Goal: Task Accomplishment & Management: Complete application form

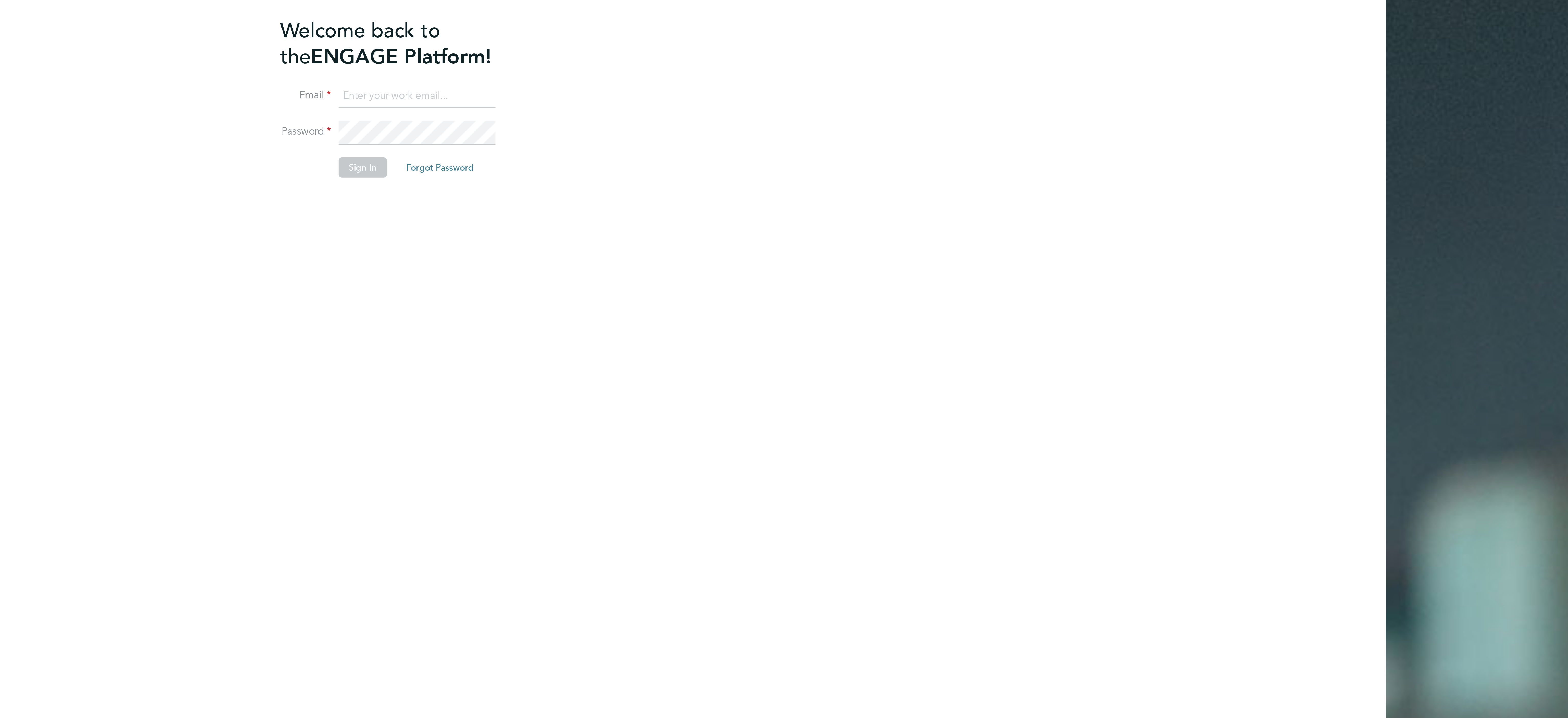
click at [374, 100] on input at bounding box center [395, 101] width 63 height 9
type input "[EMAIL_ADDRESS][PERSON_NAME][DOMAIN_NAME]"
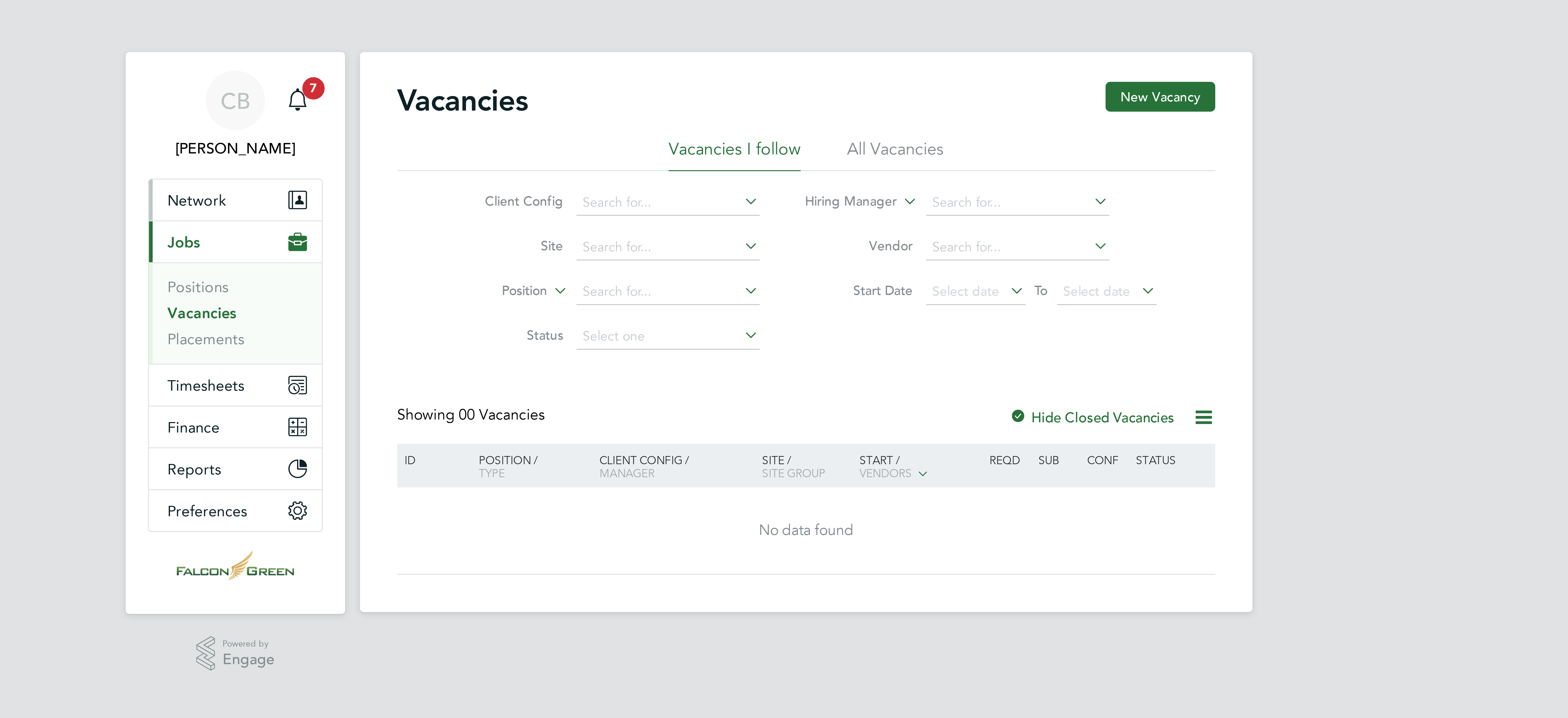
click at [618, 54] on span "Network" at bounding box center [617, 55] width 16 height 5
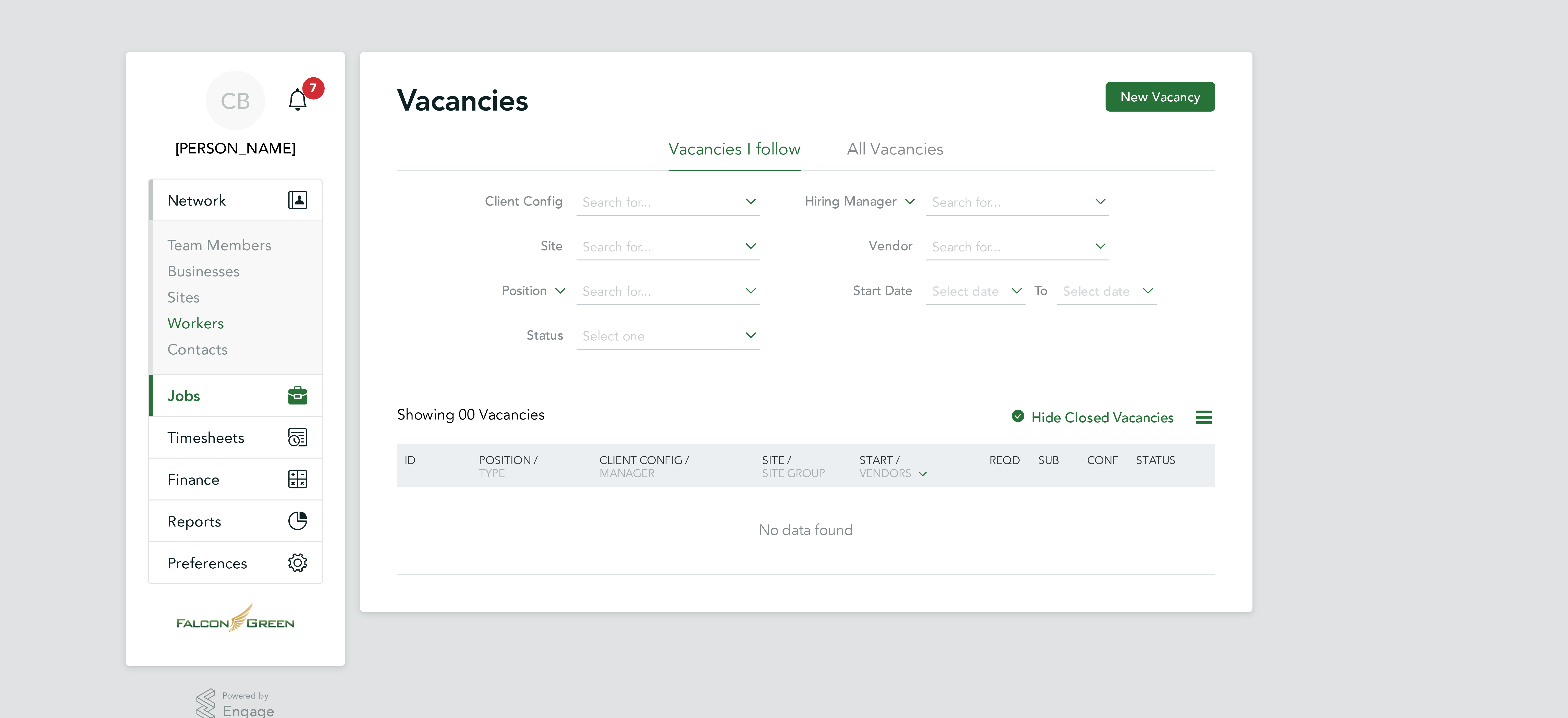
click at [617, 90] on link "Workers" at bounding box center [617, 89] width 16 height 5
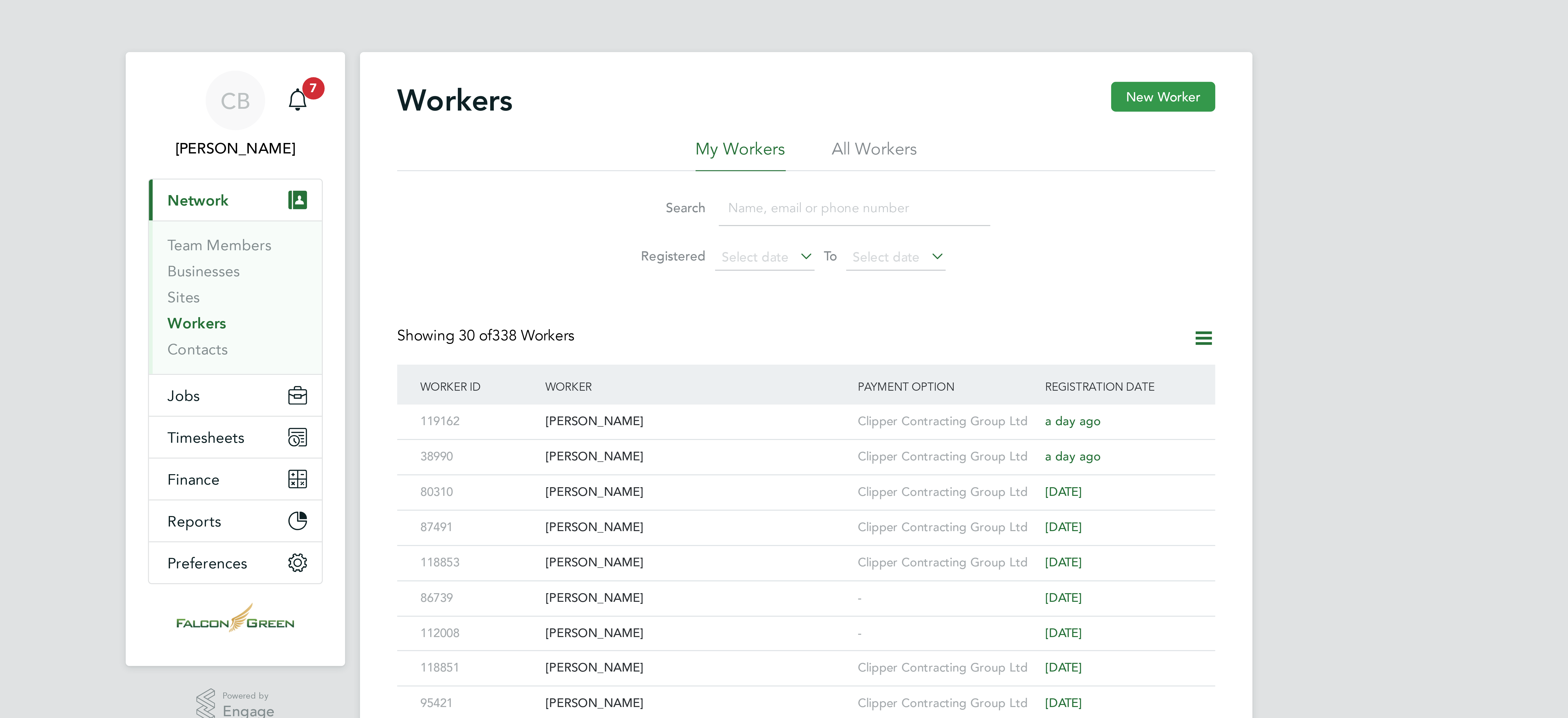
click at [879, 29] on button "New Worker" at bounding box center [882, 26] width 29 height 8
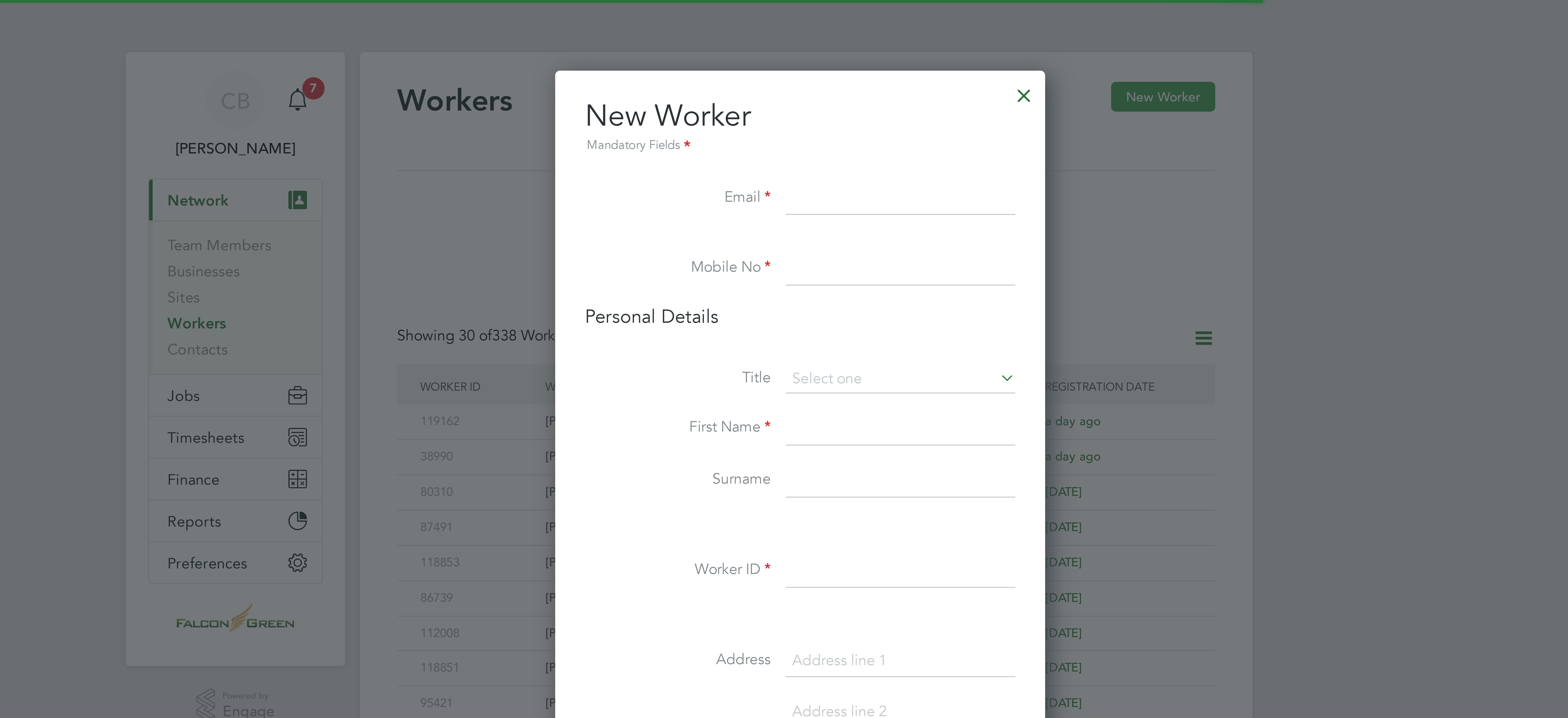
scroll to position [442, 137]
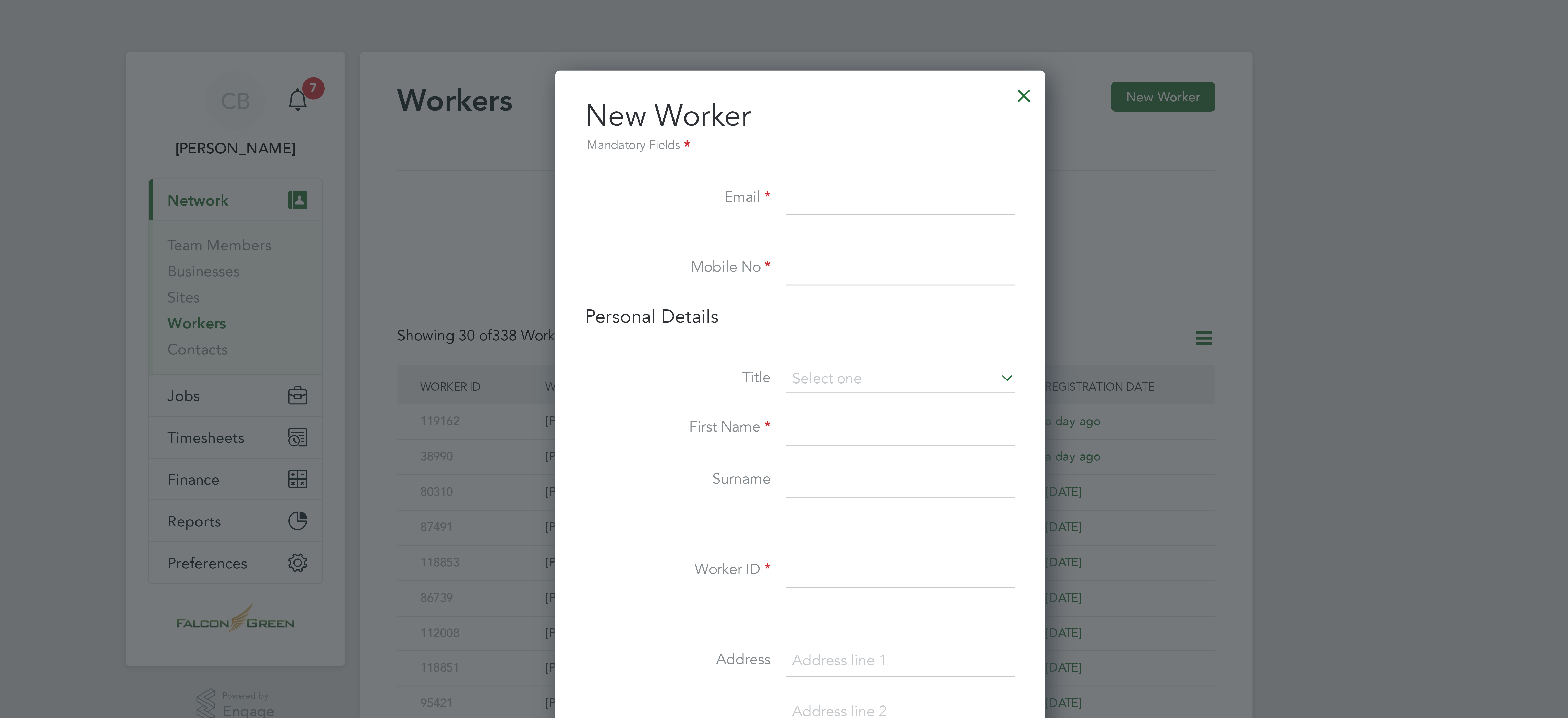
paste input "[EMAIL_ADDRESS][DOMAIN_NAME]"
type input "[EMAIL_ADDRESS][DOMAIN_NAME]"
click at [794, 75] on input at bounding box center [810, 74] width 63 height 9
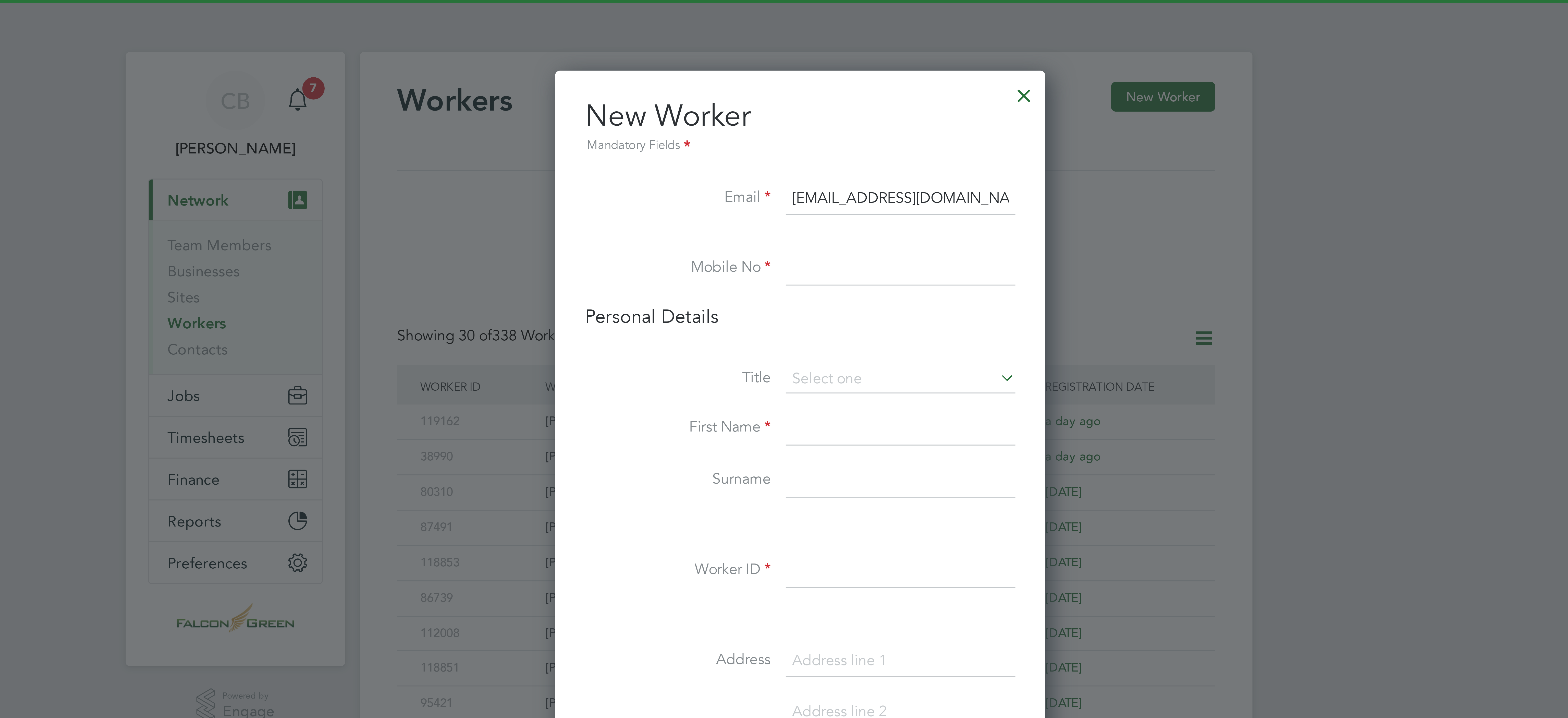
click at [786, 74] on input at bounding box center [810, 74] width 63 height 9
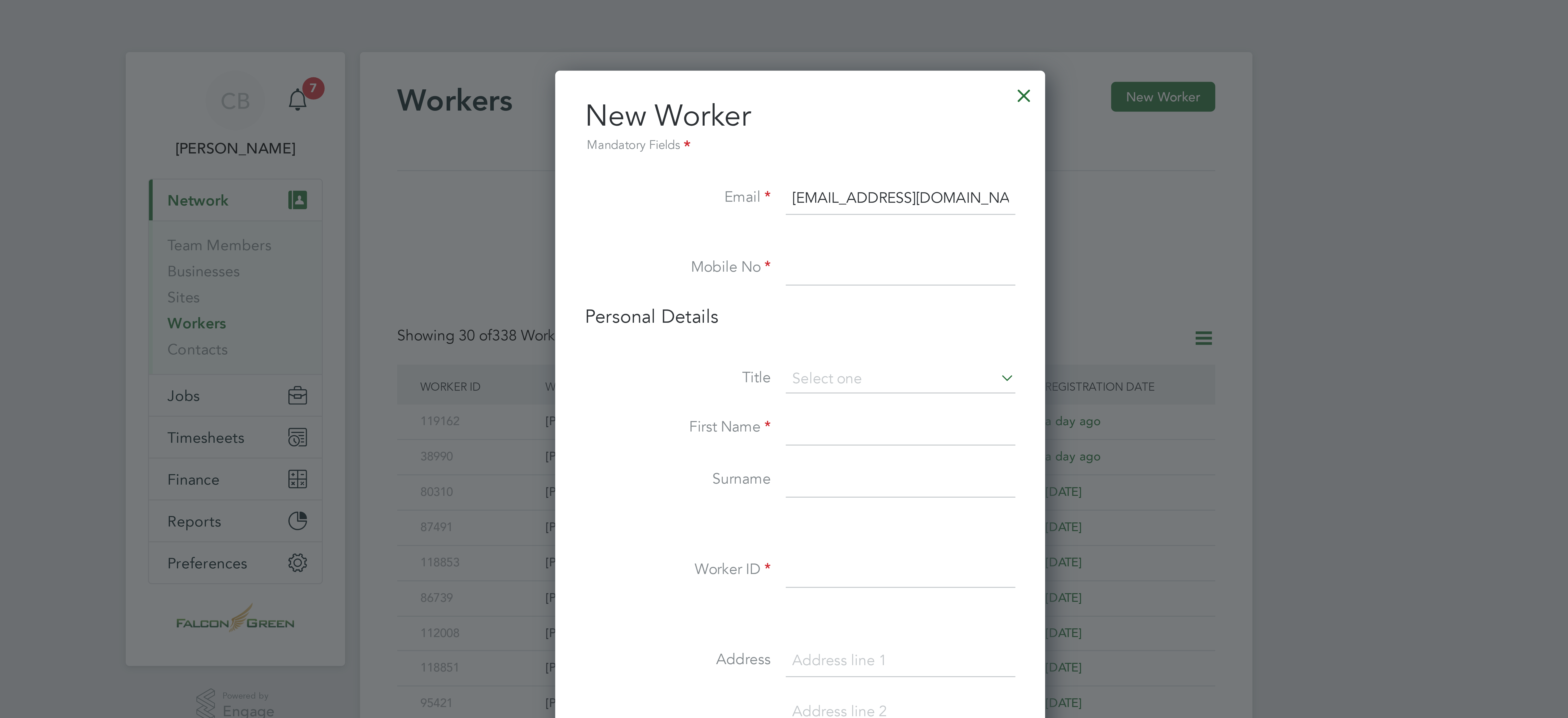
paste input "07350558674"
type input "07350558674"
click at [809, 107] on input at bounding box center [810, 104] width 63 height 8
click at [793, 132] on li "Ms" at bounding box center [810, 133] width 64 height 7
type input "Ms"
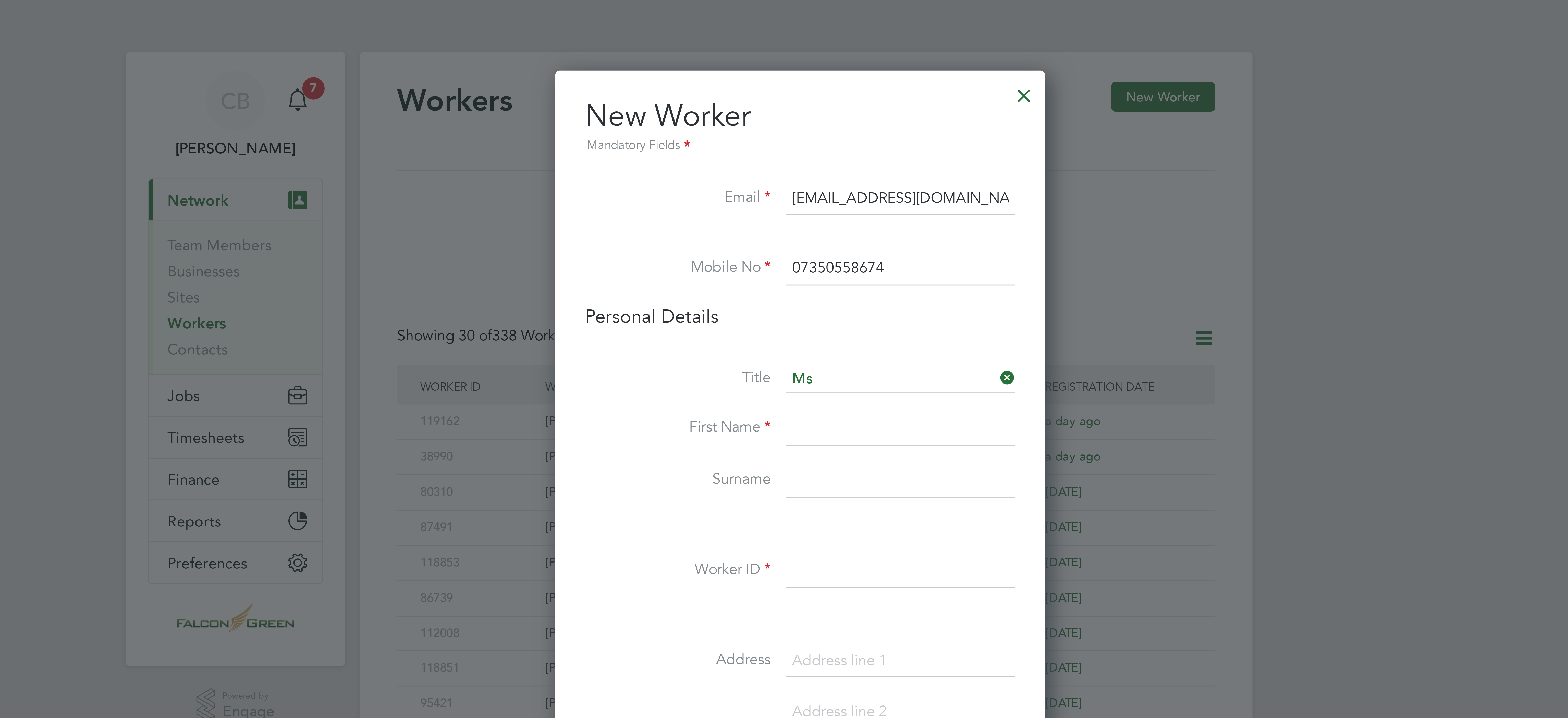
click at [789, 121] on input at bounding box center [810, 118] width 63 height 9
click at [786, 122] on input at bounding box center [810, 118] width 63 height 9
click at [786, 120] on input at bounding box center [810, 118] width 63 height 9
paste input "[PERSON_NAME]"
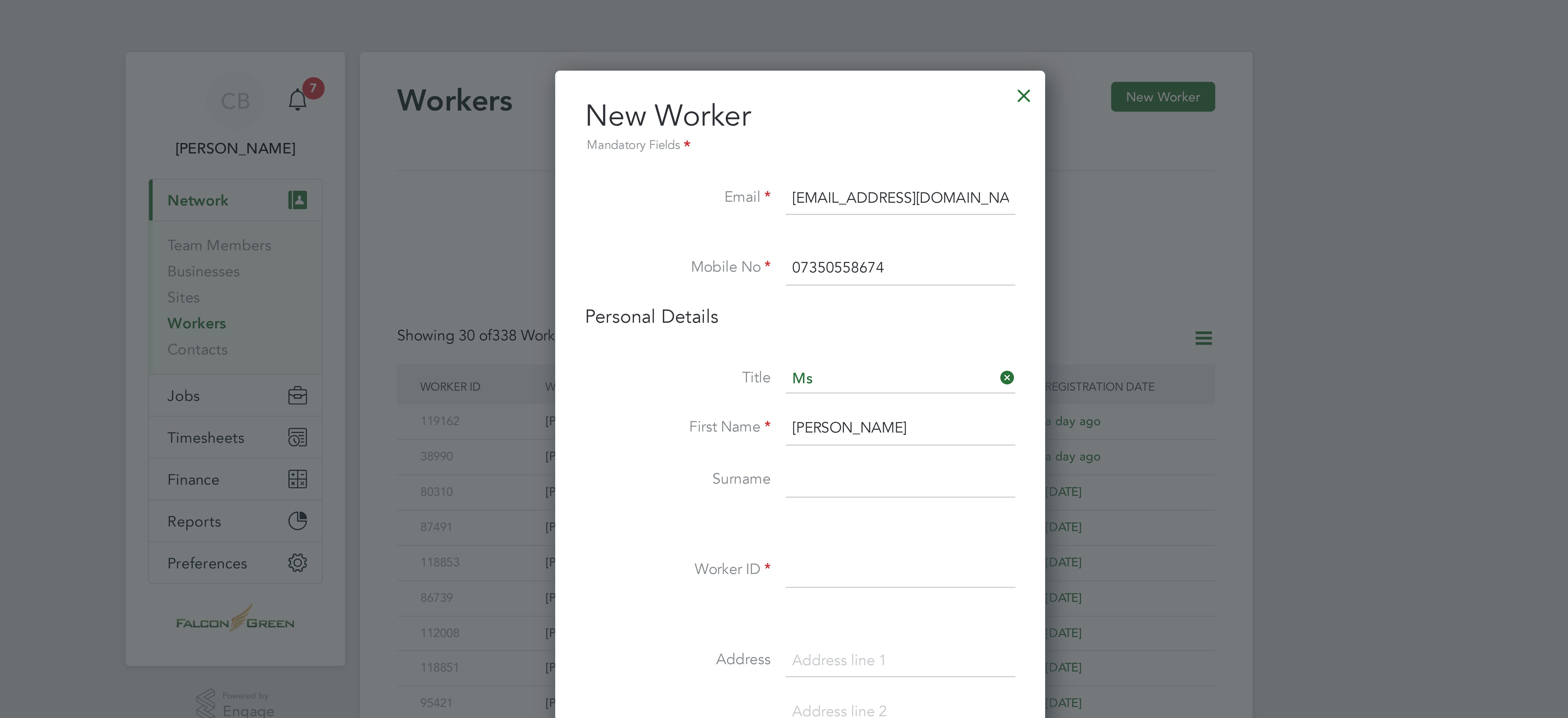
type input "Mariana Ramona"
click at [787, 133] on input at bounding box center [810, 132] width 63 height 9
paste input "[PERSON_NAME]"
drag, startPoint x: 813, startPoint y: 134, endPoint x: 741, endPoint y: 141, distance: 72.3
click at [741, 141] on li "Surname Mariana Ramona Bondila" at bounding box center [782, 134] width 118 height 14
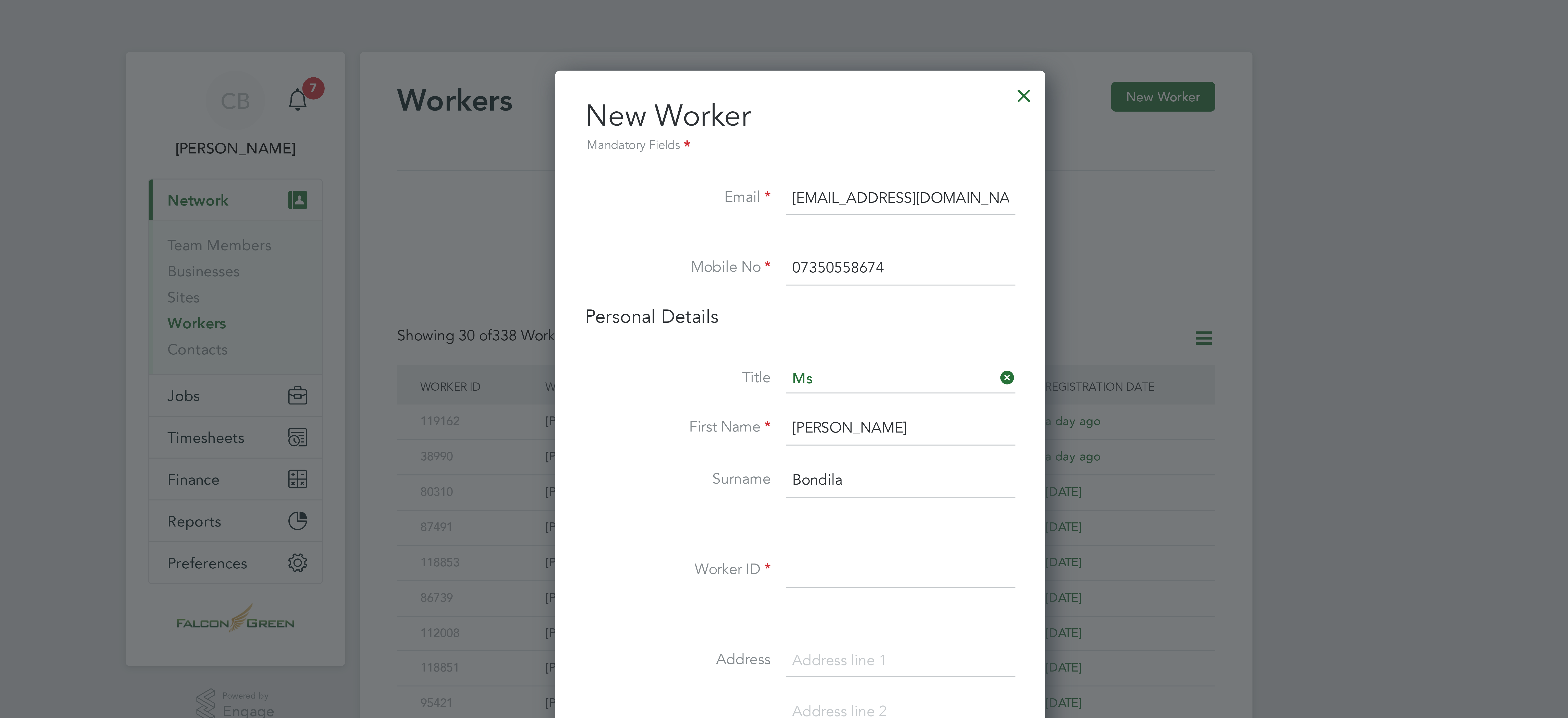
type input "Bondila"
click at [787, 158] on input at bounding box center [810, 157] width 63 height 9
click at [782, 158] on input at bounding box center [810, 157] width 63 height 9
paste input "119375"
type input "119375"
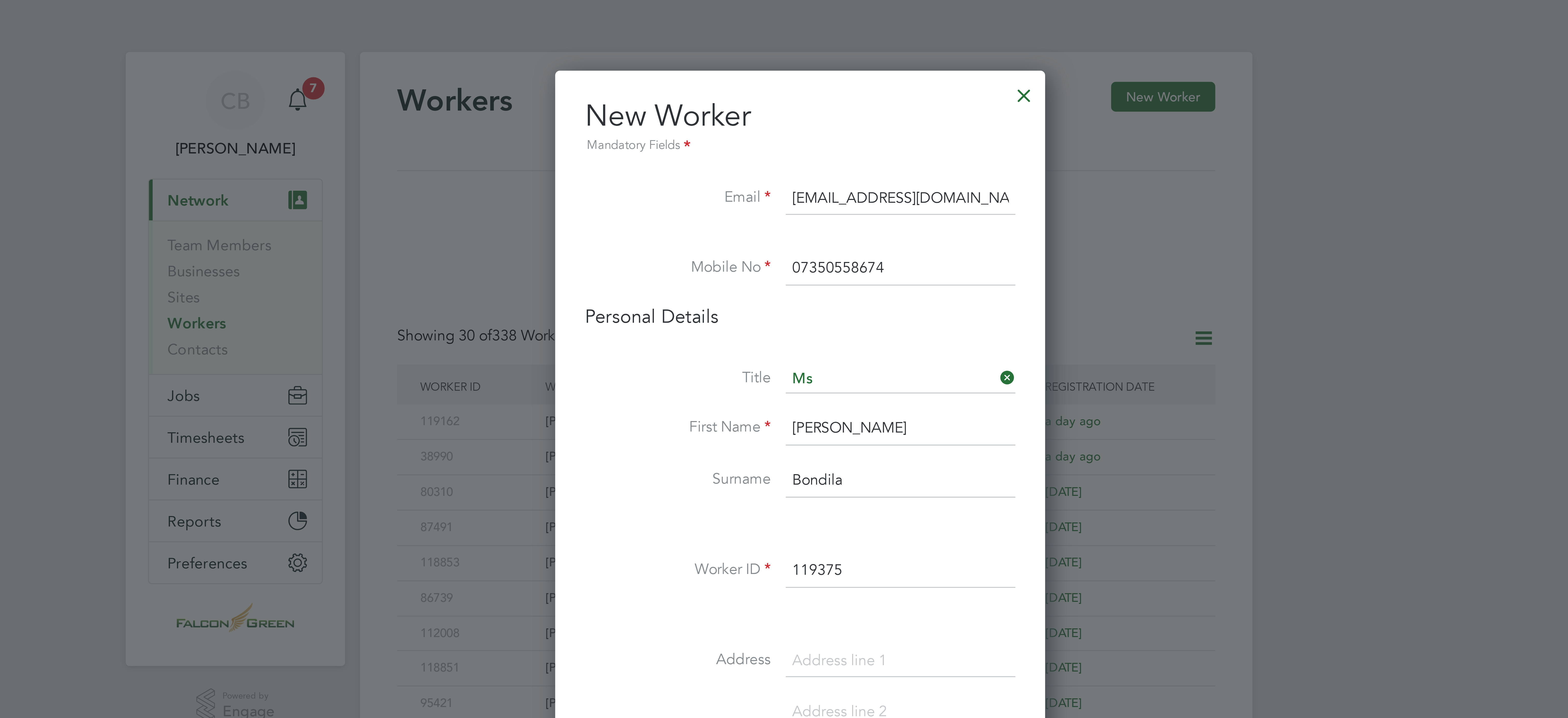
click at [785, 185] on input at bounding box center [810, 181] width 63 height 9
paste input "[STREET_ADDRESS][PERSON_NAME]"
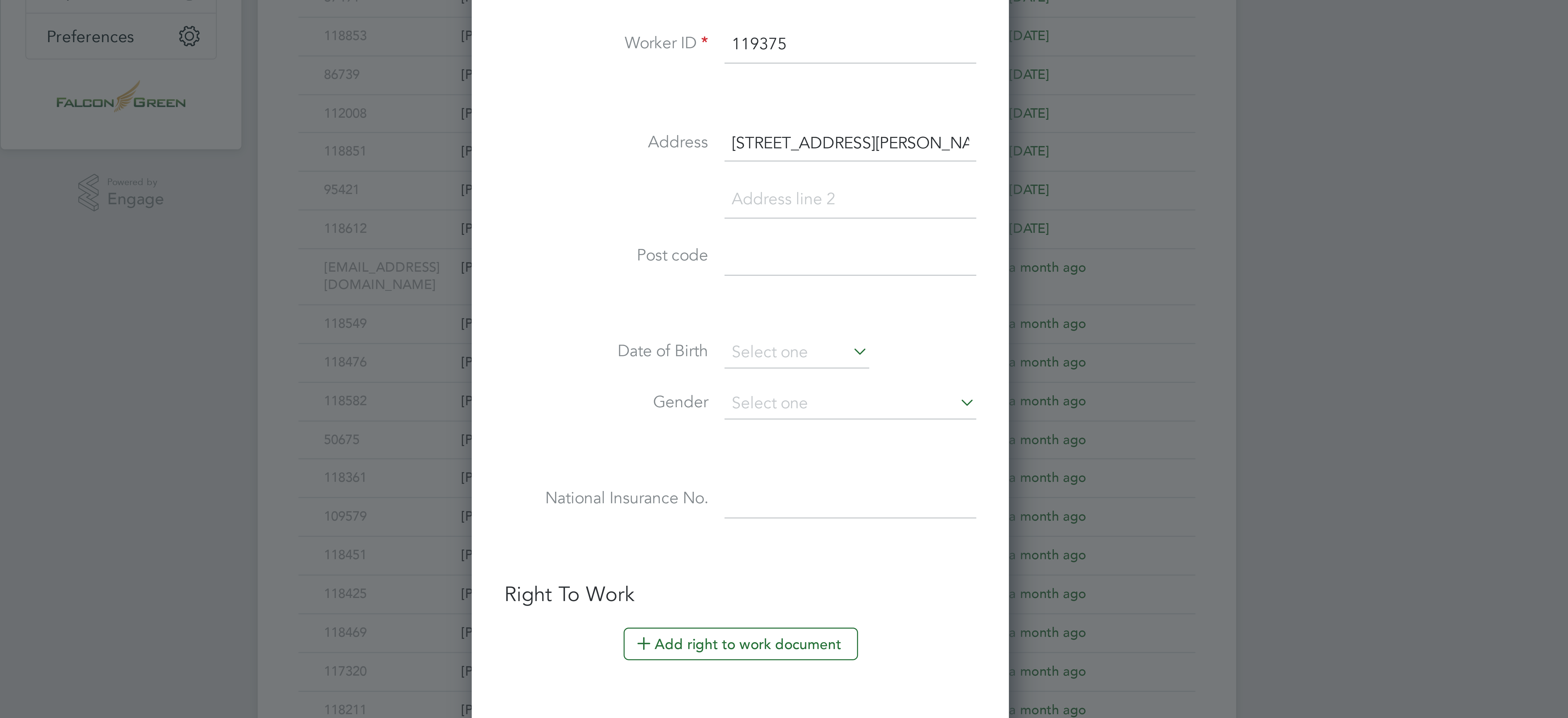
type input "[STREET_ADDRESS][PERSON_NAME]"
click at [789, 214] on input at bounding box center [810, 209] width 63 height 9
paste input "KT15 3NT"
type input "KT15 3NT"
click at [789, 238] on input at bounding box center [797, 234] width 37 height 8
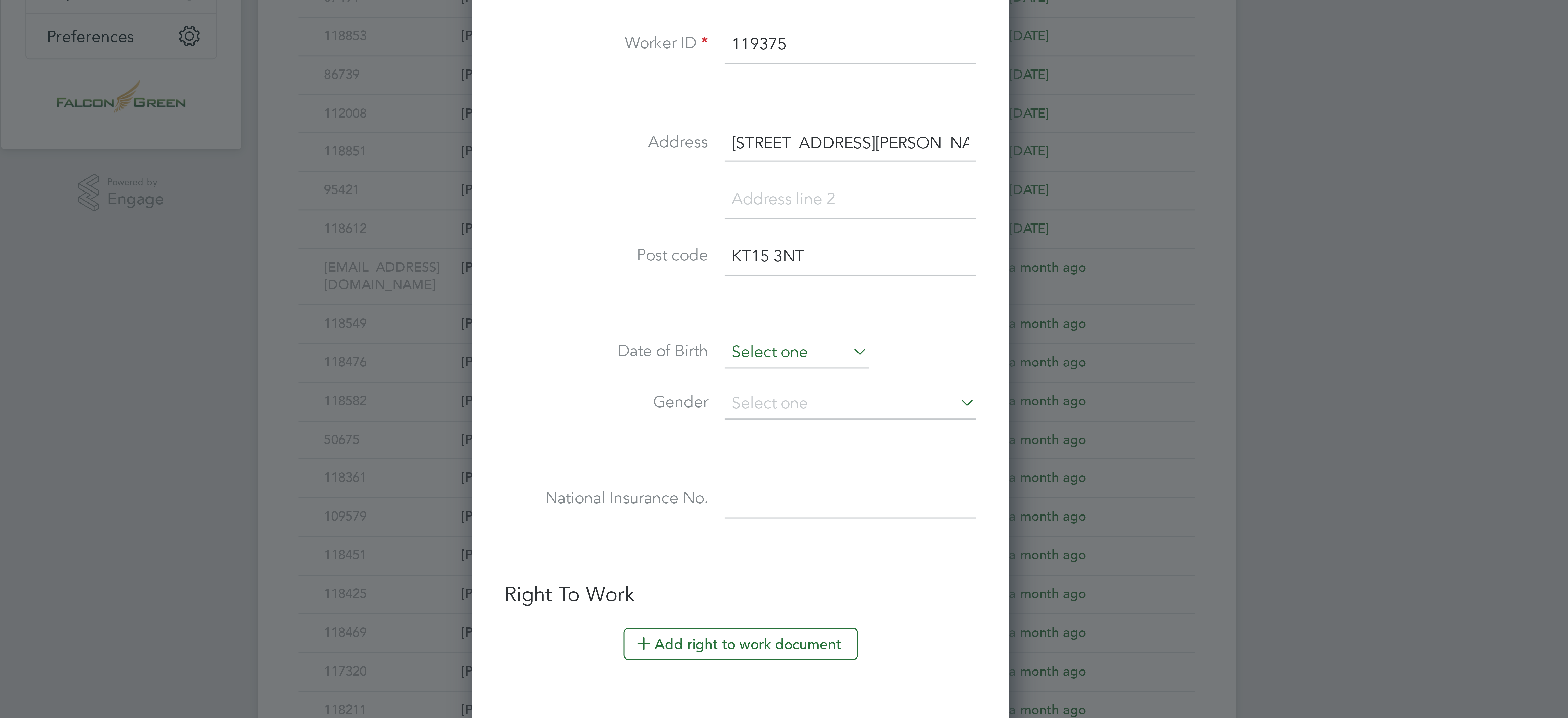
scroll to position [200, 0]
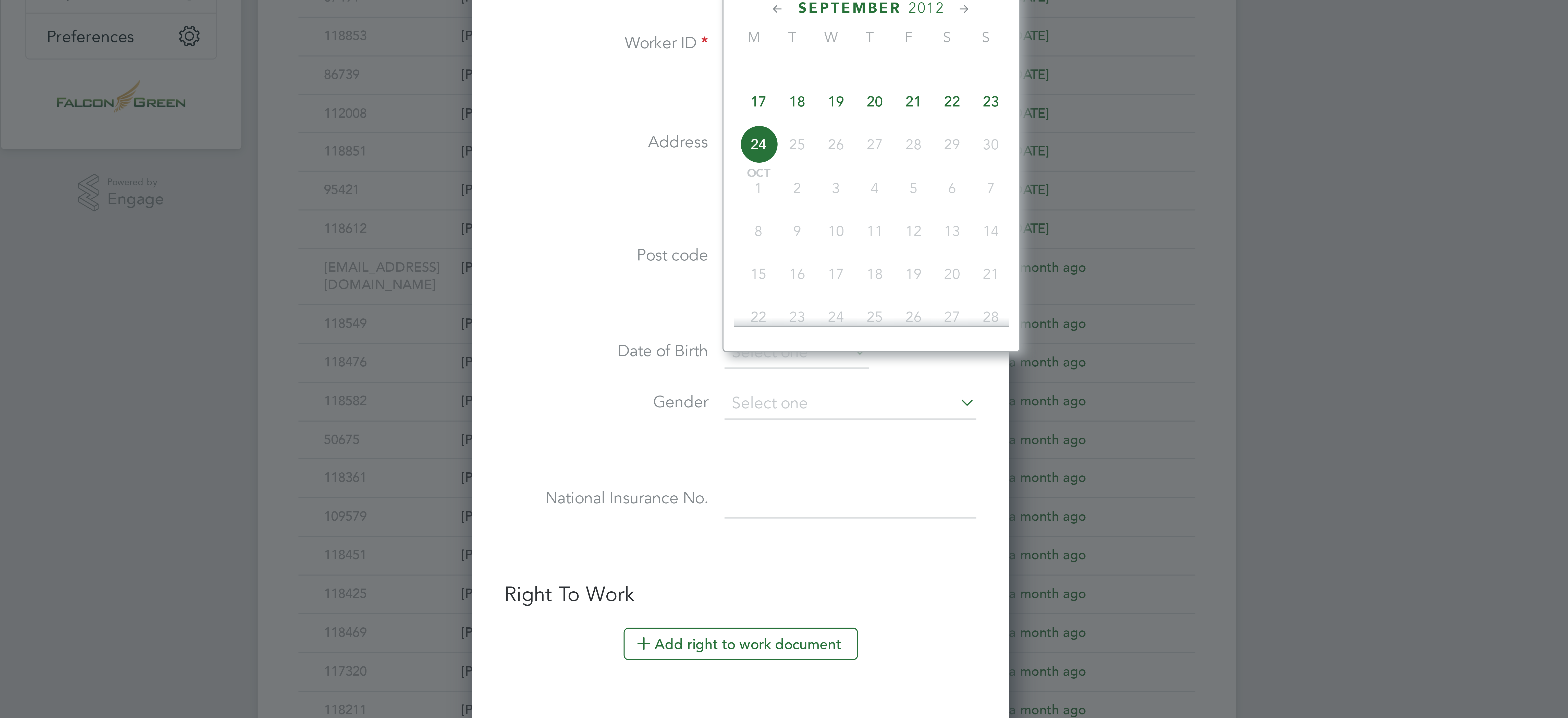
click at [827, 147] on span "2012" at bounding box center [828, 147] width 9 height 4
click at [817, 163] on span "1994" at bounding box center [816, 158] width 10 height 10
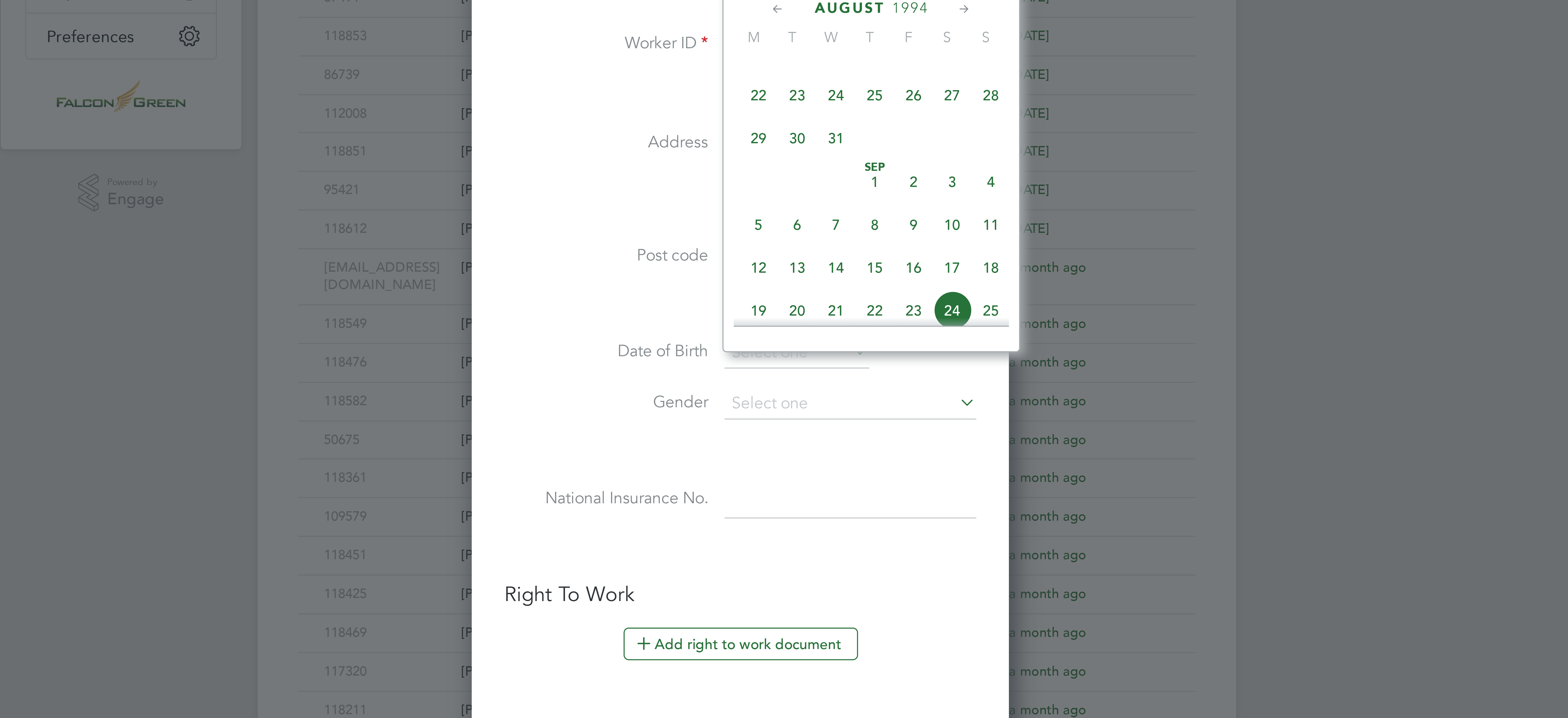
click at [827, 149] on span "1994" at bounding box center [825, 147] width 9 height 4
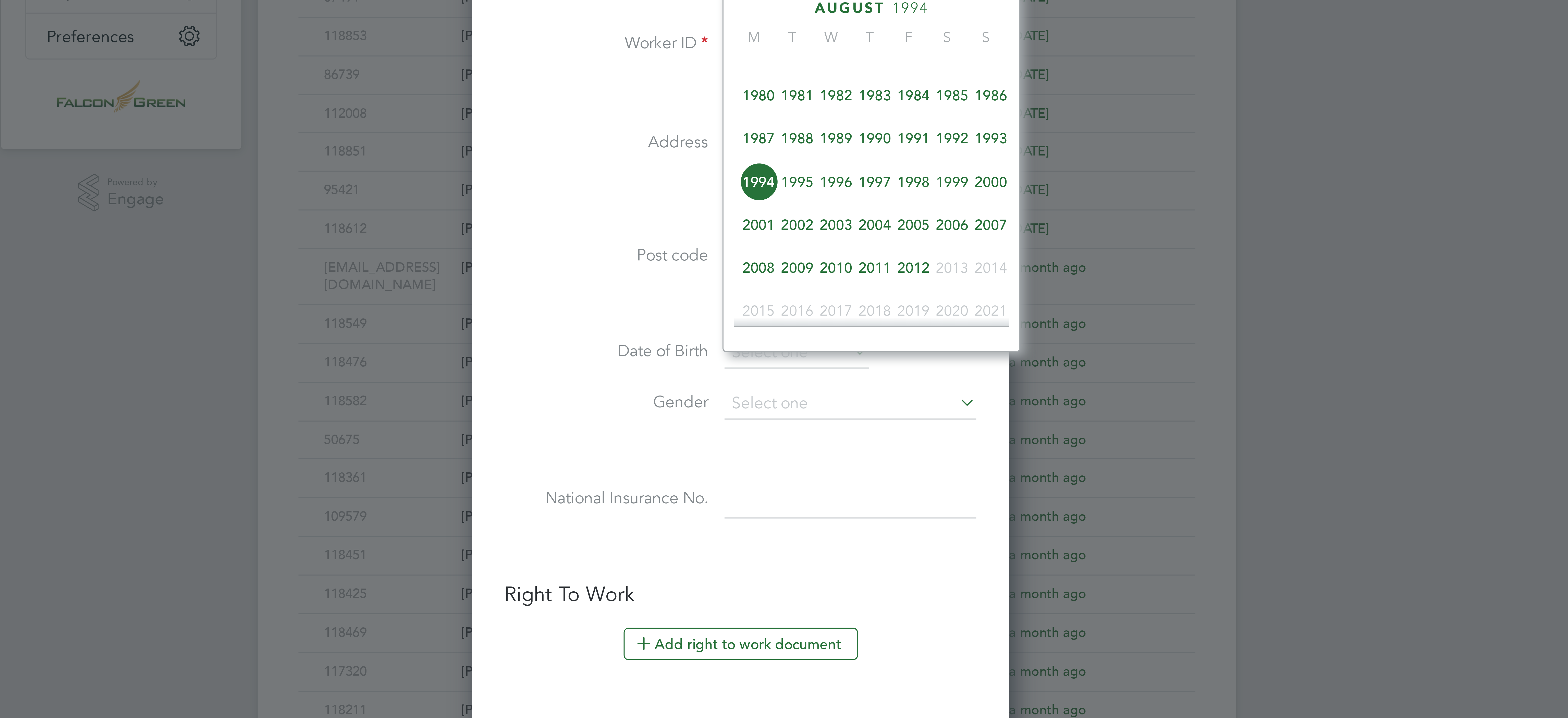
click at [808, 173] on span "1982" at bounding box center [807, 169] width 10 height 10
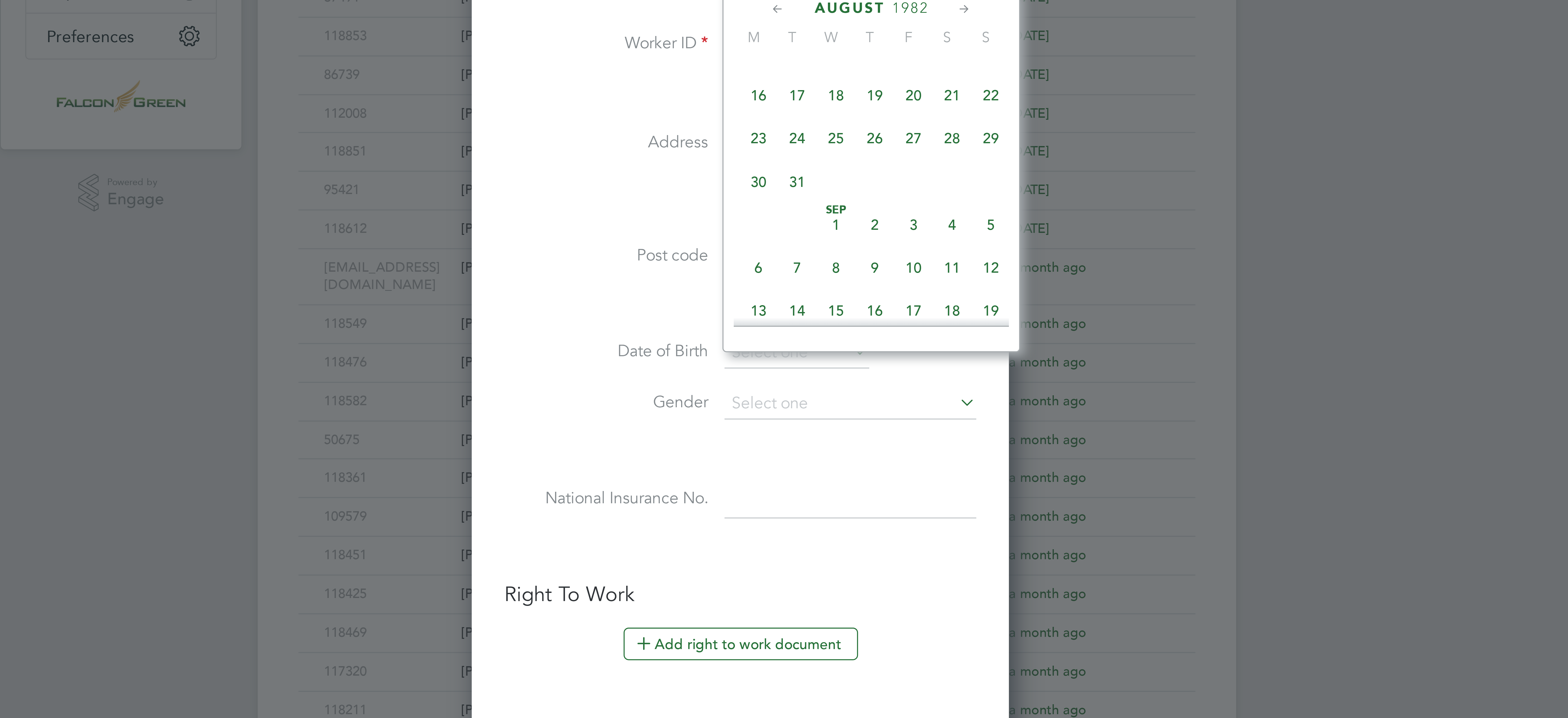
click at [793, 149] on icon at bounding box center [792, 147] width 5 height 5
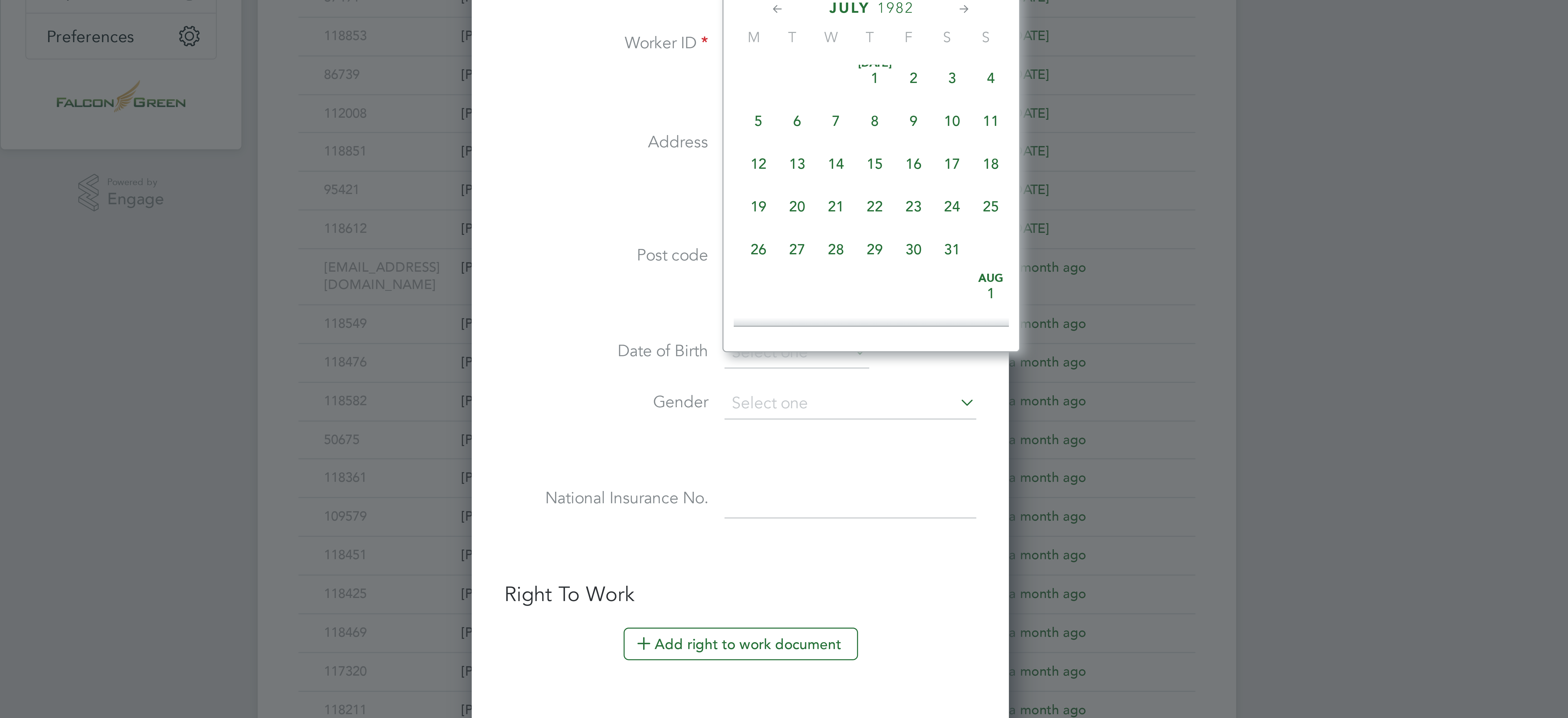
click at [793, 149] on icon at bounding box center [792, 147] width 5 height 5
click at [839, 147] on icon at bounding box center [839, 147] width 5 height 5
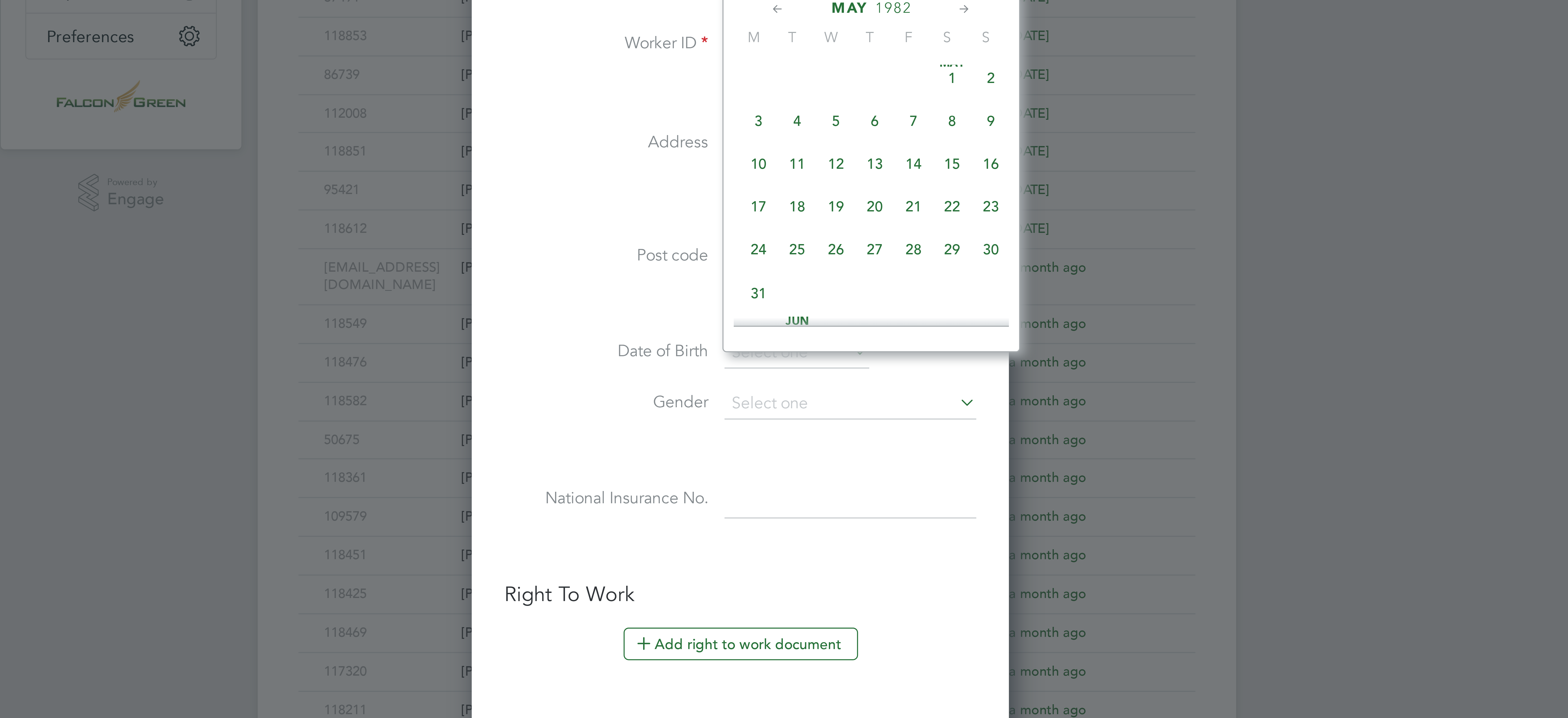
click at [808, 186] on span "12" at bounding box center [807, 186] width 10 height 10
type input "[DATE]"
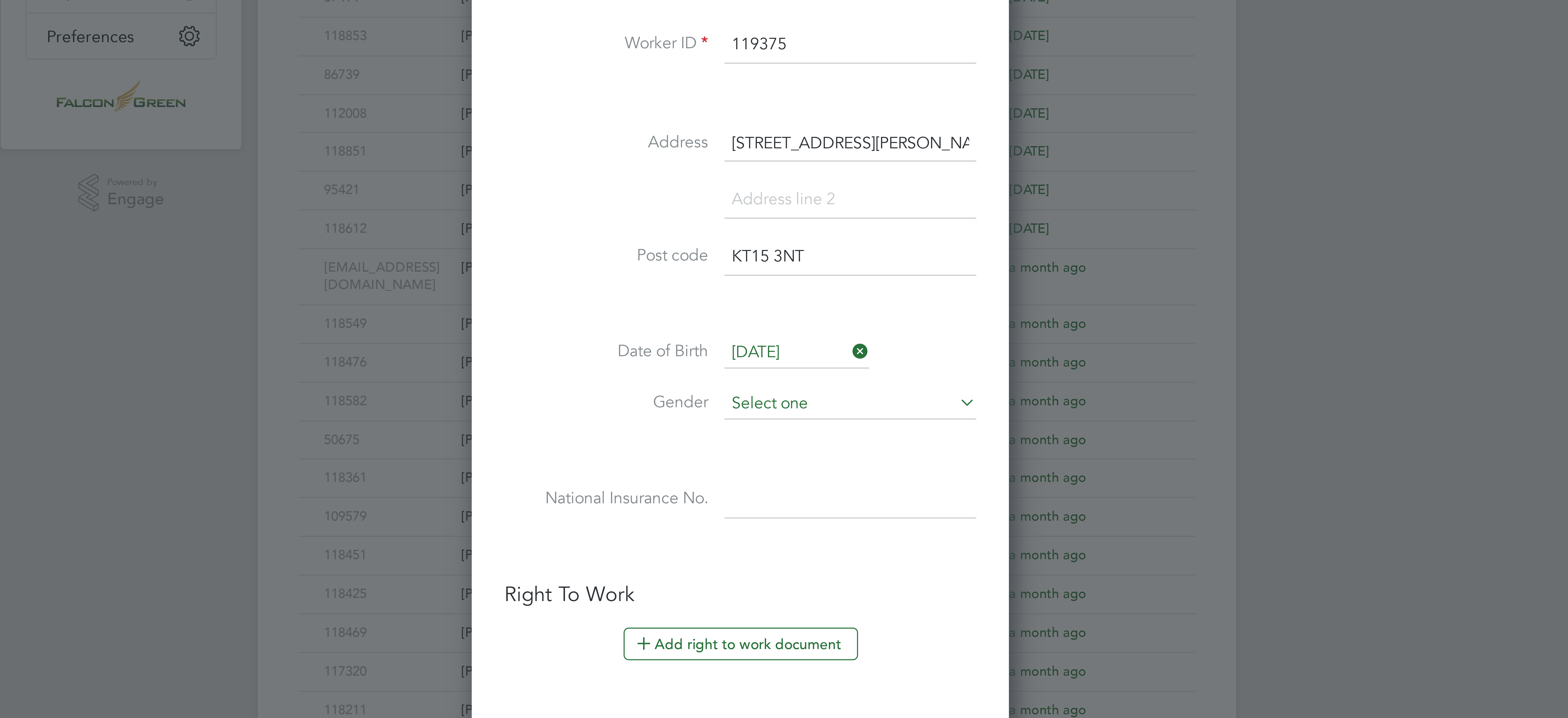
click at [797, 250] on input at bounding box center [810, 247] width 63 height 8
click at [795, 265] on li "[DEMOGRAPHIC_DATA]" at bounding box center [810, 266] width 64 height 7
type input "[DEMOGRAPHIC_DATA]"
click at [795, 275] on input at bounding box center [810, 270] width 63 height 9
click at [786, 275] on input at bounding box center [810, 270] width 63 height 9
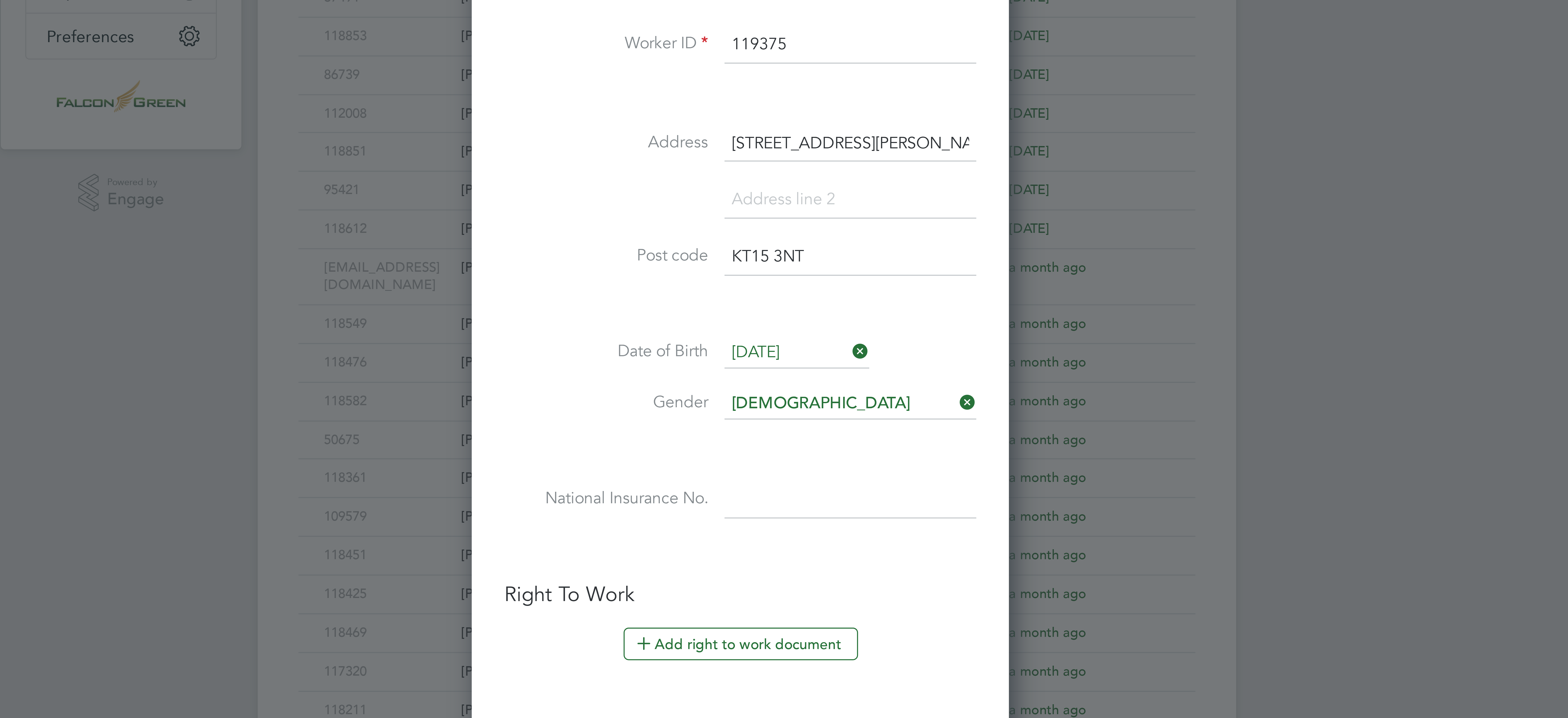
paste input "SY298959D"
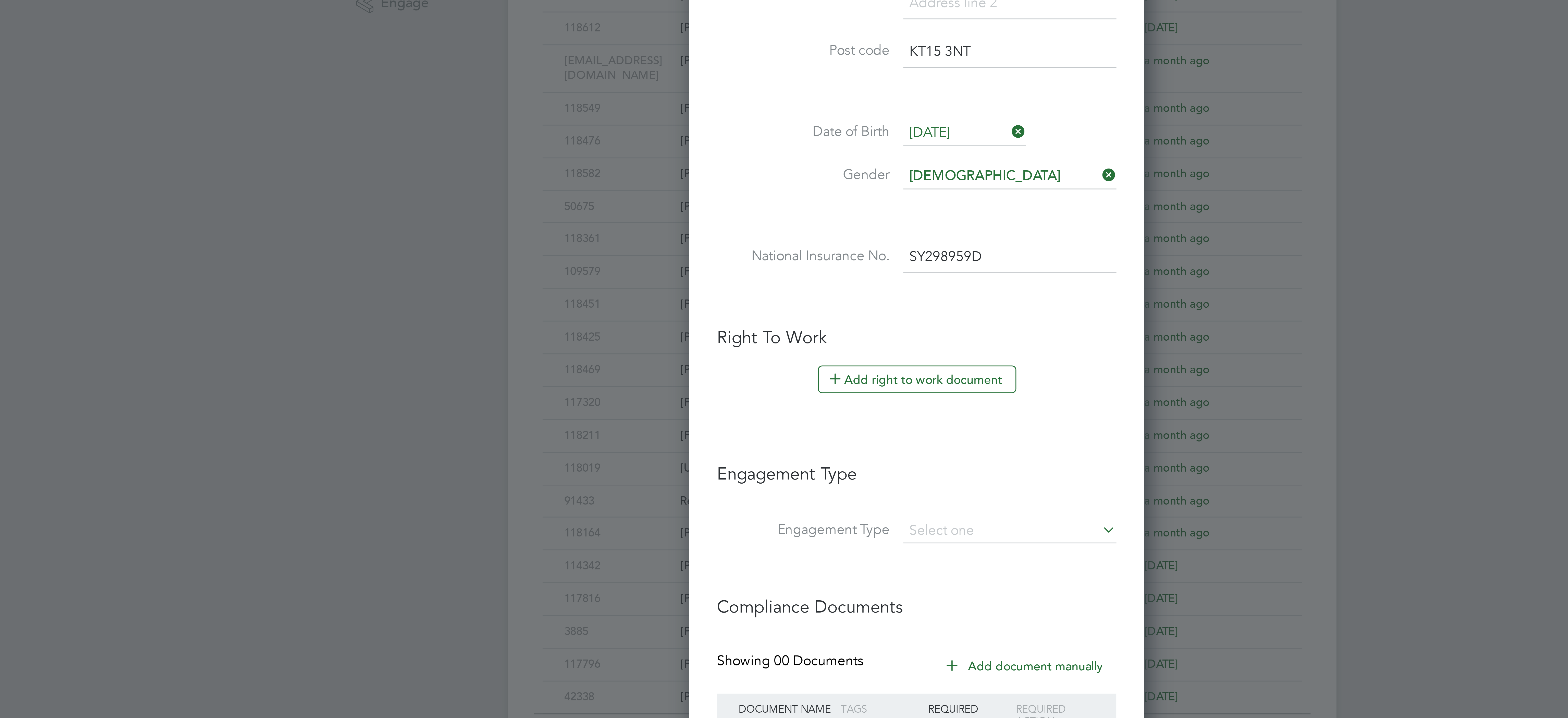
type input "SY 29 89 59 D"
click at [769, 311] on button "Add right to work document" at bounding box center [782, 306] width 58 height 8
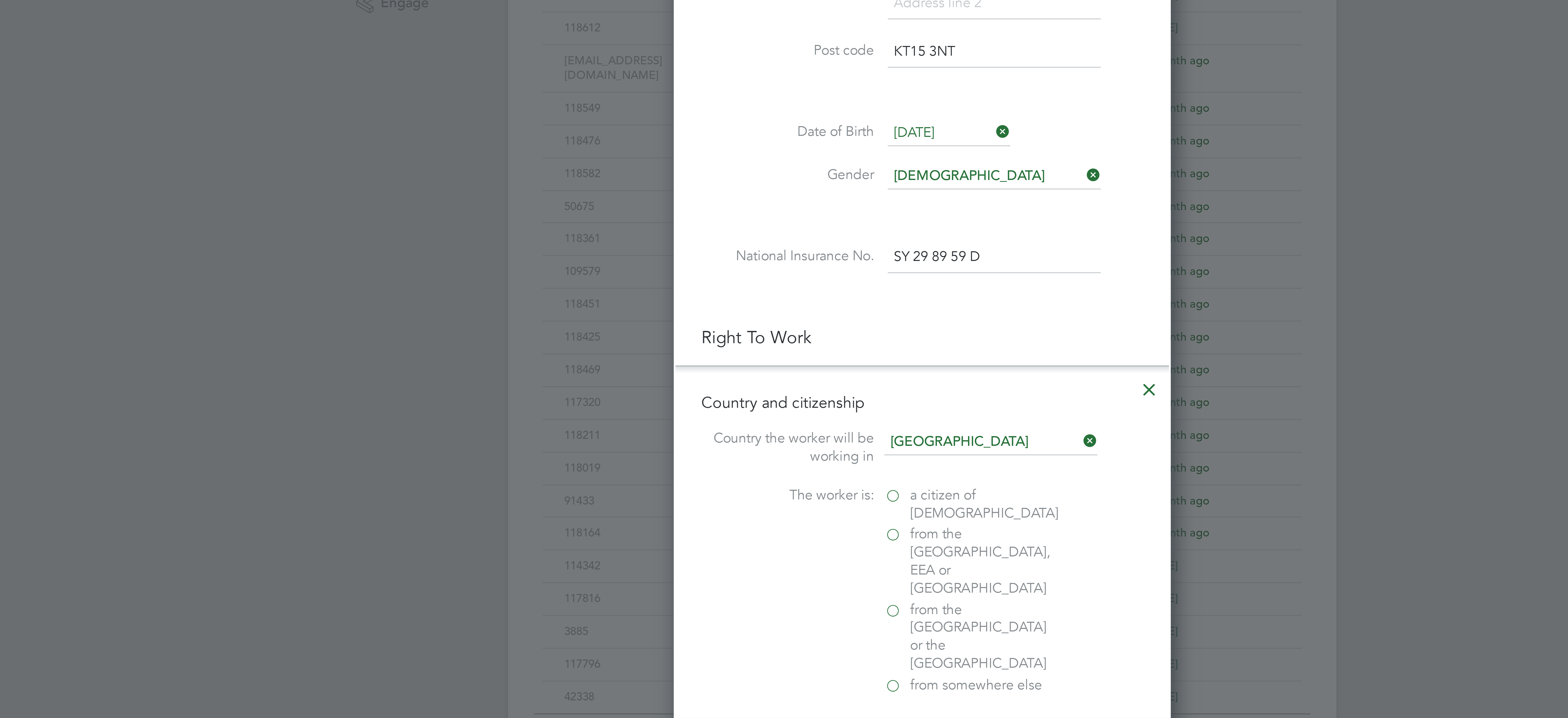
click at [774, 357] on label "from the EU, EEA or Switzerland" at bounding box center [799, 360] width 51 height 21
click at [0, 0] on input "from the EU, EEA or Switzerland" at bounding box center [0, 0] width 0 height 0
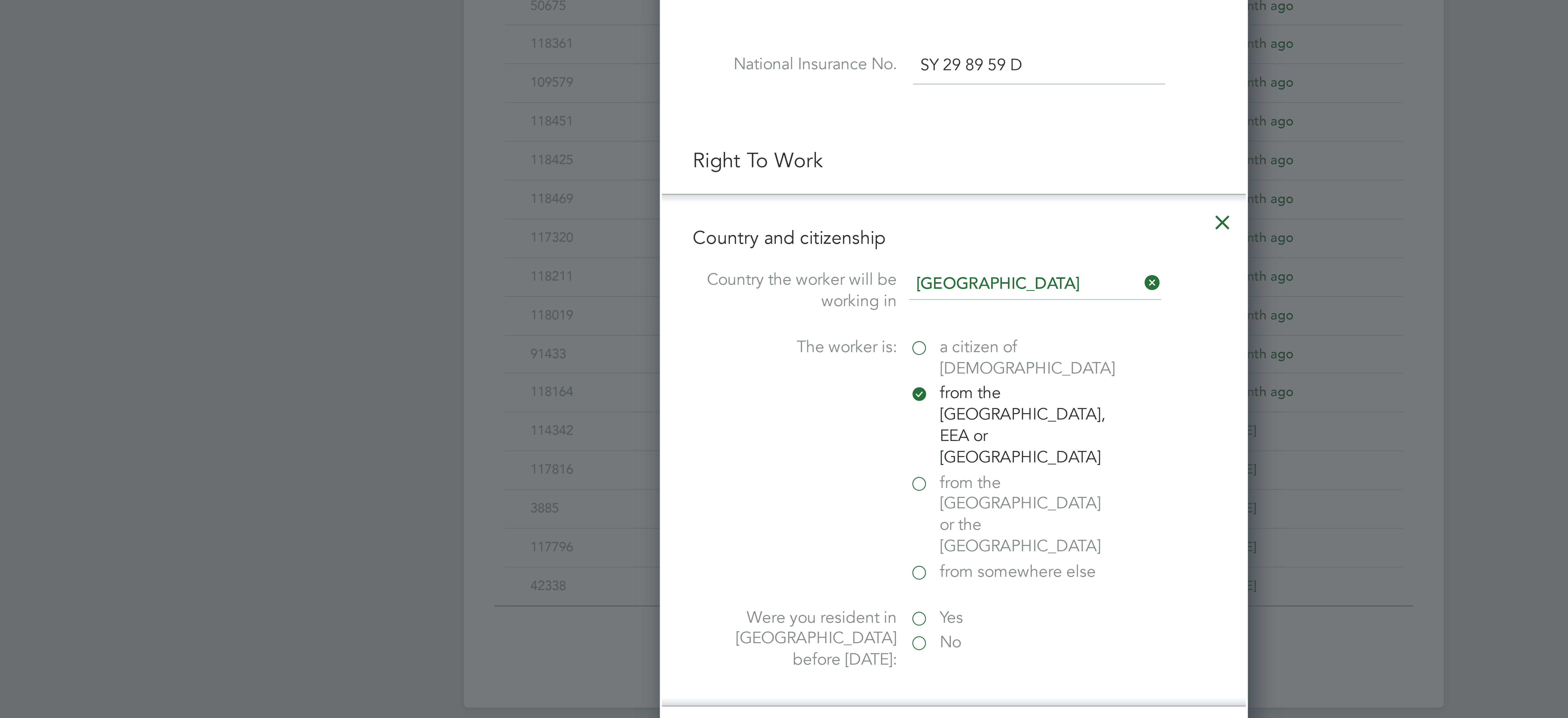
click at [775, 406] on label "Yes" at bounding box center [799, 409] width 51 height 5
click at [0, 0] on input "Yes" at bounding box center [0, 0] width 0 height 0
click at [798, 423] on input at bounding box center [805, 427] width 63 height 9
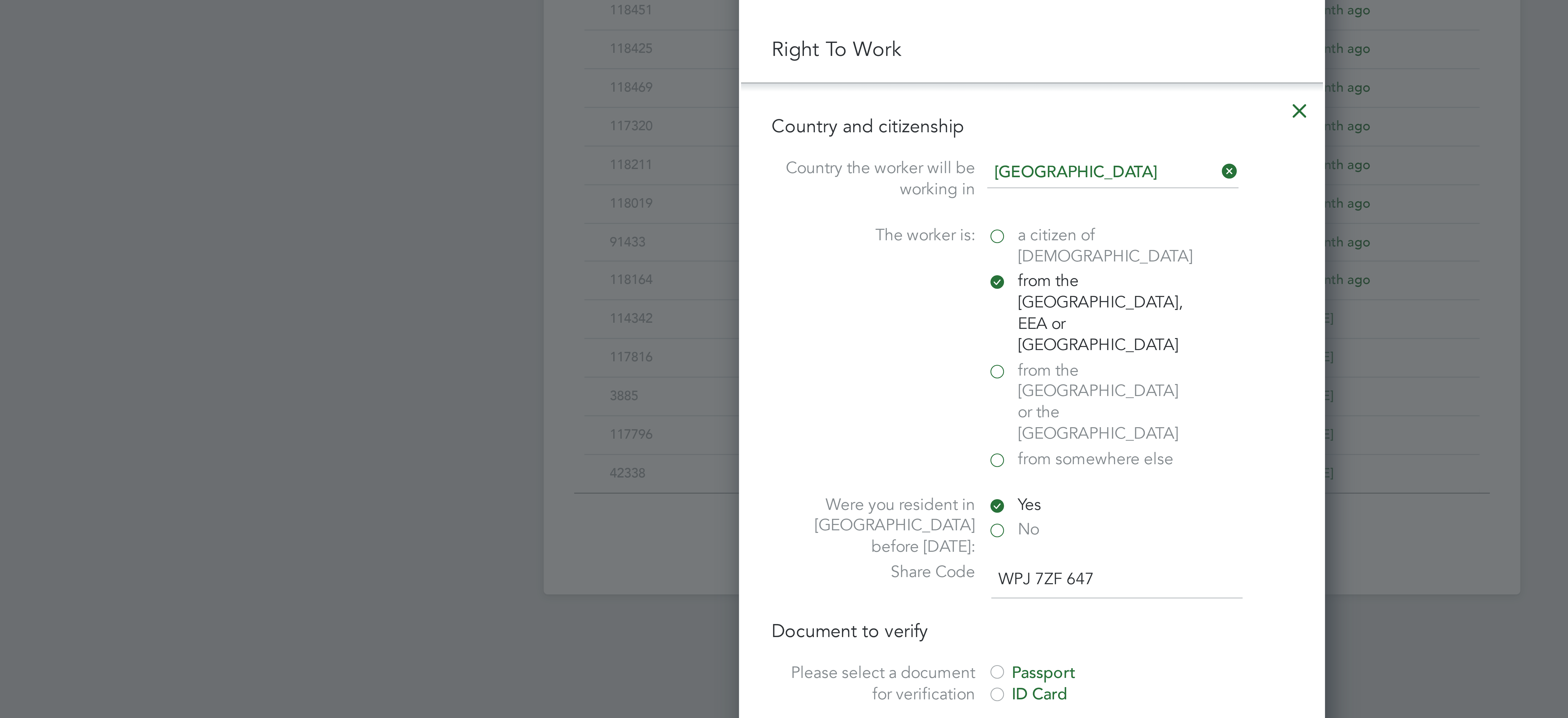
type input "WPJ 7ZF 647"
click at [774, 448] on div at bounding box center [775, 451] width 5 height 5
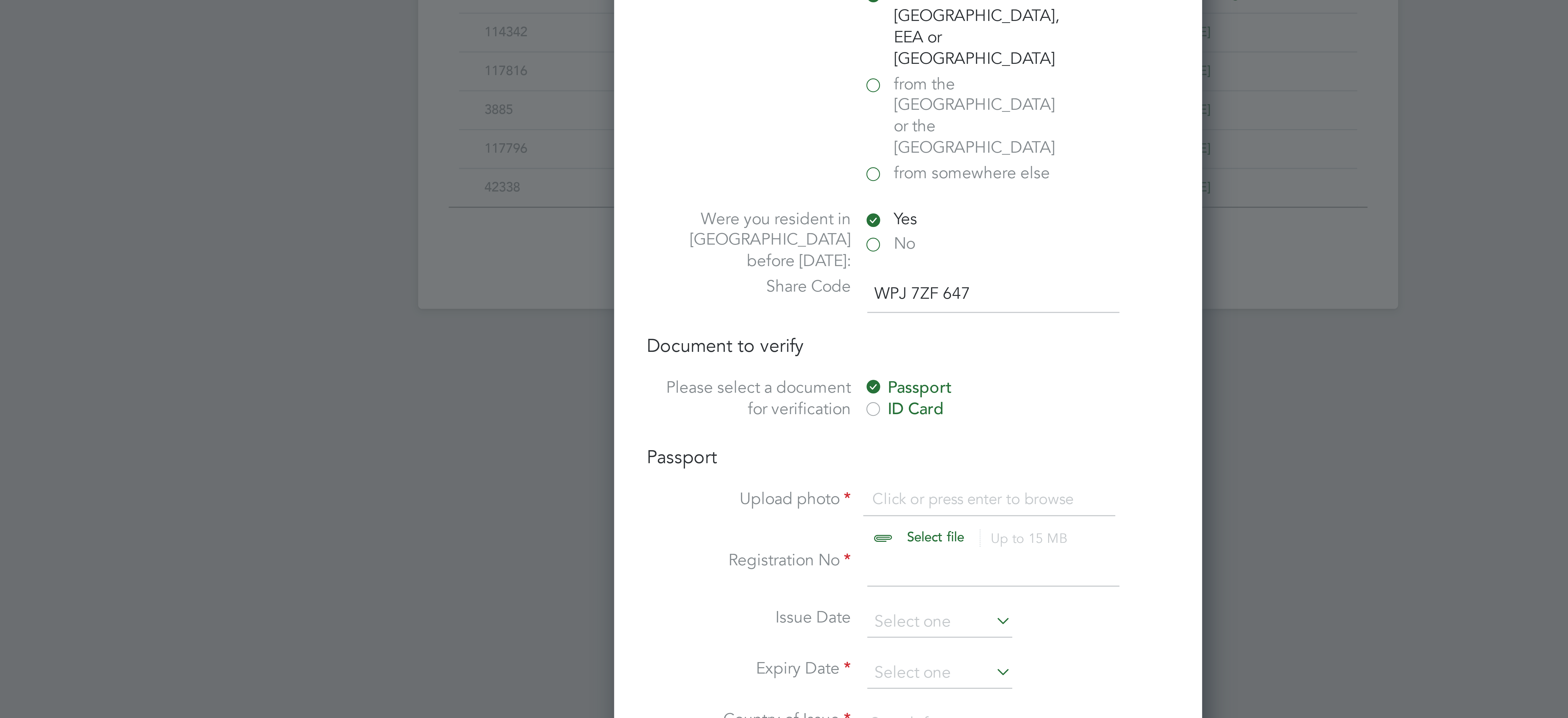
click at [786, 476] on input "file" at bounding box center [796, 484] width 80 height 15
type input "C:\fakepath\PHOTO-2025-09-23-13-50-26.jpg"
click at [787, 491] on input at bounding box center [805, 496] width 63 height 9
type input "060874180"
click at [786, 505] on input at bounding box center [792, 509] width 37 height 8
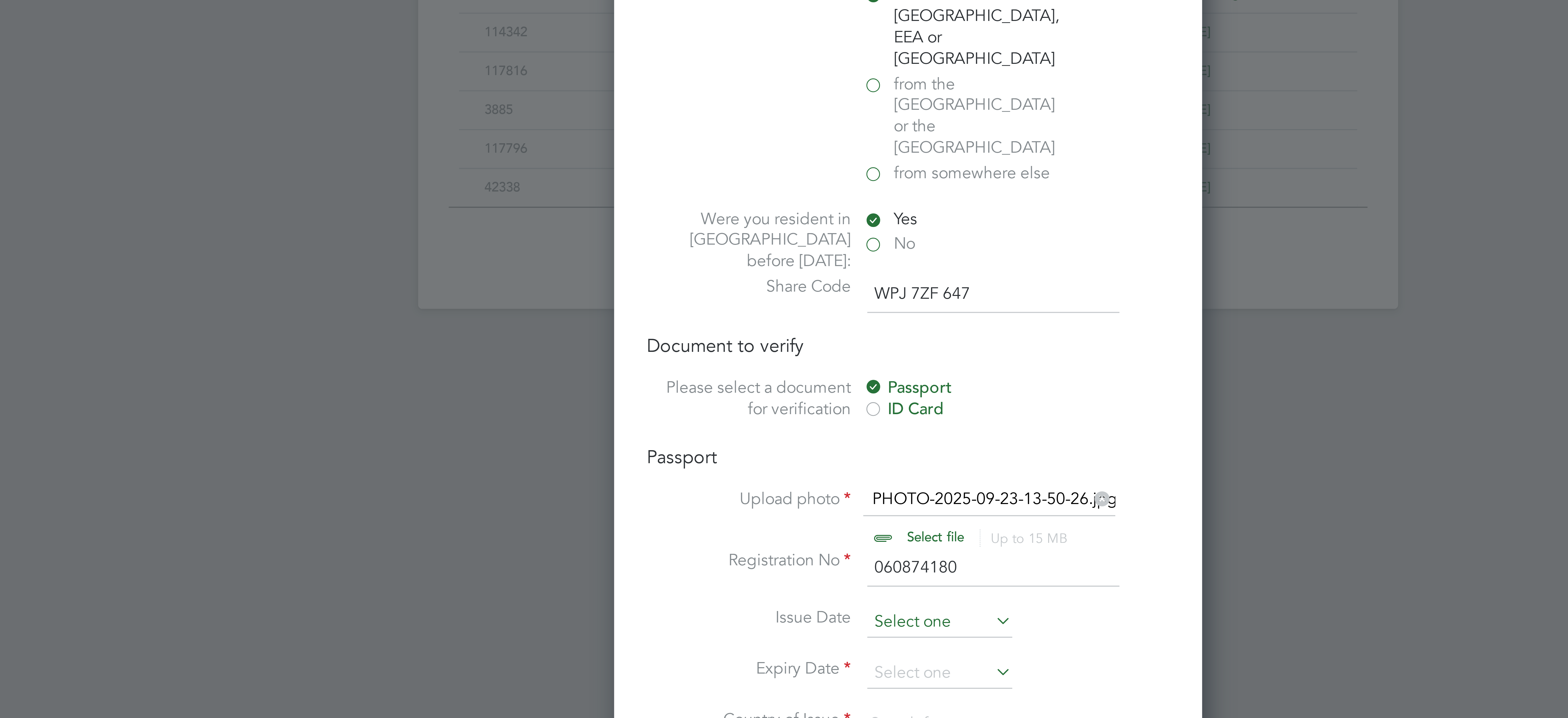
scroll to position [189, 0]
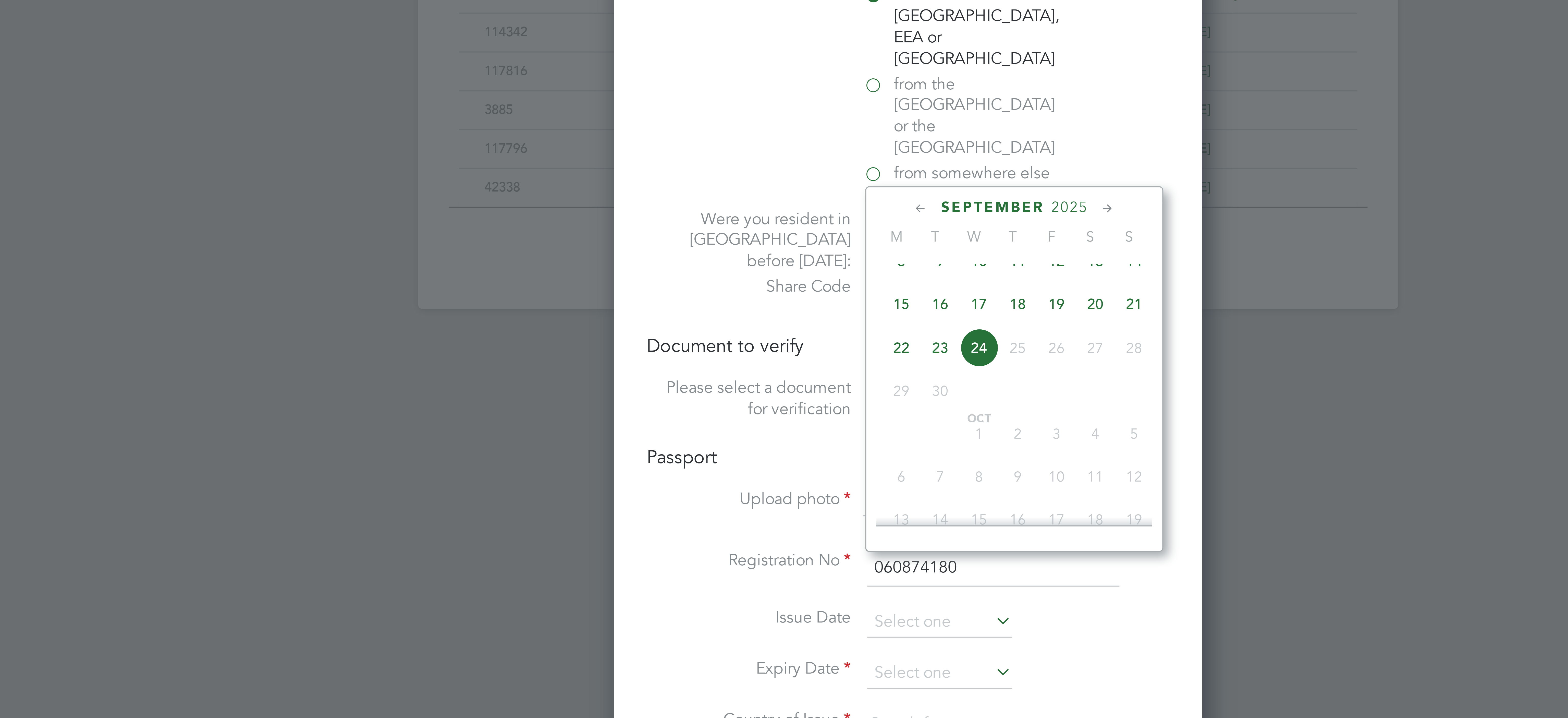
click at [826, 406] on span "2025" at bounding box center [824, 405] width 9 height 4
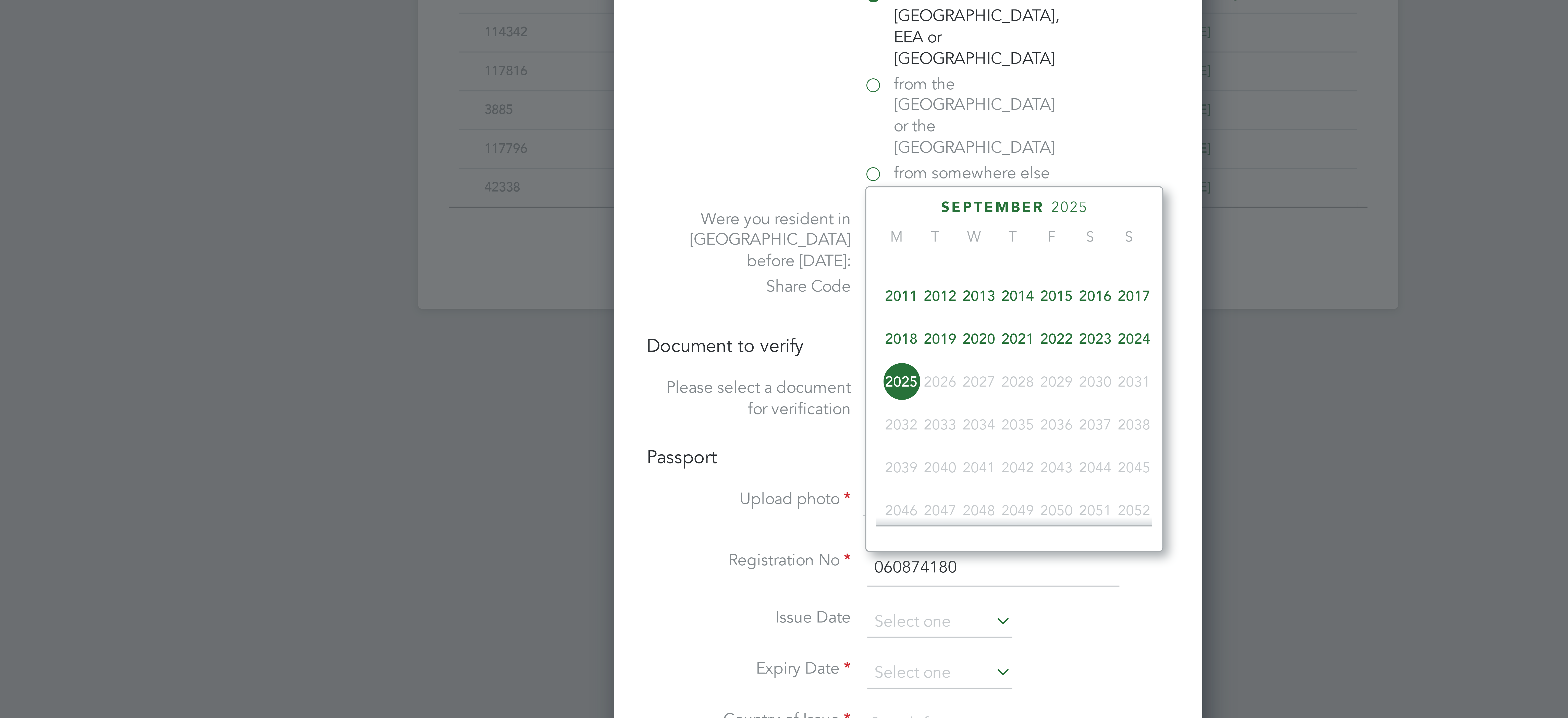
click at [821, 441] on span "2022" at bounding box center [821, 438] width 10 height 10
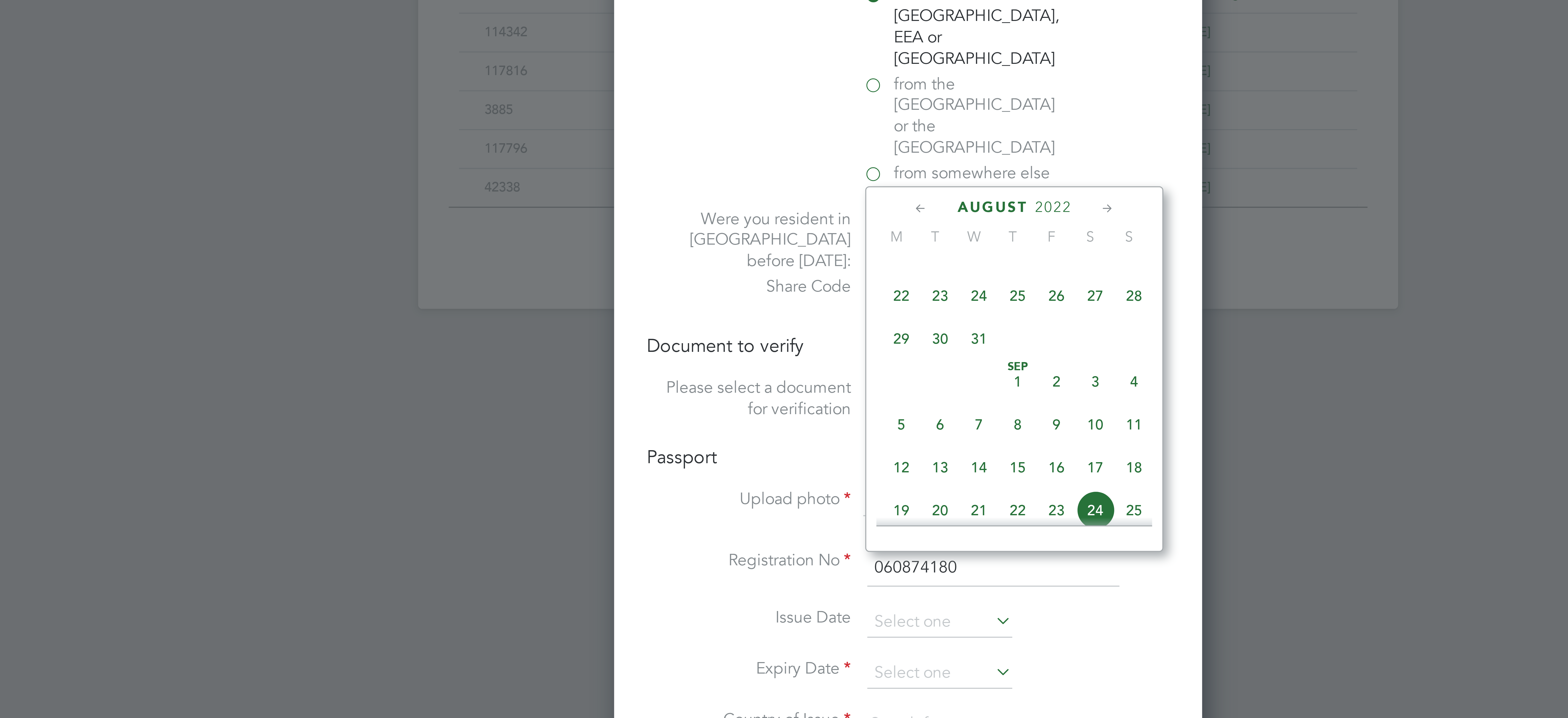
click at [788, 404] on icon at bounding box center [787, 406] width 5 height 5
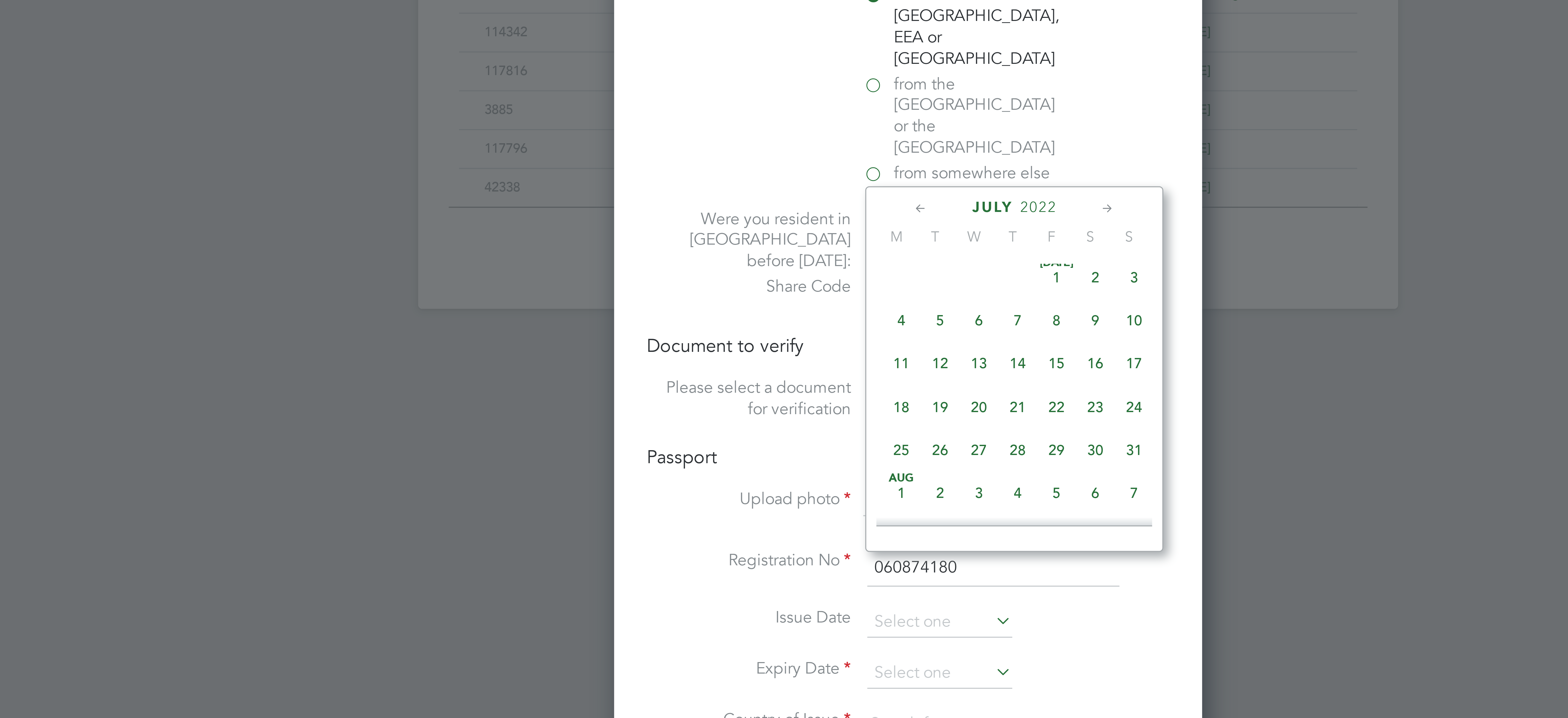
click at [788, 404] on icon at bounding box center [787, 406] width 5 height 5
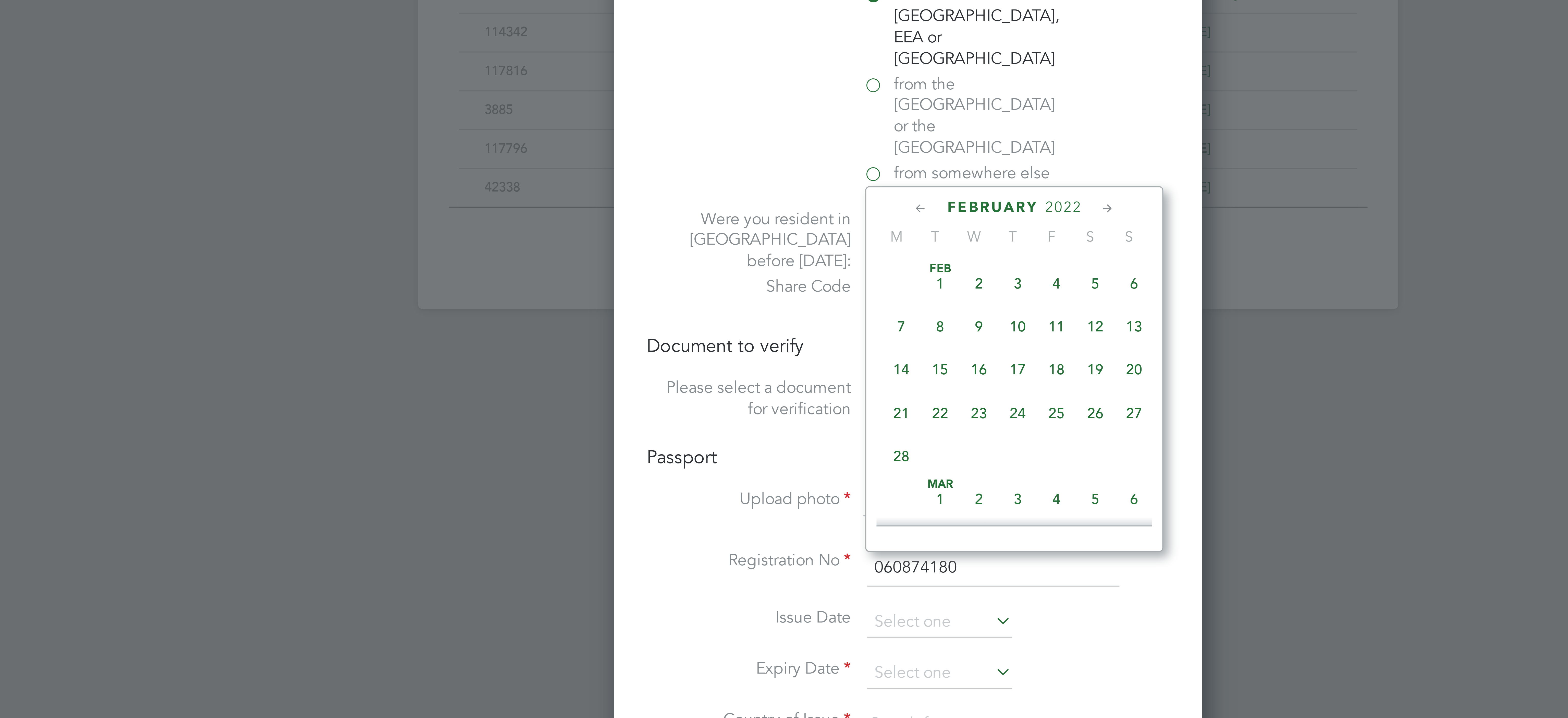
click at [788, 404] on icon at bounding box center [787, 406] width 5 height 5
click at [814, 448] on span "13" at bounding box center [811, 446] width 10 height 10
type input "[DATE]"
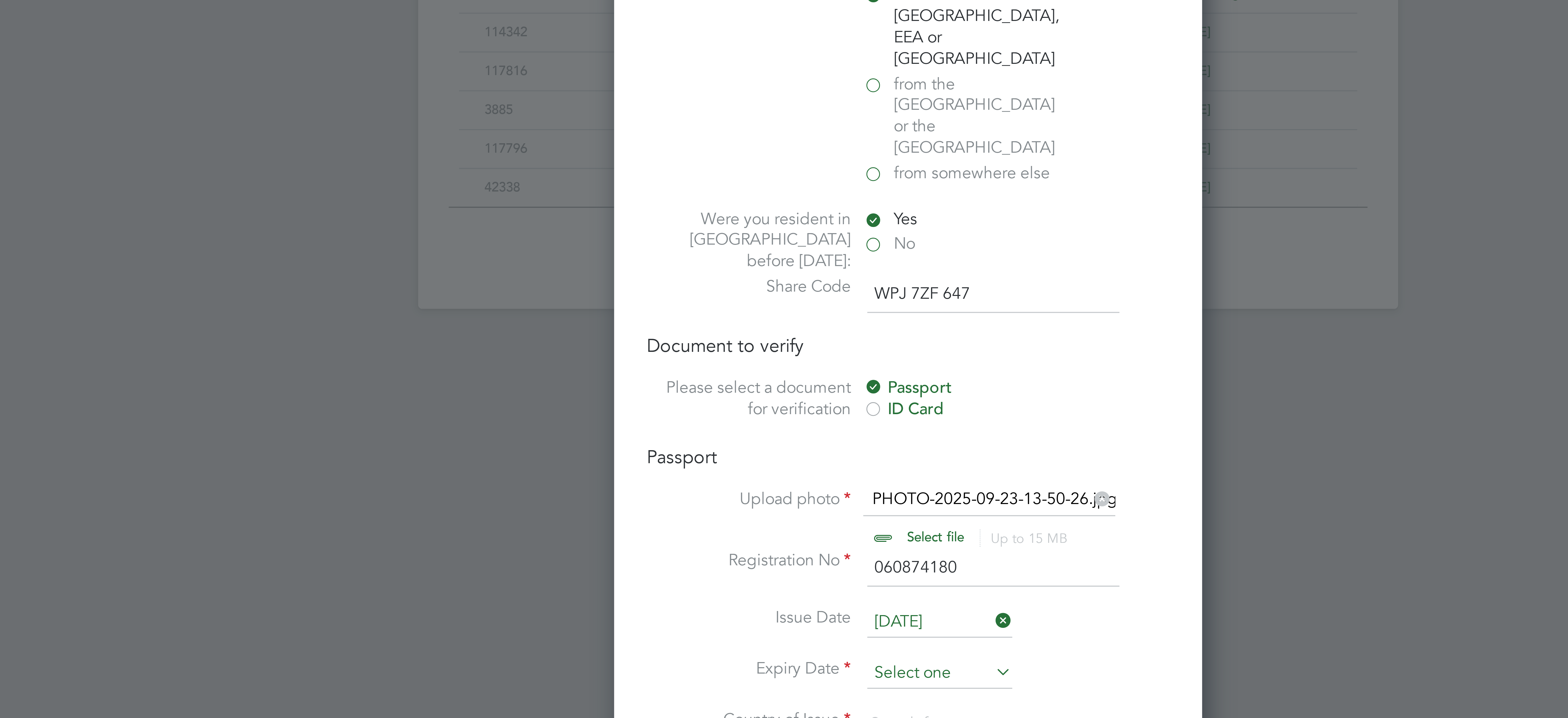
click at [790, 518] on input at bounding box center [792, 522] width 37 height 8
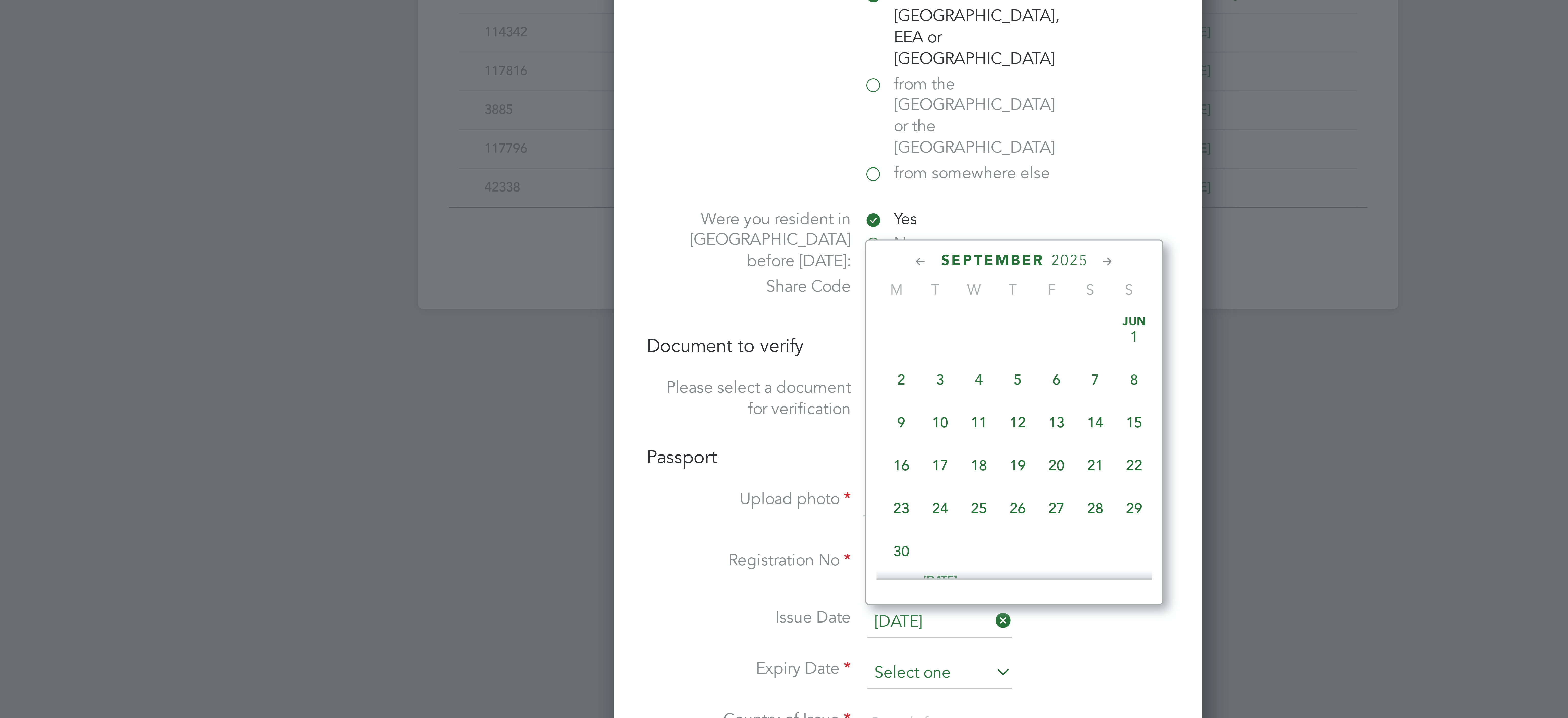
scroll to position [189, 0]
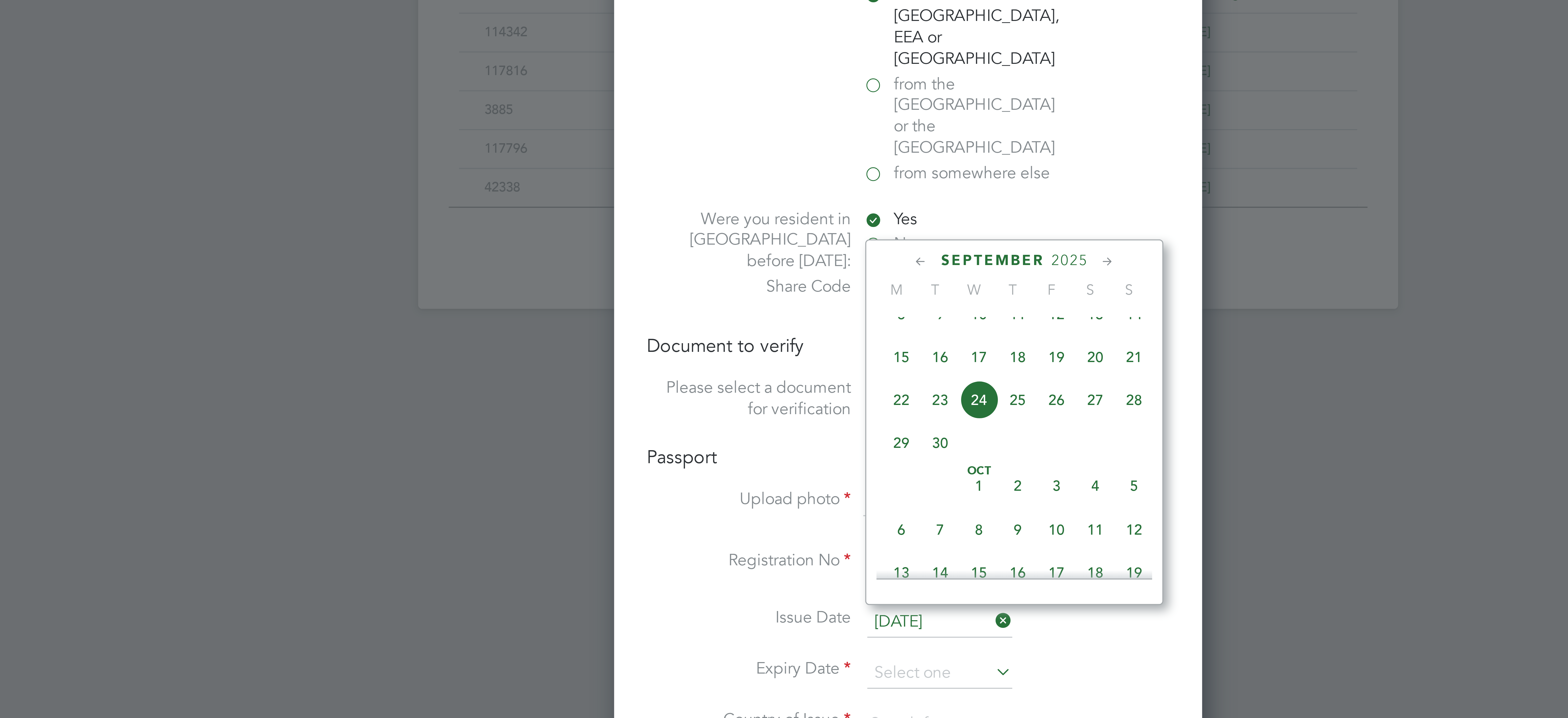
click at [827, 418] on span "2025" at bounding box center [824, 418] width 9 height 4
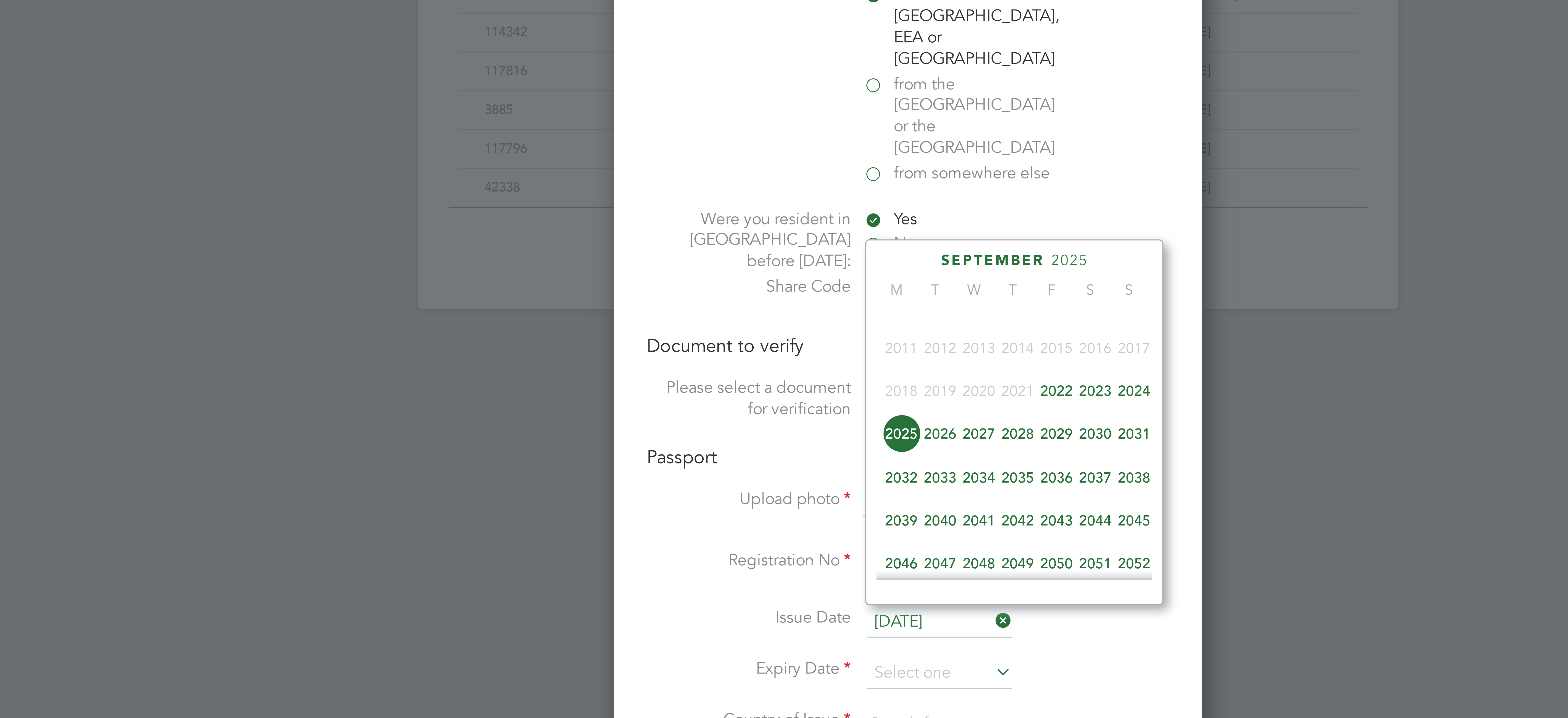
click at [783, 477] on span "2032" at bounding box center [782, 473] width 10 height 10
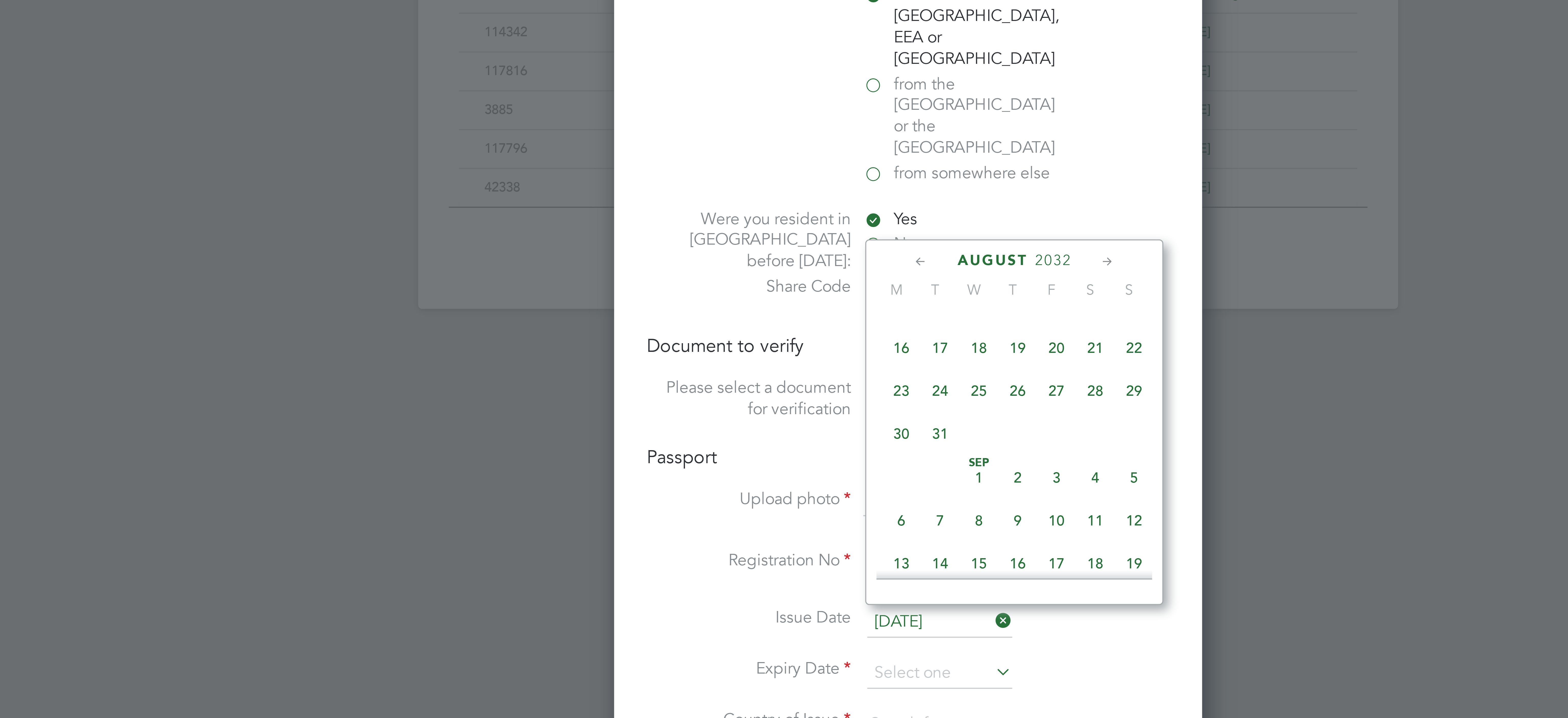
click at [789, 418] on icon at bounding box center [787, 419] width 5 height 5
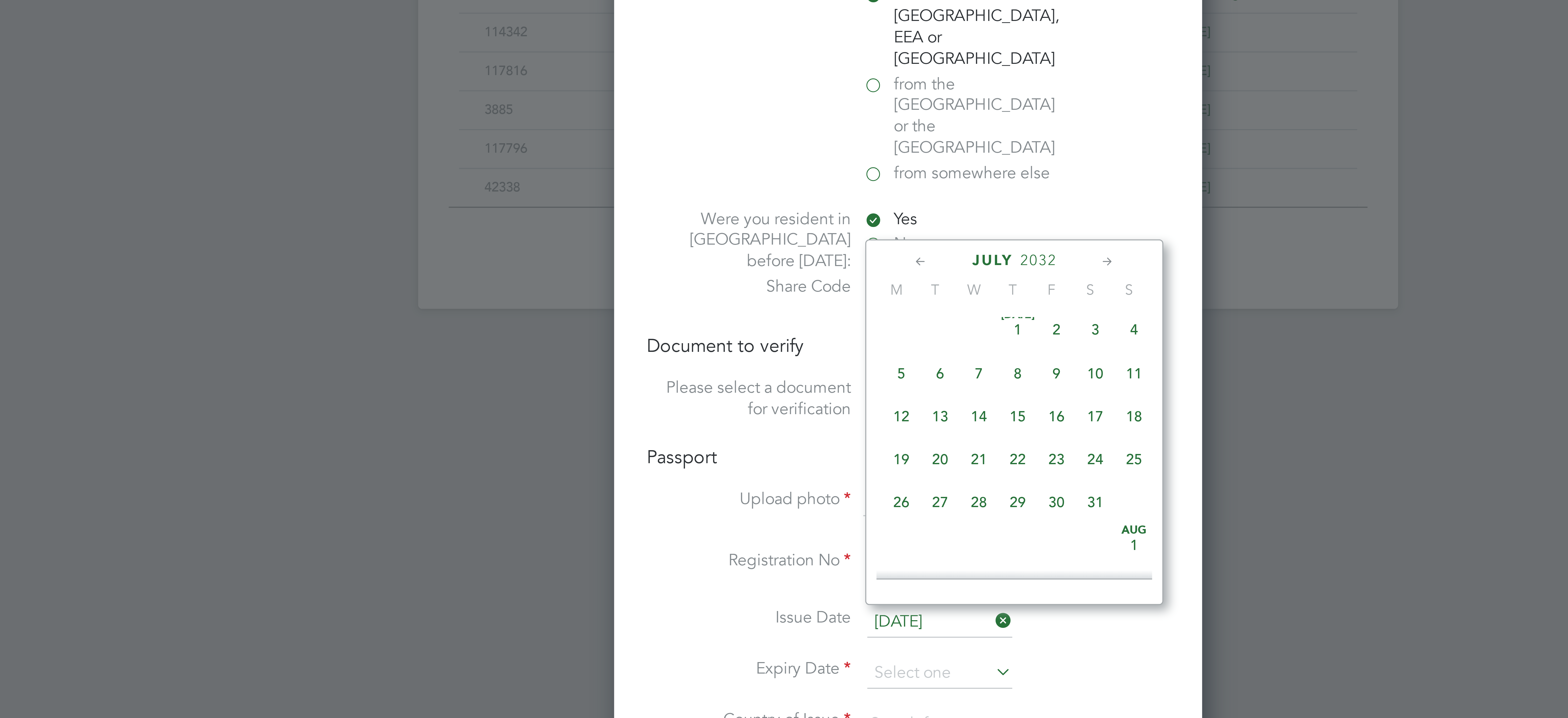
click at [789, 418] on icon at bounding box center [787, 419] width 5 height 5
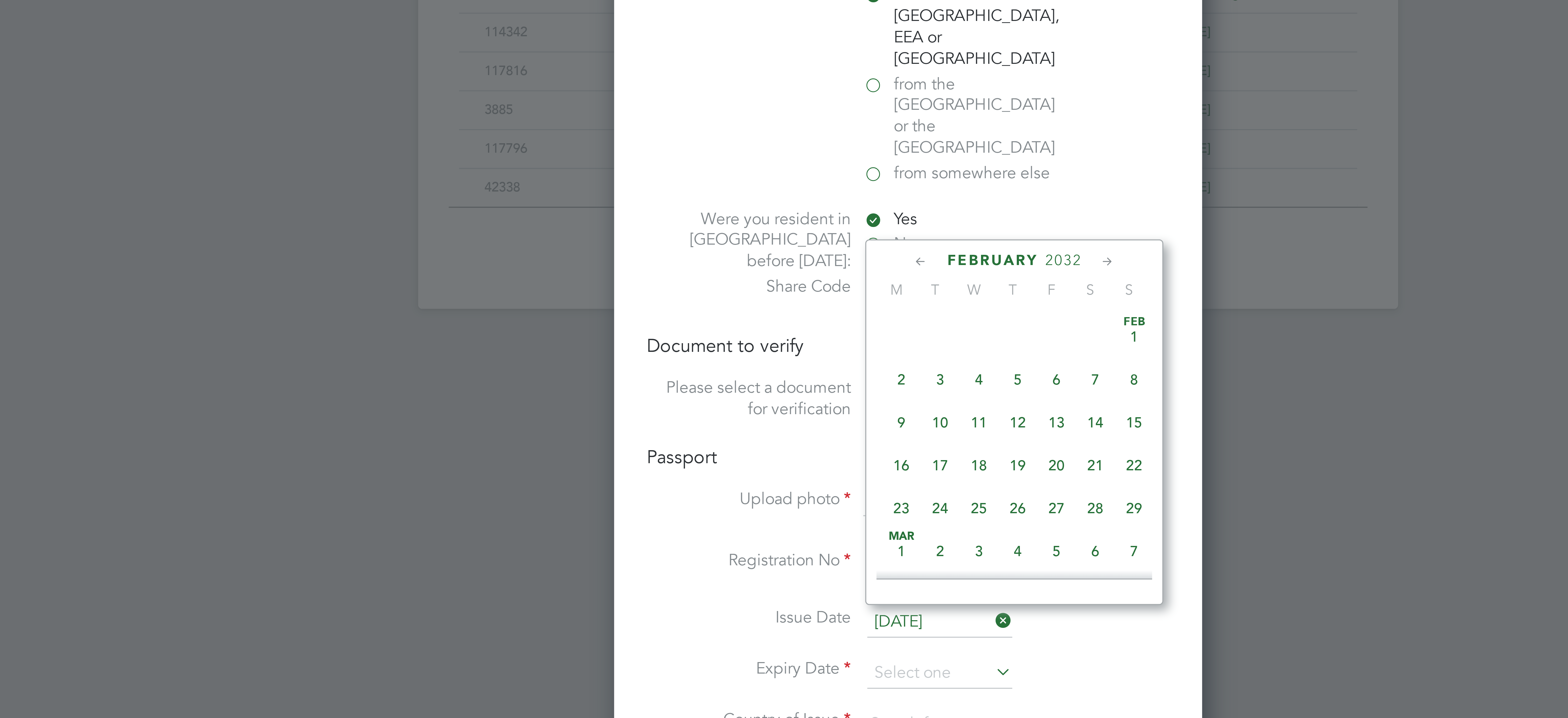
click at [789, 418] on icon at bounding box center [787, 419] width 5 height 5
click at [792, 460] on span "13" at bounding box center [792, 459] width 10 height 10
type input "[DATE]"
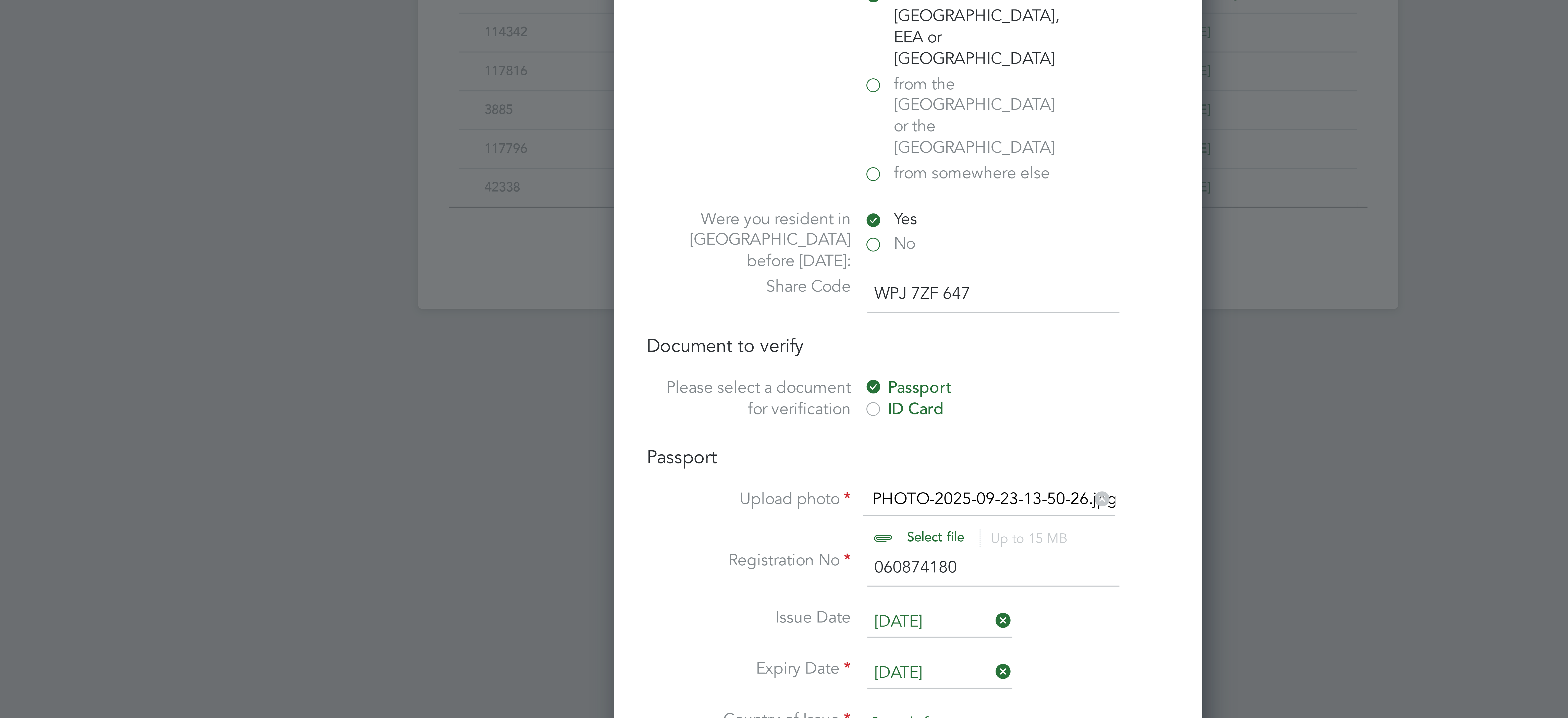
click at [788, 531] on input at bounding box center [805, 535] width 63 height 8
click at [793, 530] on li "Rom ania" at bounding box center [803, 530] width 64 height 7
type input "Romania"
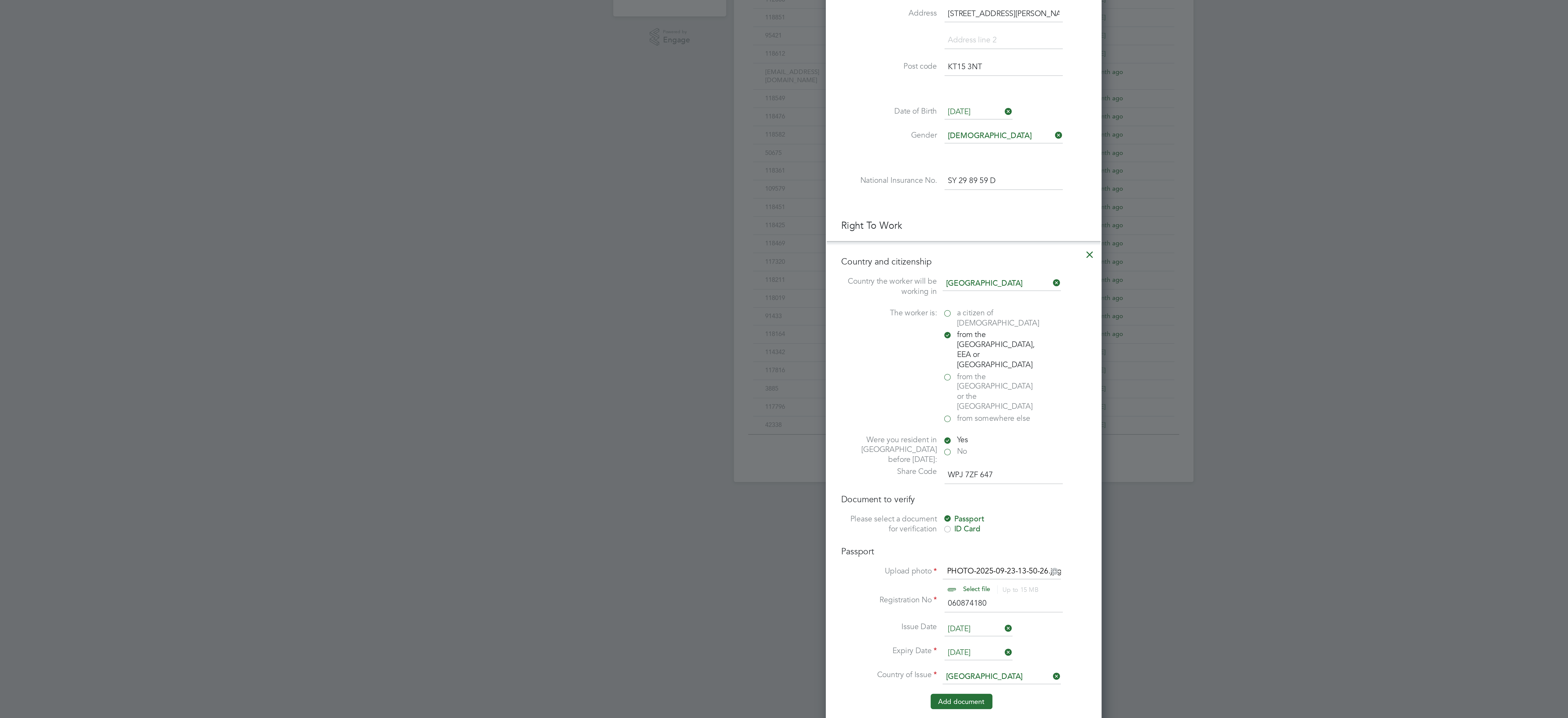
click at [774, 544] on button "Add document" at bounding box center [783, 547] width 33 height 8
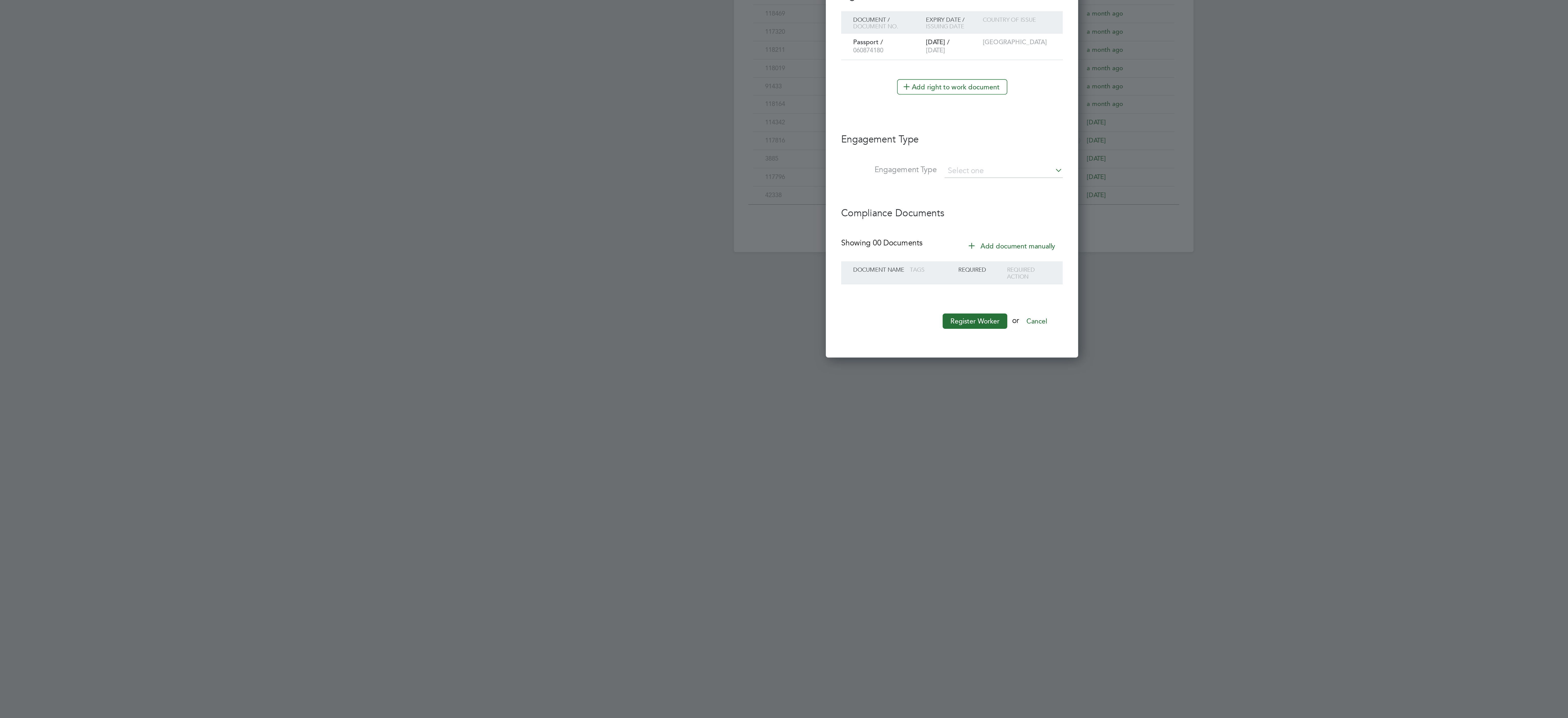
scroll to position [479, 137]
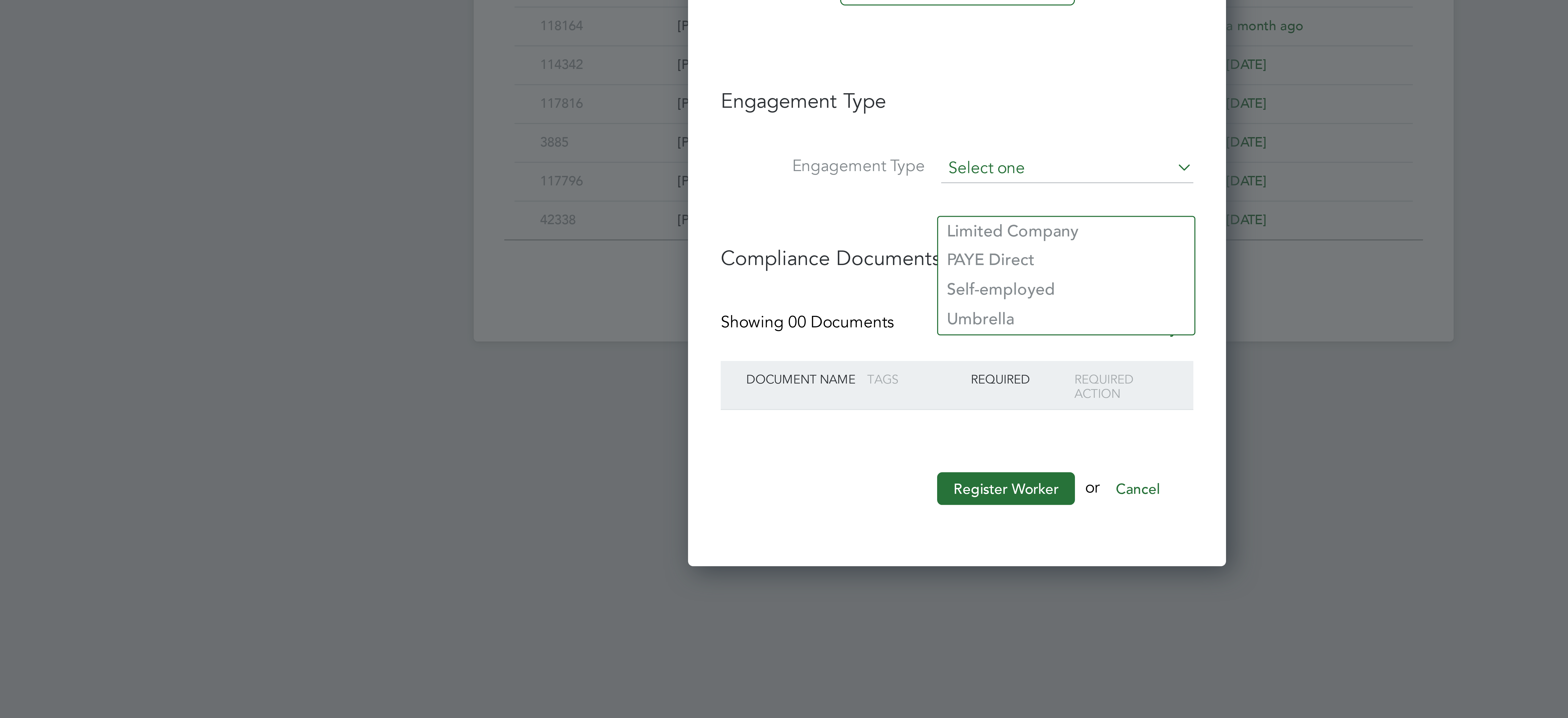
click at [788, 392] on input at bounding box center [810, 388] width 63 height 7
click at [802, 424] on li "Umbrella" at bounding box center [810, 426] width 64 height 7
type input "Umbrella"
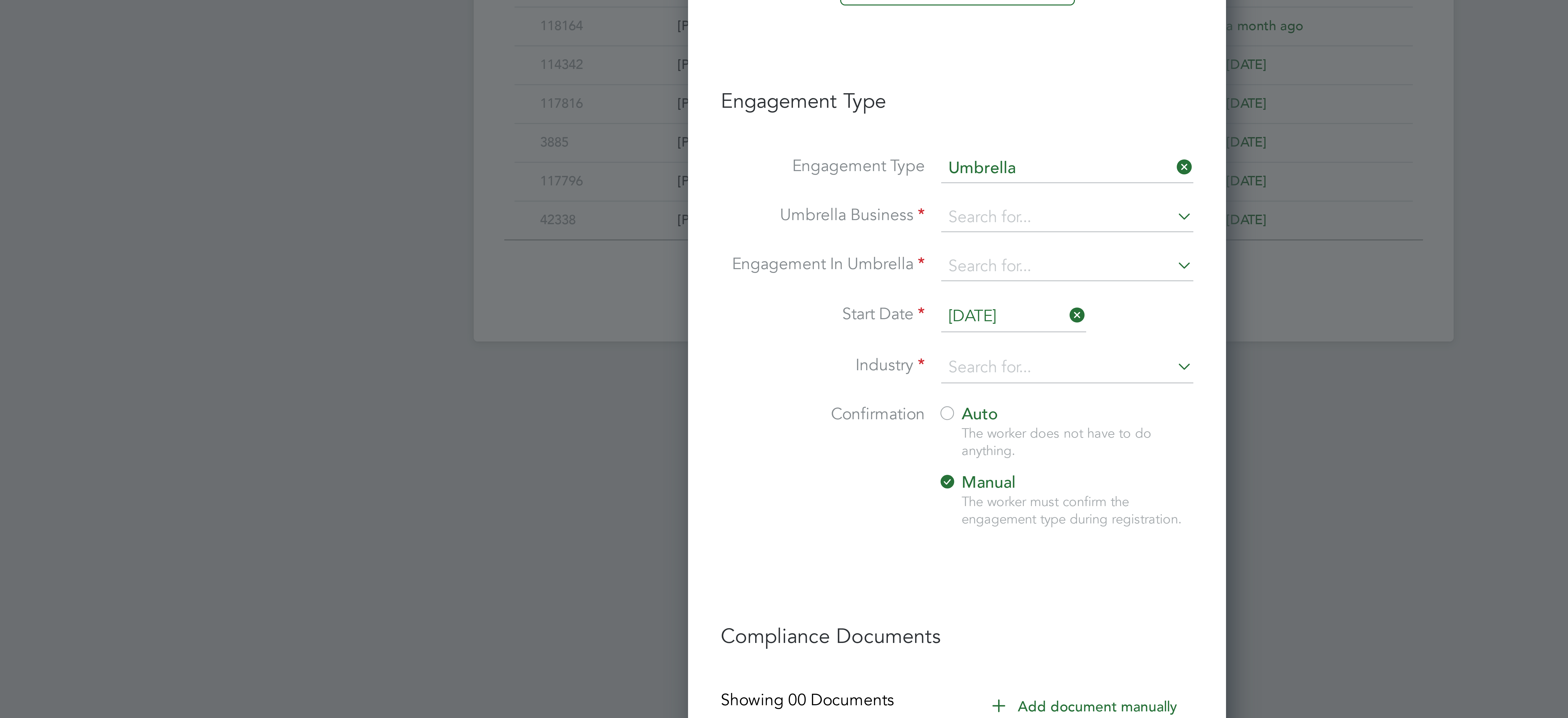
scroll to position [576, 137]
click at [798, 404] on input at bounding box center [810, 400] width 63 height 7
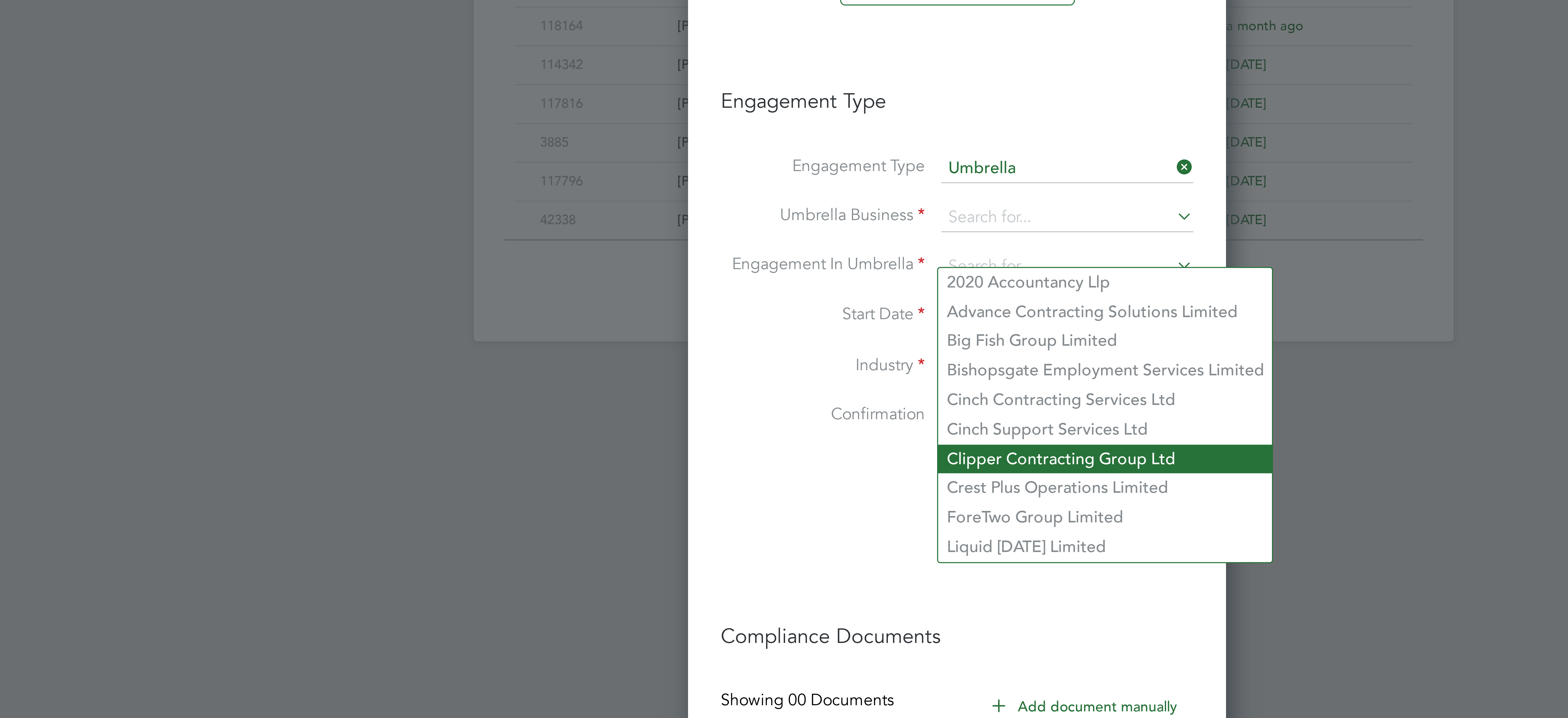
click at [802, 460] on li "Clipper Contracting Group Ltd" at bounding box center [819, 460] width 83 height 7
type input "Clipper Contracting Group Ltd"
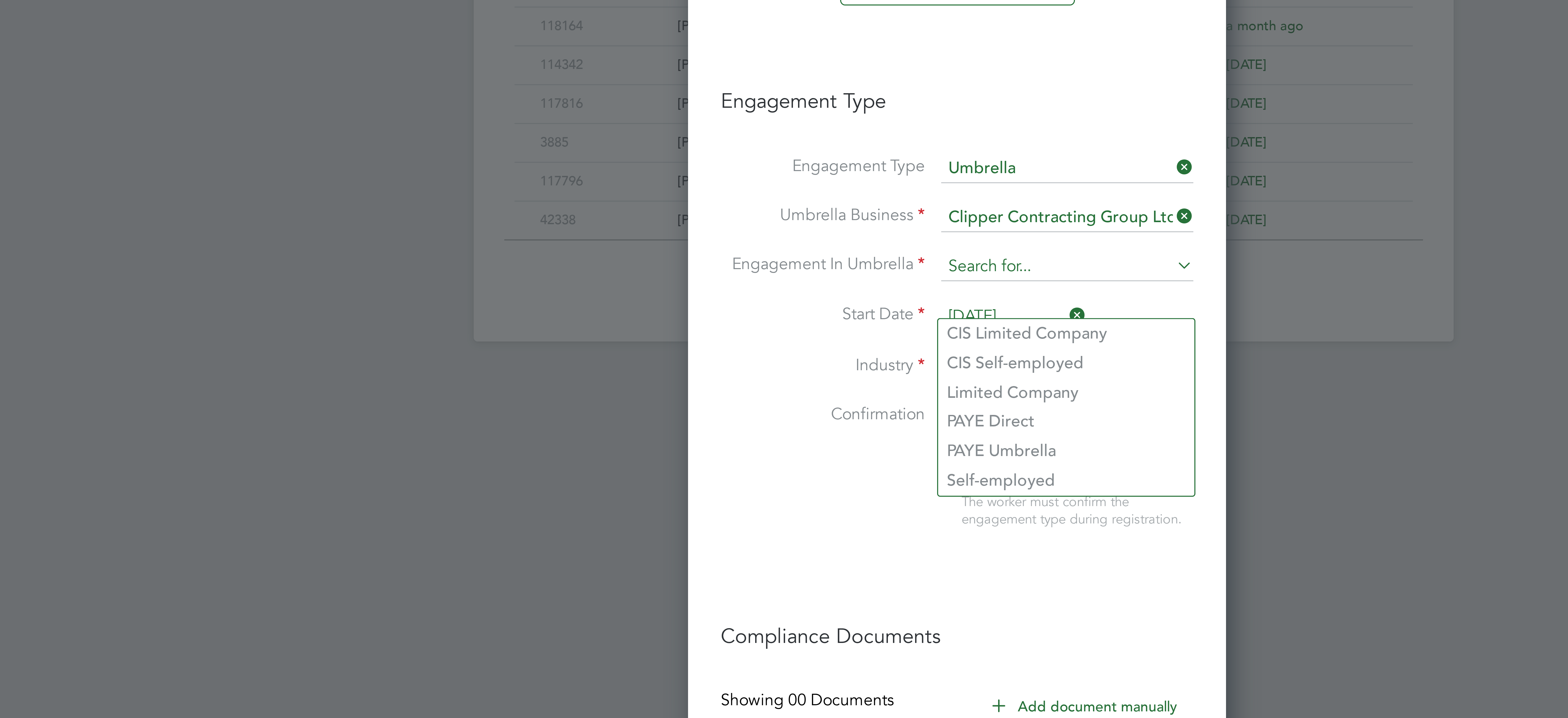
click at [798, 416] on input at bounding box center [810, 412] width 63 height 7
click at [799, 459] on li "PAYE Umbrella" at bounding box center [810, 459] width 64 height 7
type input "PAYE Umbrella"
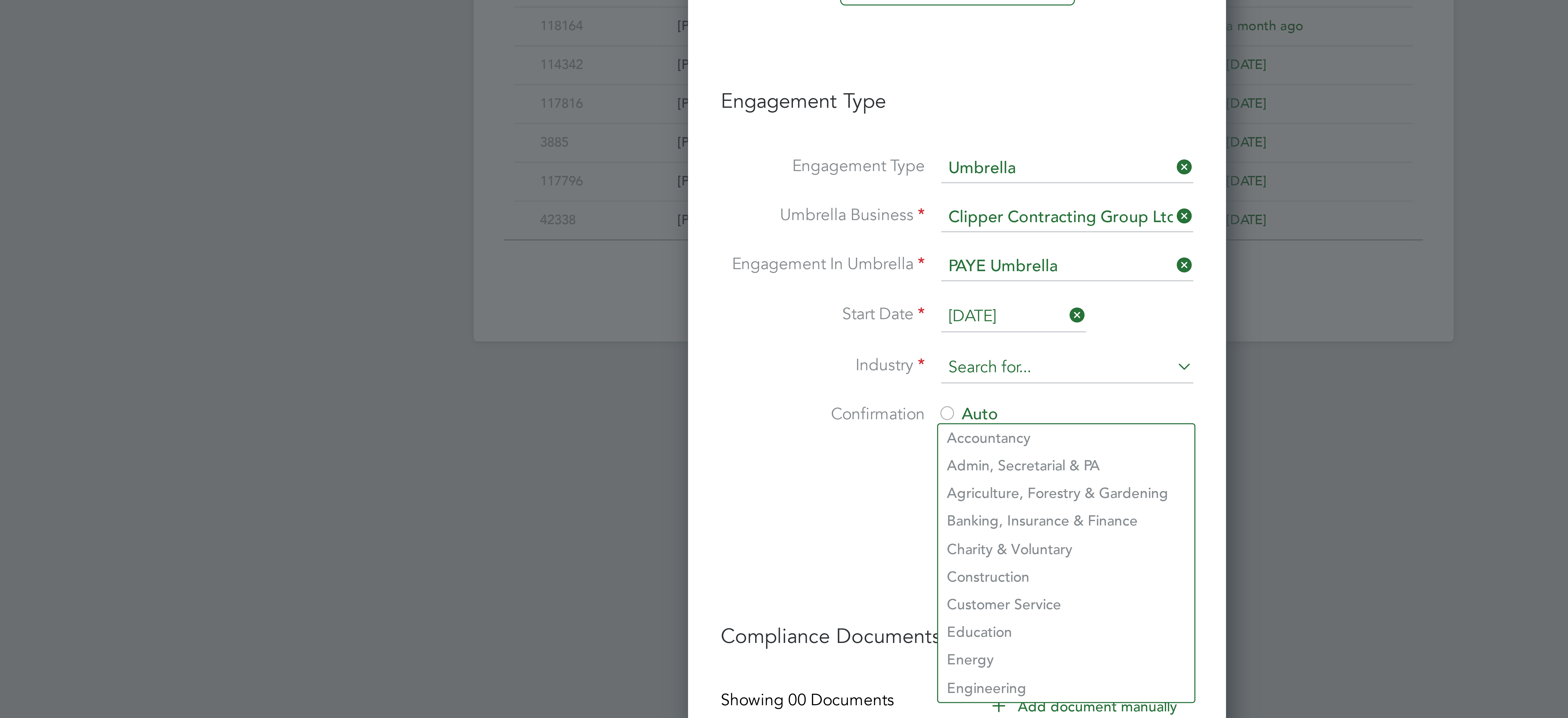
click at [794, 442] on input at bounding box center [810, 437] width 63 height 8
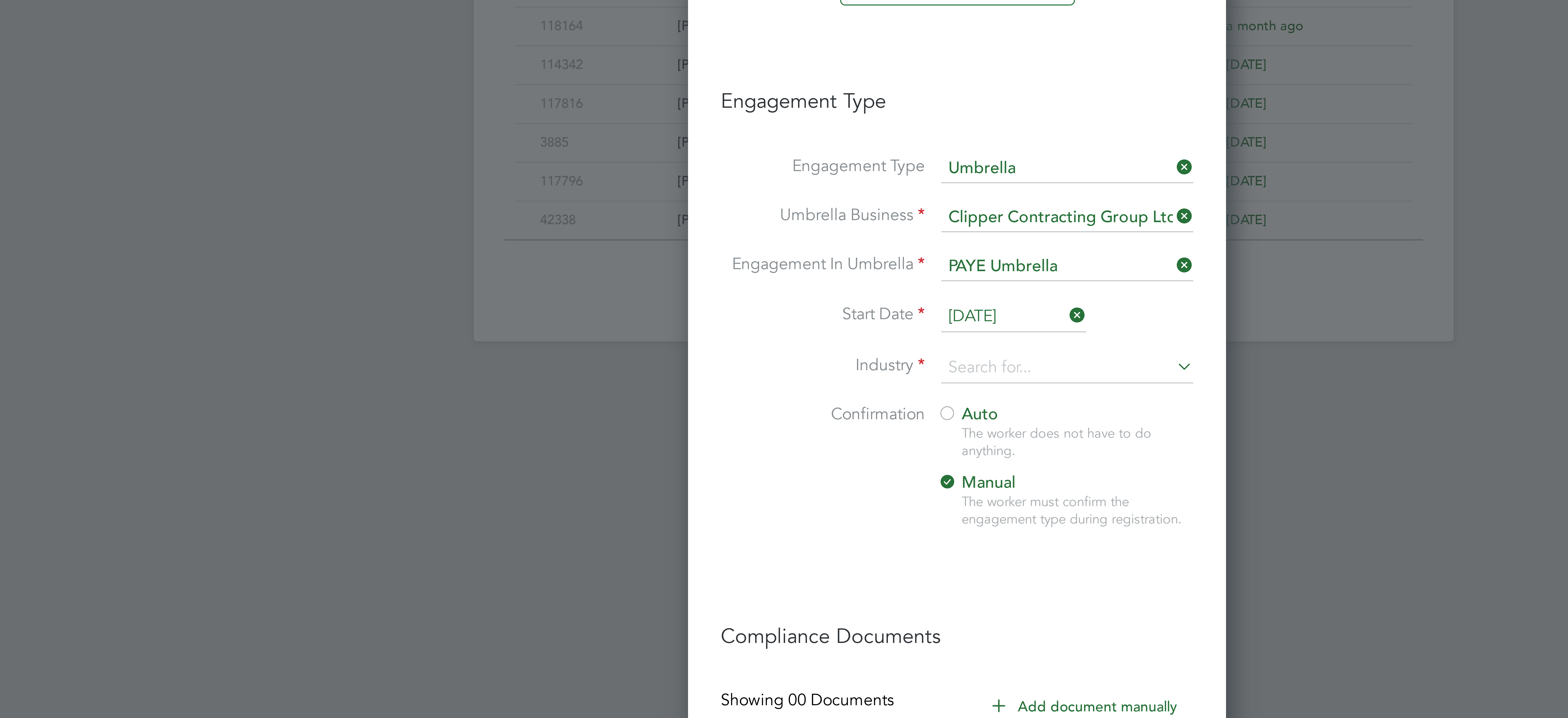
click at [793, 488] on li "Construction" at bounding box center [810, 490] width 64 height 7
type input "Construction"
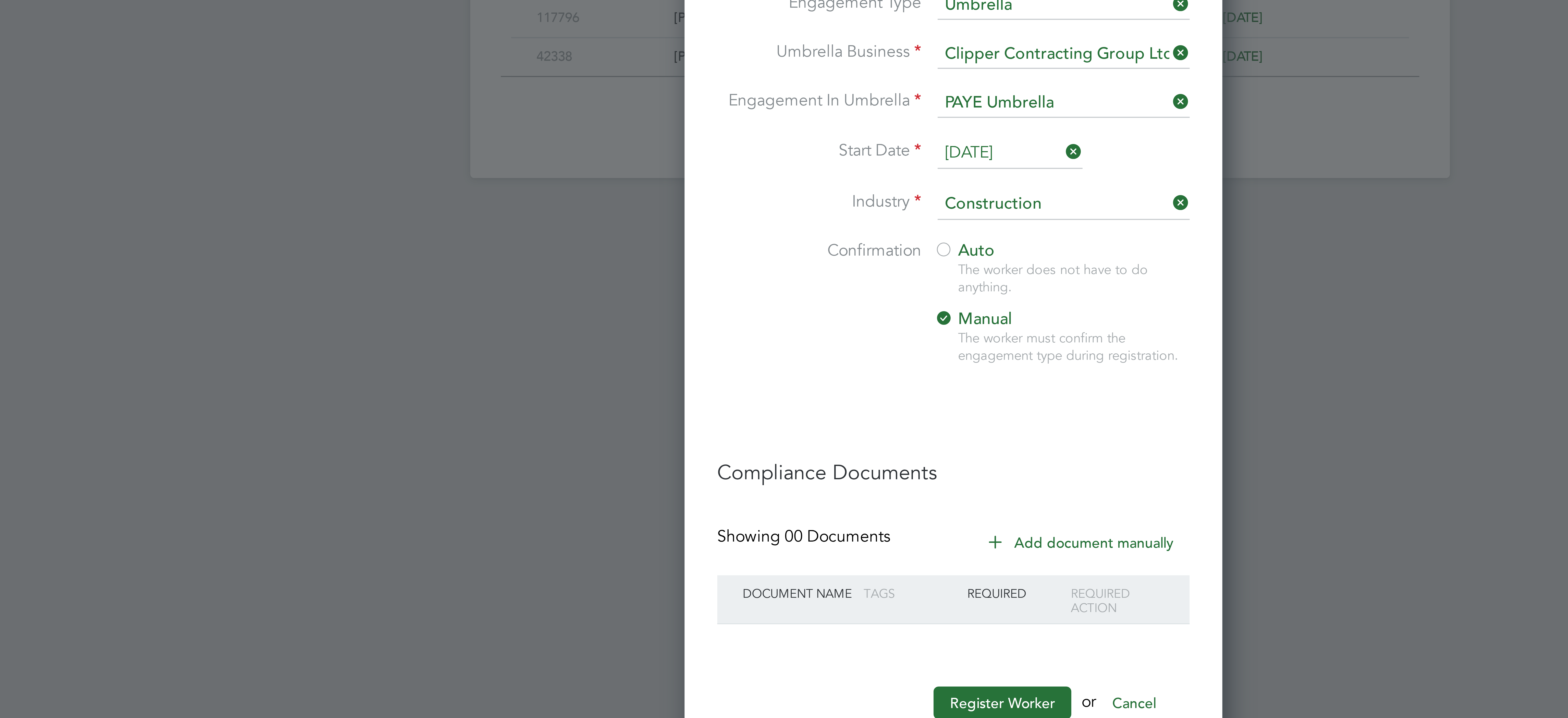
click at [817, 526] on button "Add document manually" at bounding box center [814, 522] width 54 height 8
click at [795, 524] on icon at bounding box center [793, 522] width 4 height 4
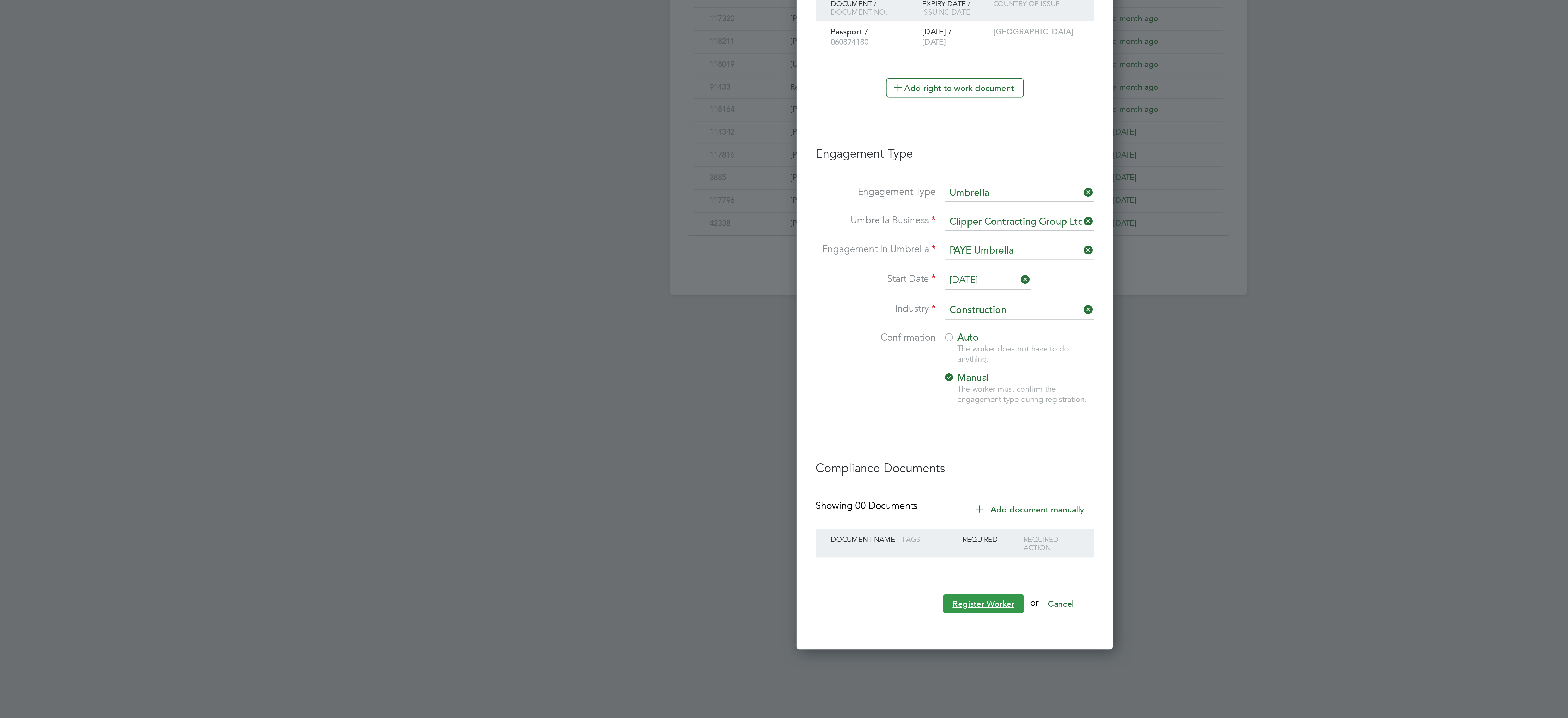
click at [790, 566] on button "Register Worker" at bounding box center [794, 562] width 35 height 8
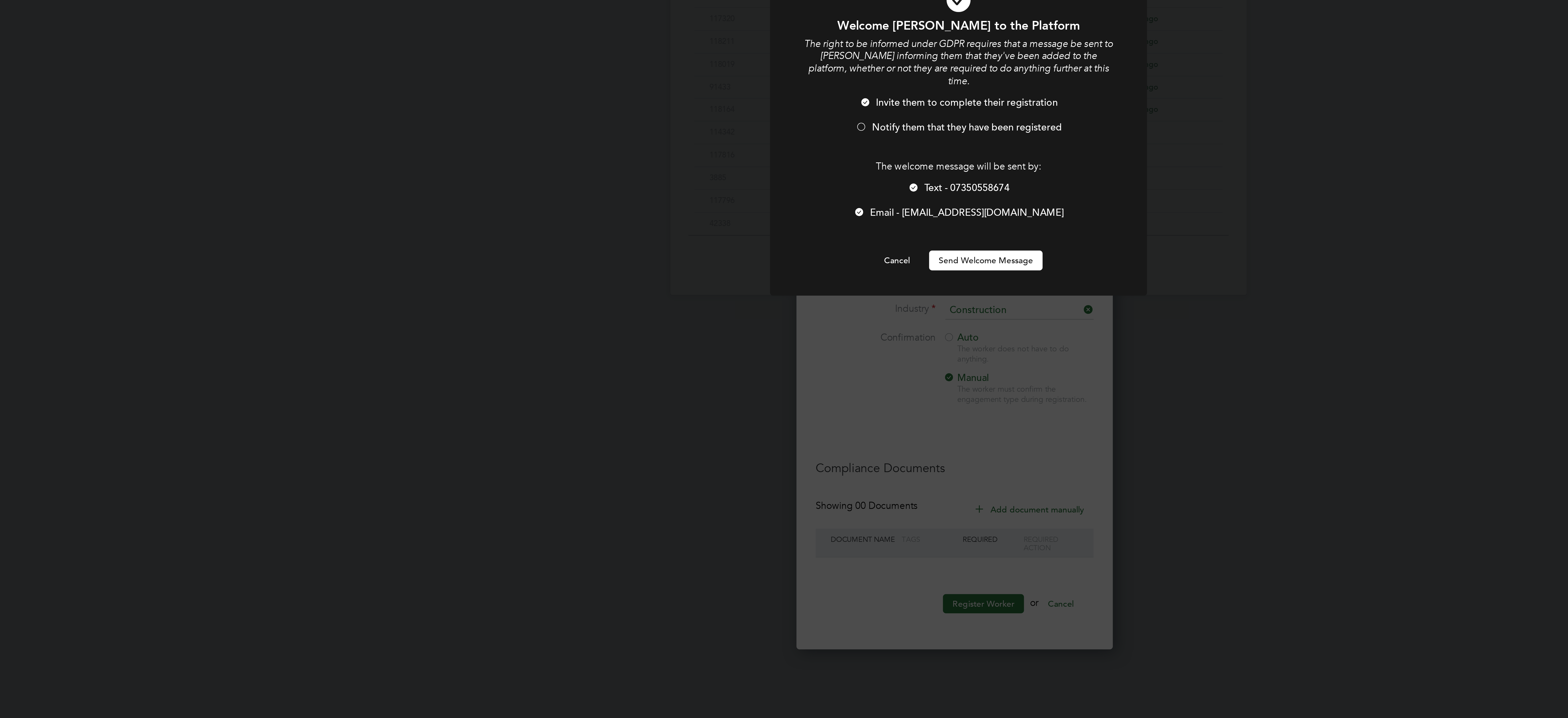
scroll to position [576, 137]
click at [804, 418] on button "Send Welcome Message" at bounding box center [795, 416] width 48 height 8
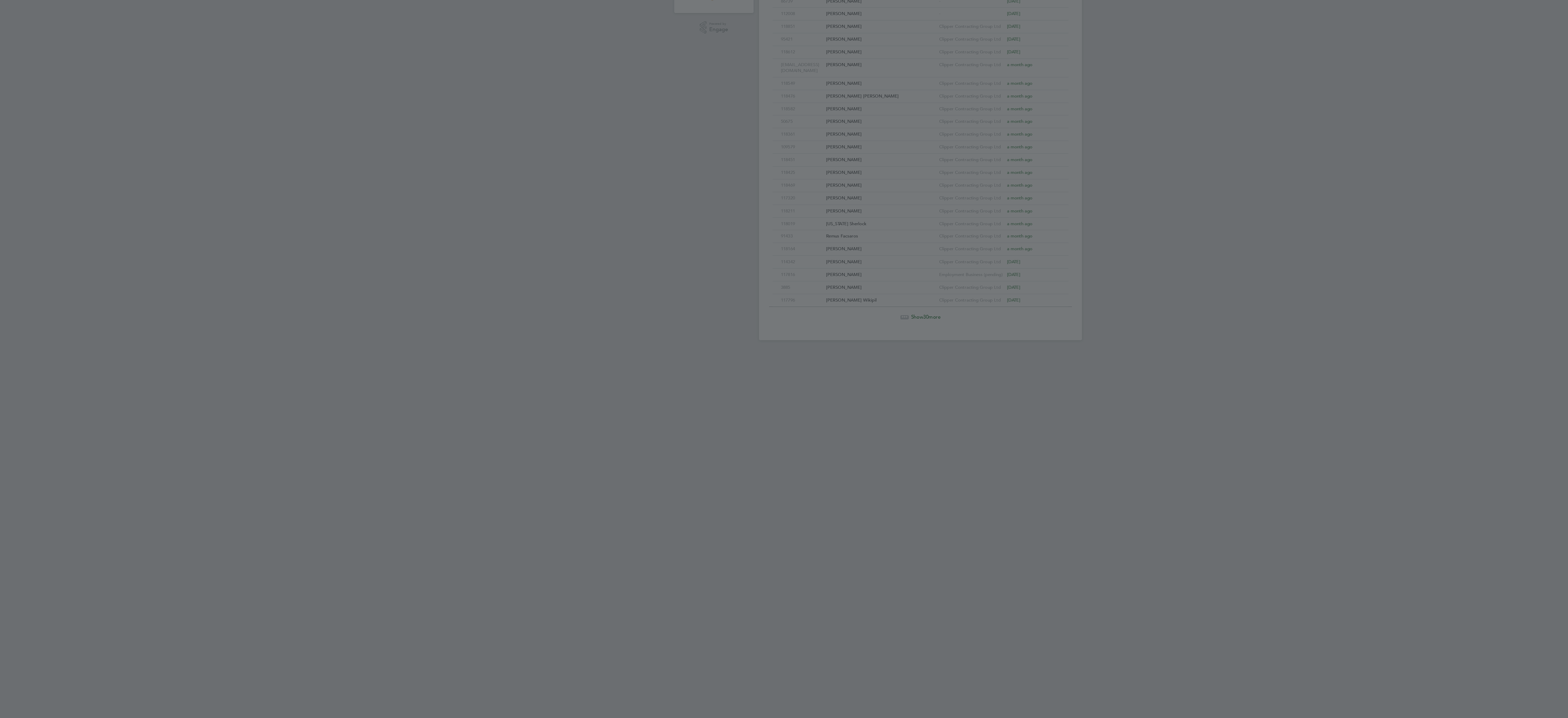
scroll to position [0, 0]
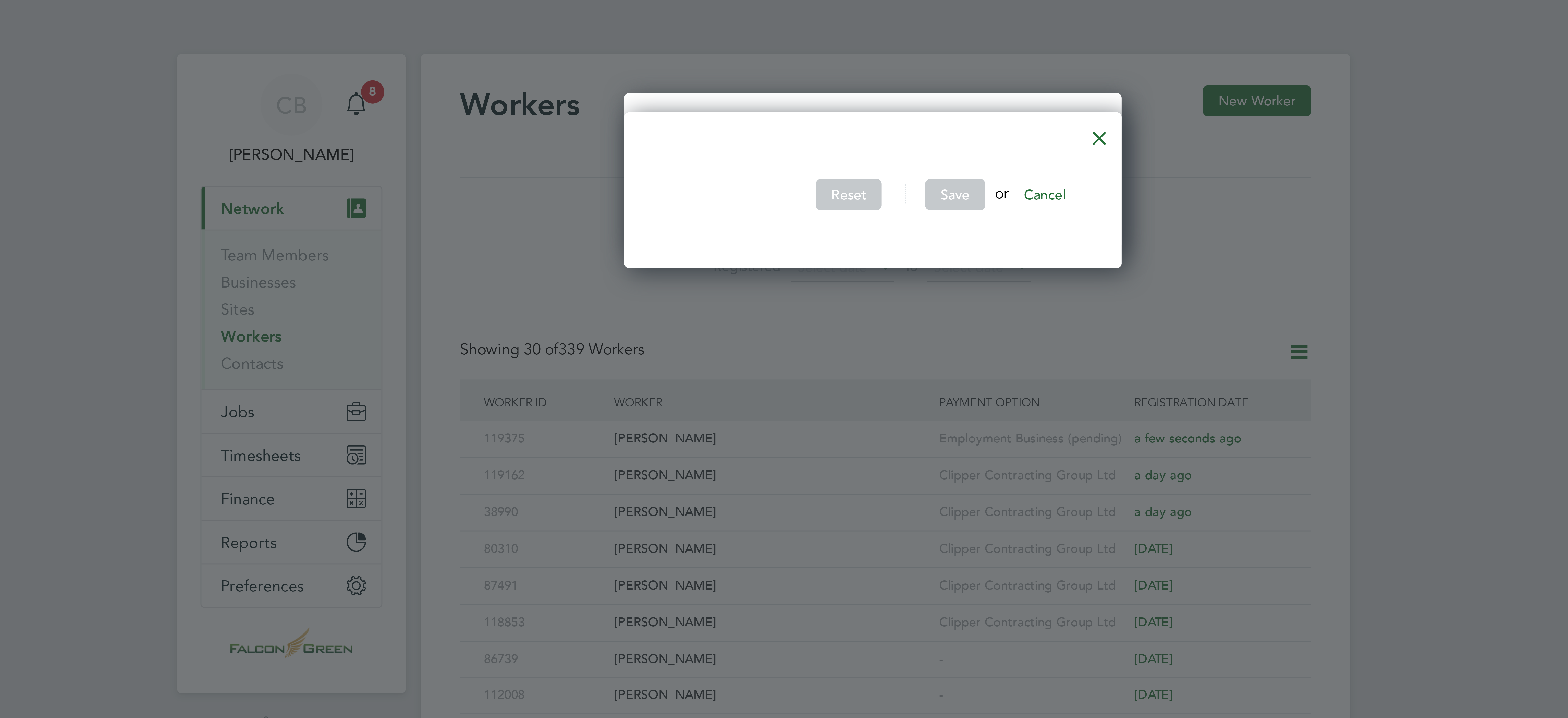
click at [845, 34] on div at bounding box center [840, 35] width 9 height 9
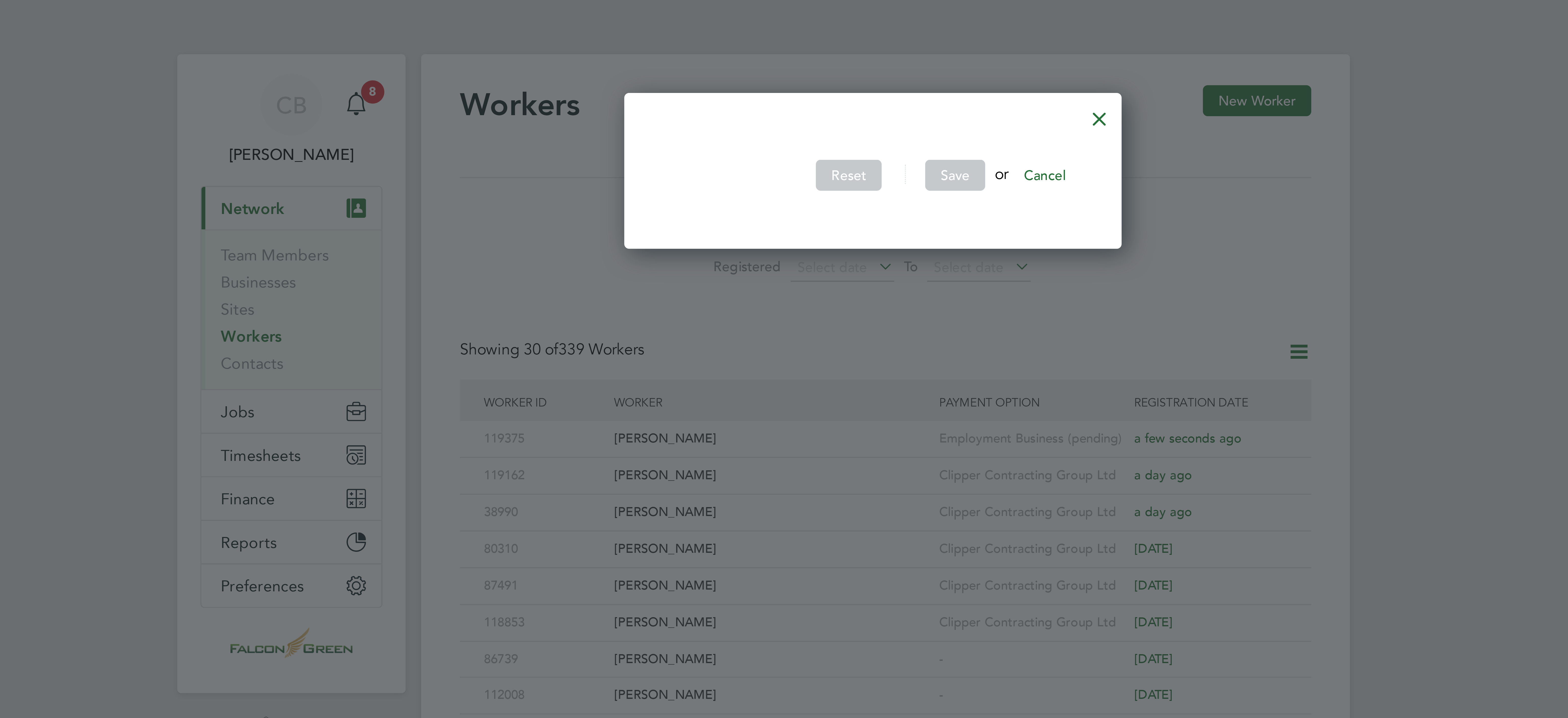
click at [845, 33] on div at bounding box center [840, 30] width 9 height 9
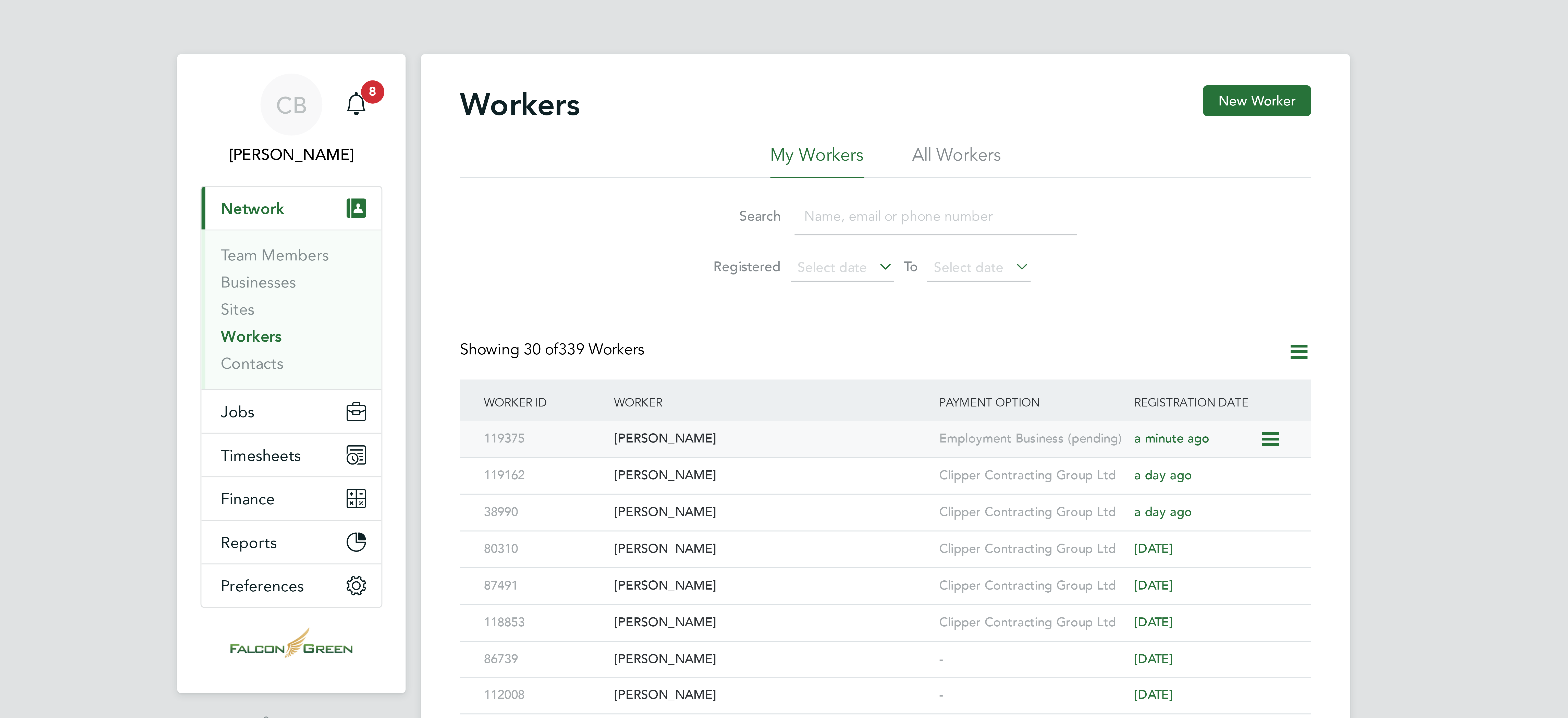
click at [887, 116] on icon at bounding box center [885, 116] width 5 height 6
click at [735, 117] on div "[PERSON_NAME]" at bounding box center [754, 116] width 86 height 10
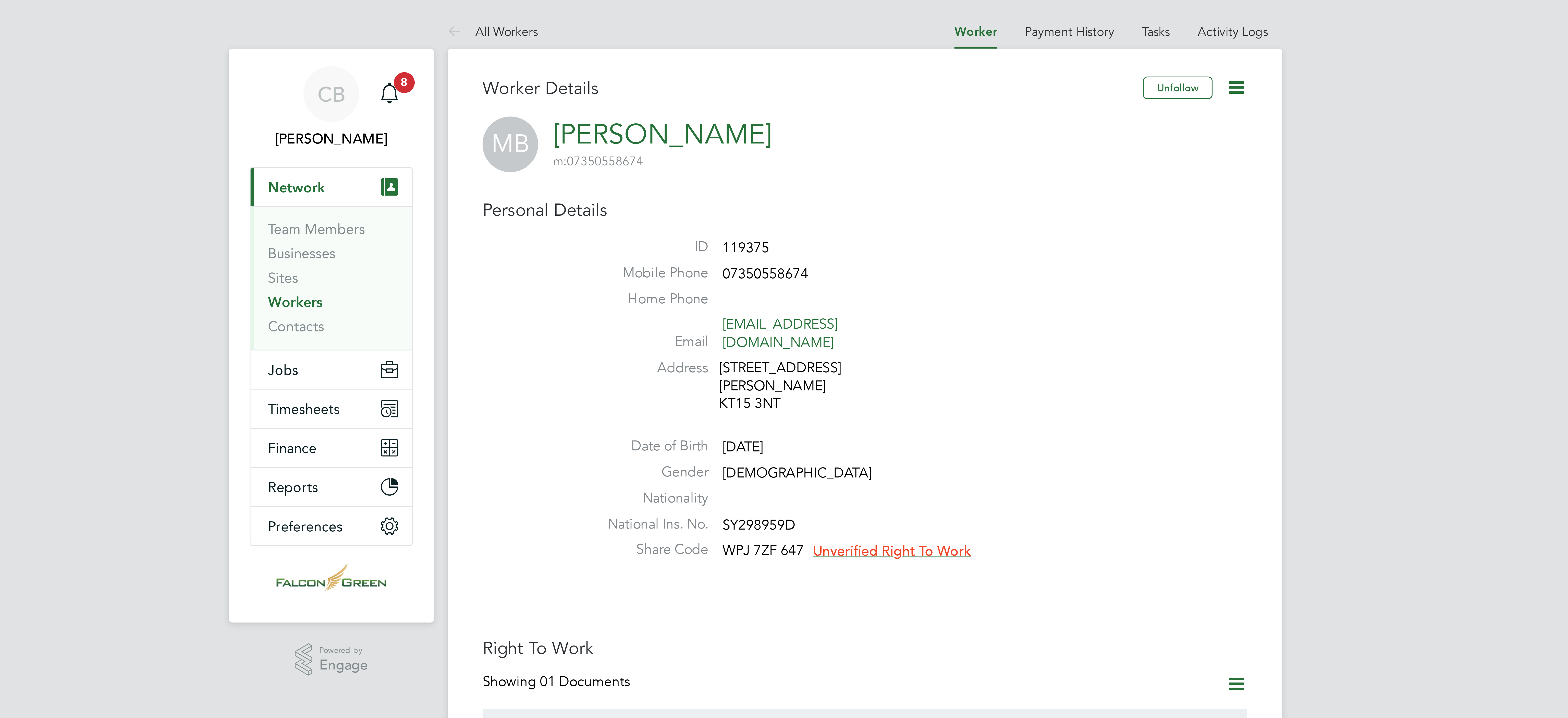
click at [789, 160] on span "Unverified Right To Work" at bounding box center [792, 162] width 46 height 5
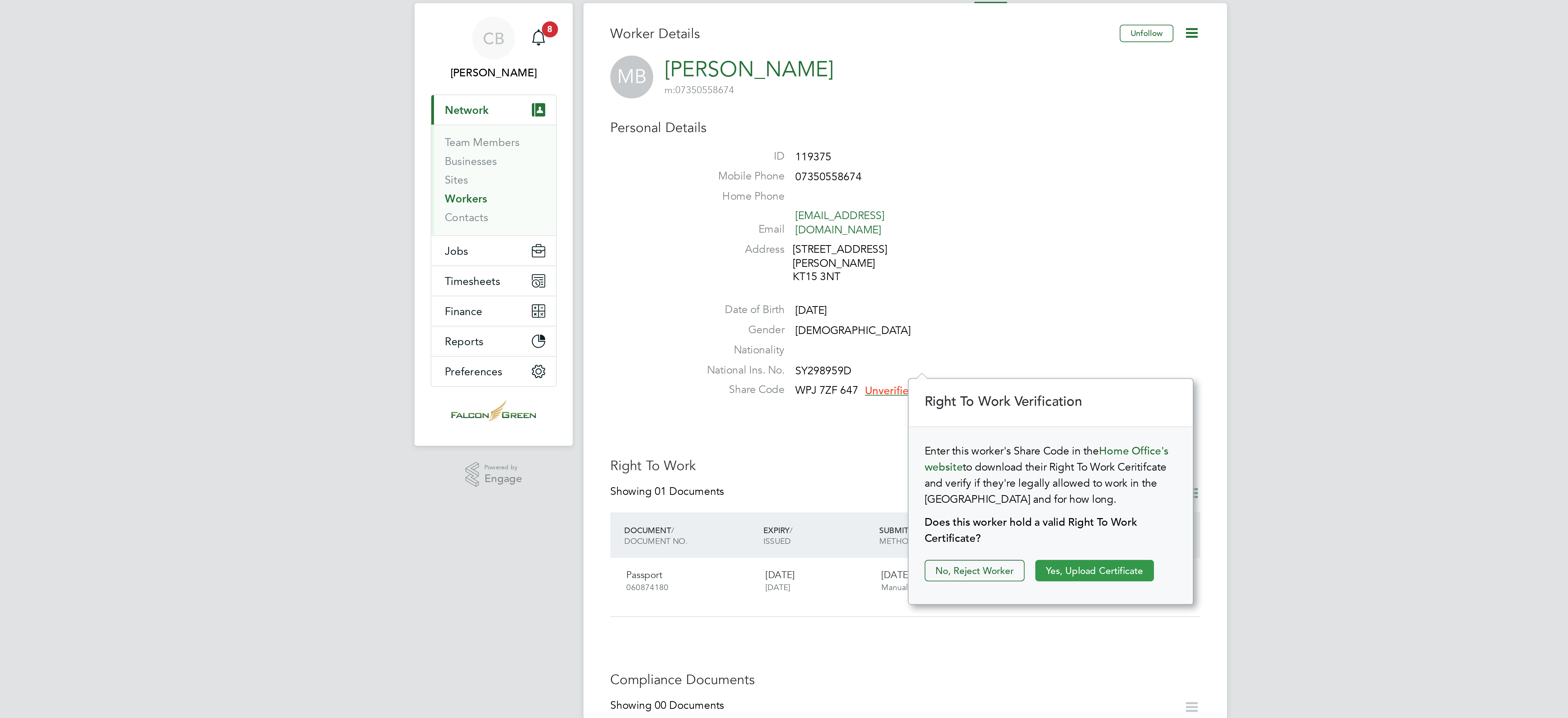
click at [861, 234] on button "Yes, Upload Certificate" at bounding box center [856, 230] width 45 height 8
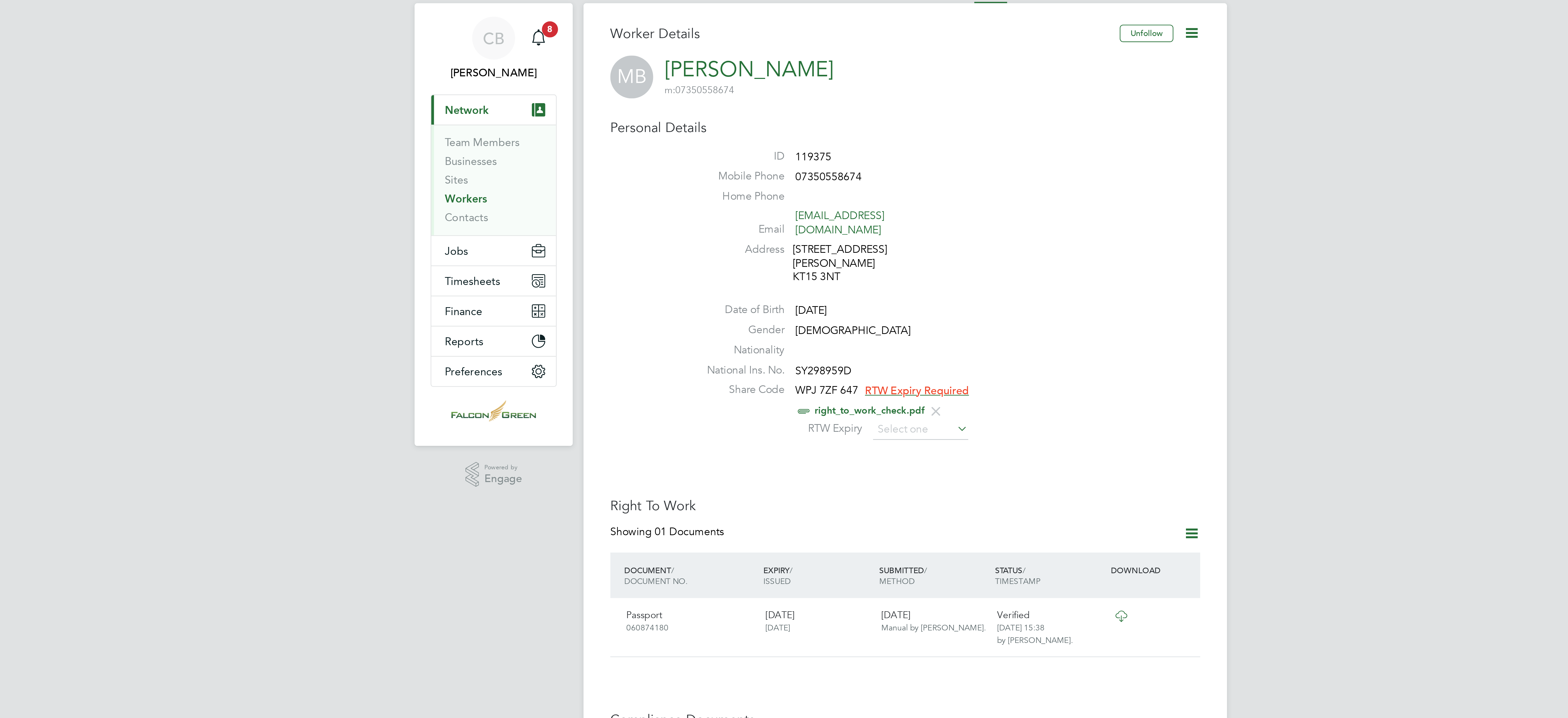
scroll to position [0, 0]
click at [787, 173] on input at bounding box center [790, 177] width 37 height 8
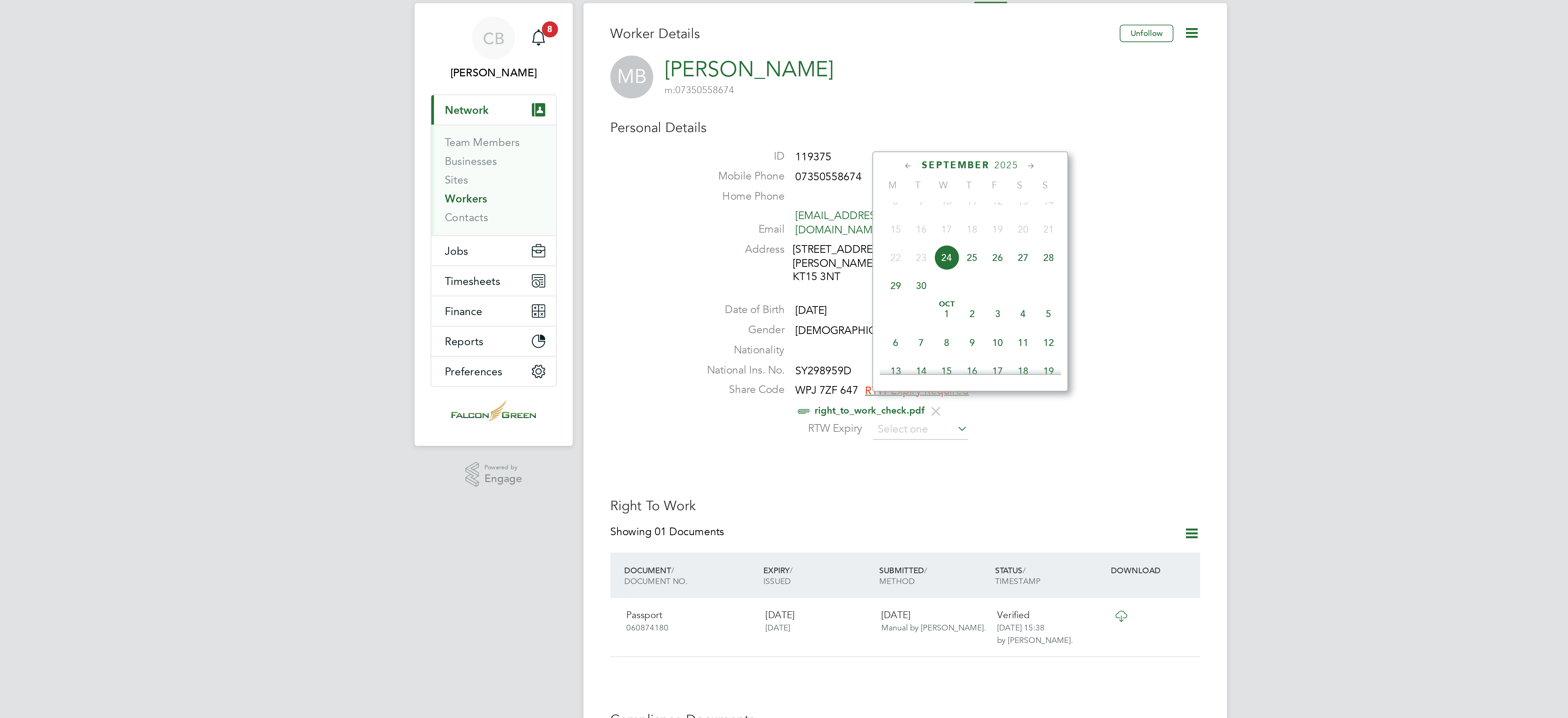
click at [825, 77] on span "2025" at bounding box center [822, 76] width 9 height 4
click at [842, 145] on span "2045" at bounding box center [839, 141] width 10 height 10
click at [839, 146] on span "10" at bounding box center [839, 141] width 10 height 10
type input "10 Sep 2045"
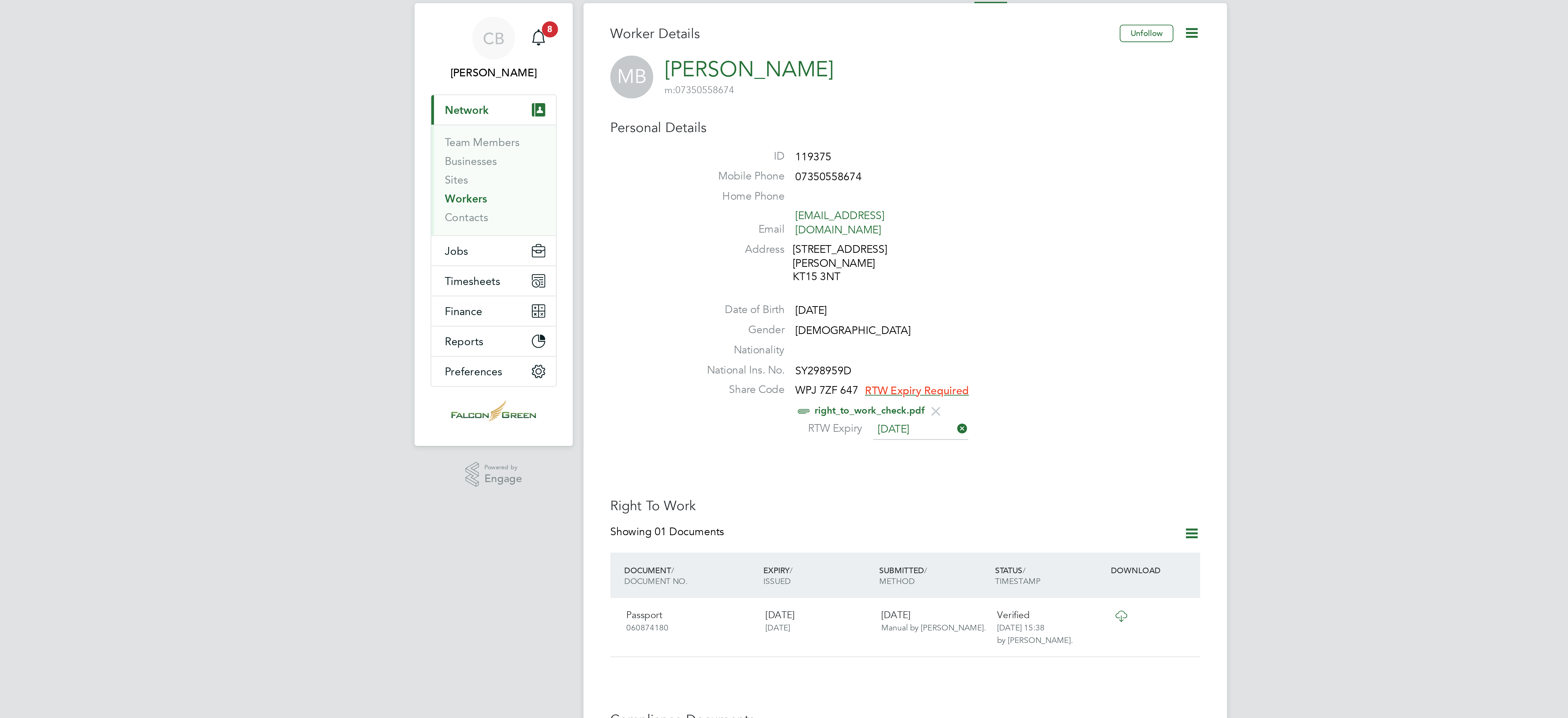
scroll to position [5, 41]
click at [833, 181] on div "Worker Details Unfollow MB Mariana Ramona Bondila m: 07350558674 Personal Detai…" at bounding box center [784, 303] width 225 height 561
click at [808, 190] on div "Worker Details Unfollow MB Mariana Ramona Bondila m: 07350558674 Personal Detai…" at bounding box center [784, 303] width 225 height 561
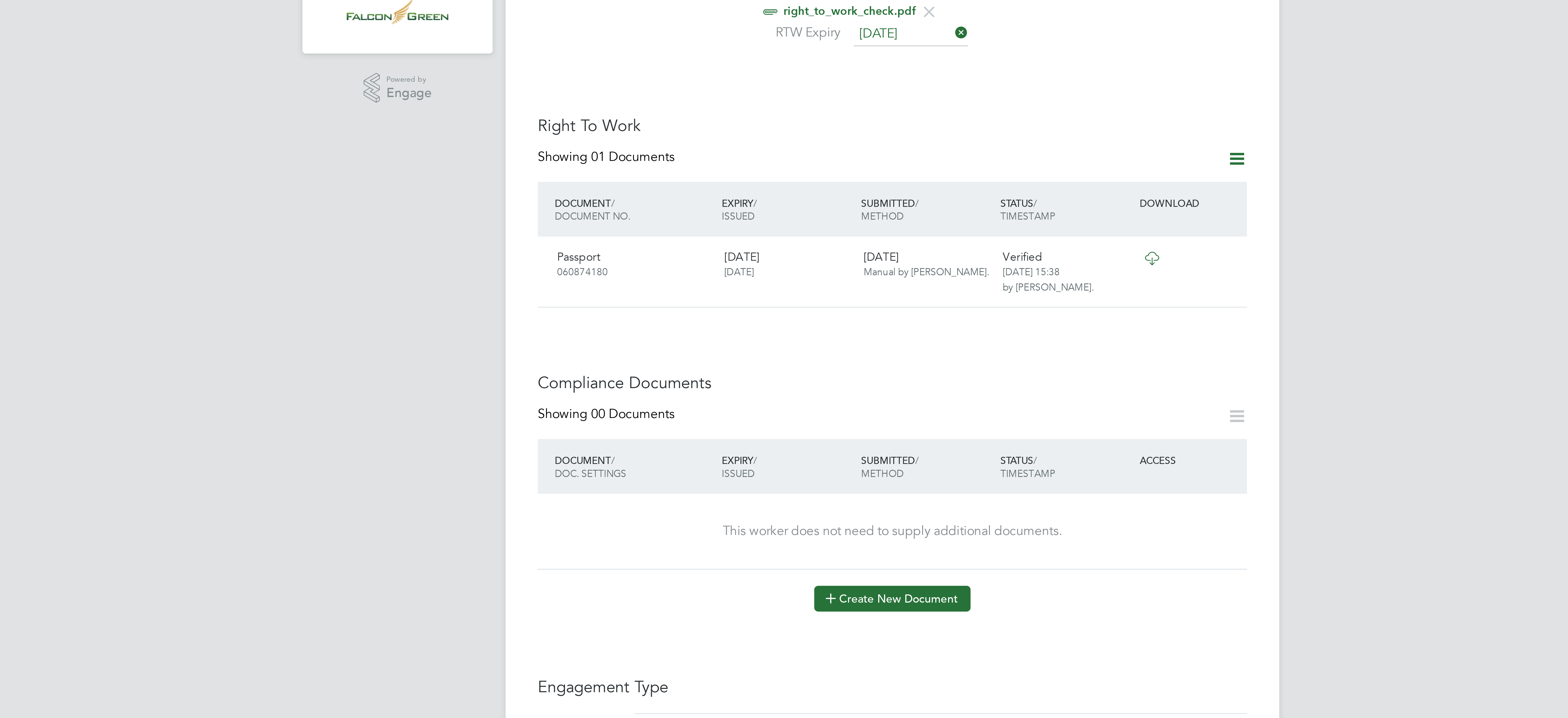
click at [793, 351] on button "Create New Document" at bounding box center [783, 355] width 49 height 8
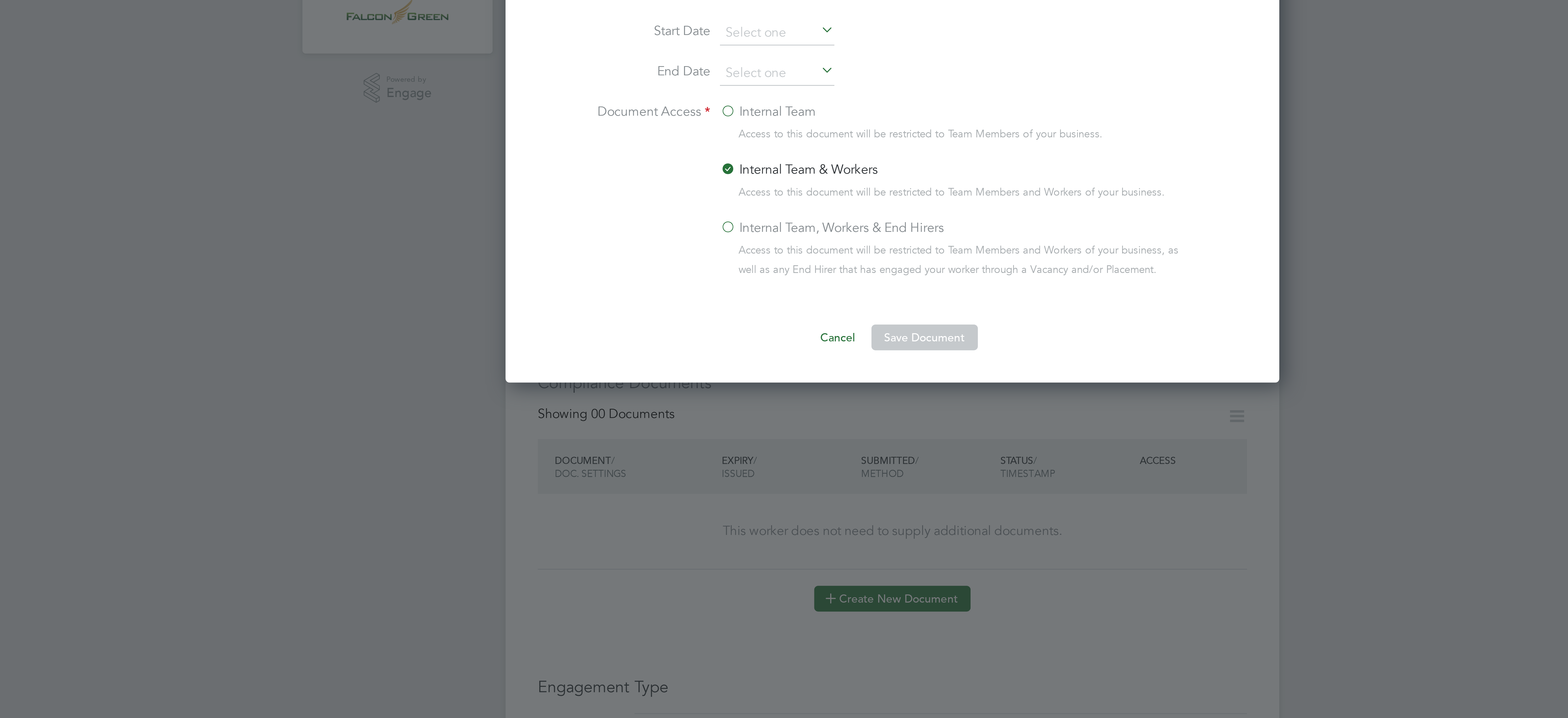
scroll to position [272, 246]
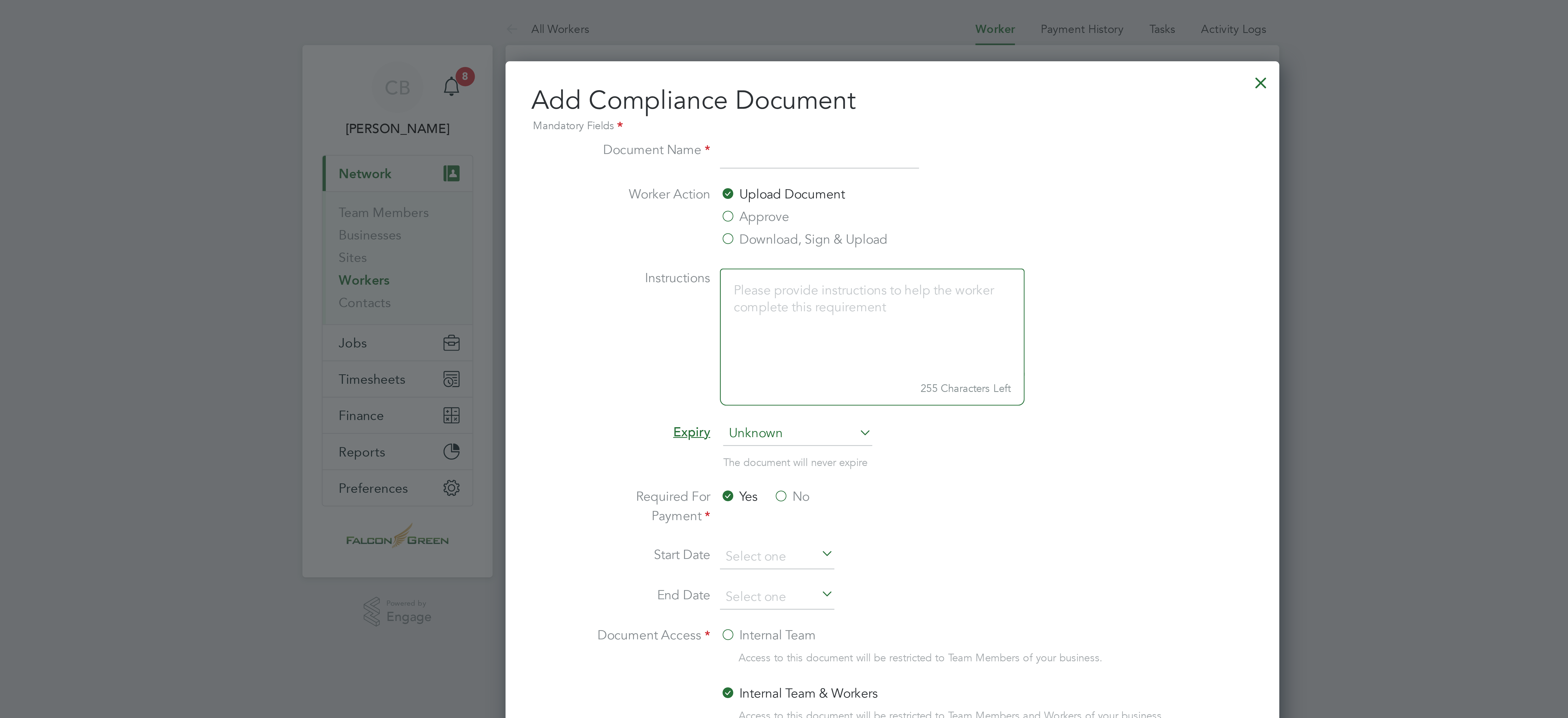
click at [901, 27] on div at bounding box center [900, 25] width 9 height 9
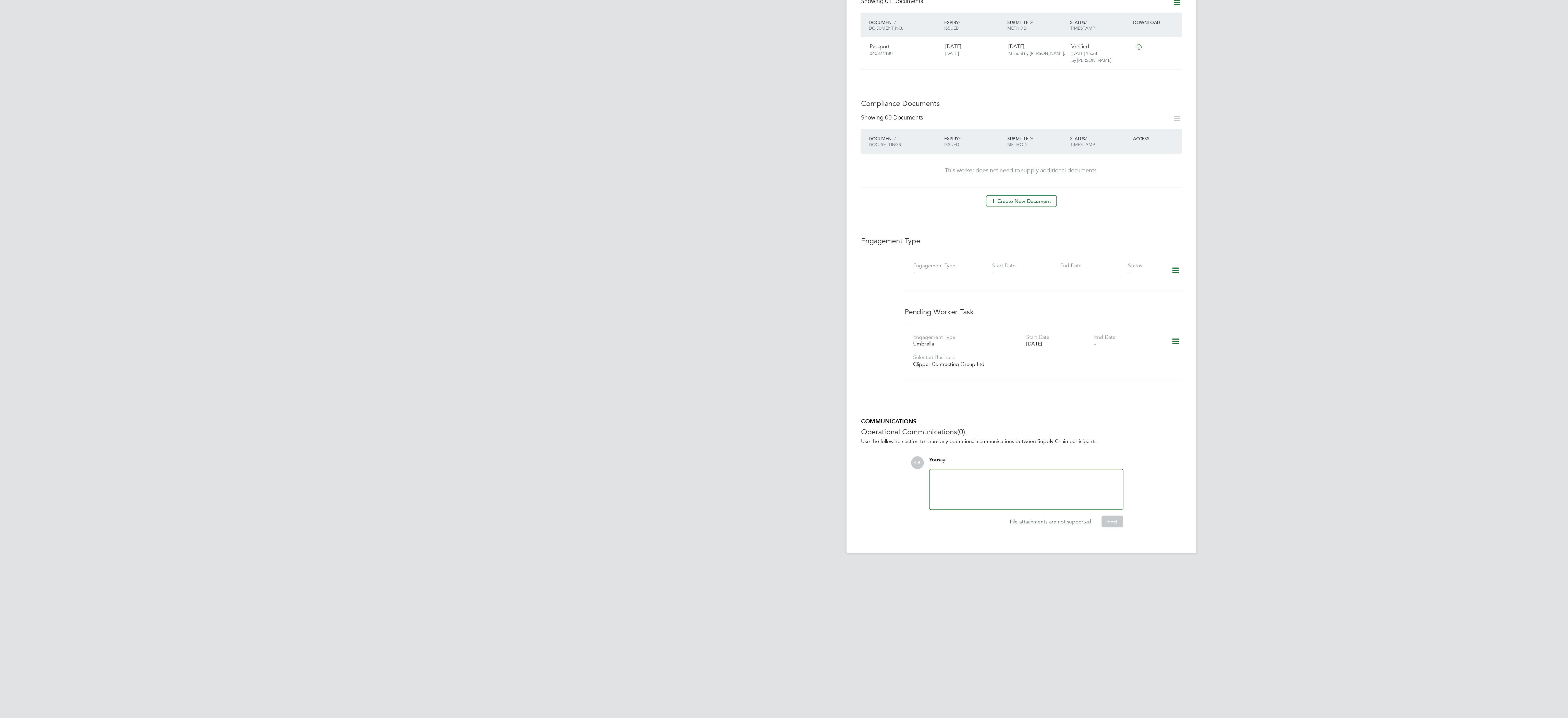
scroll to position [0, 0]
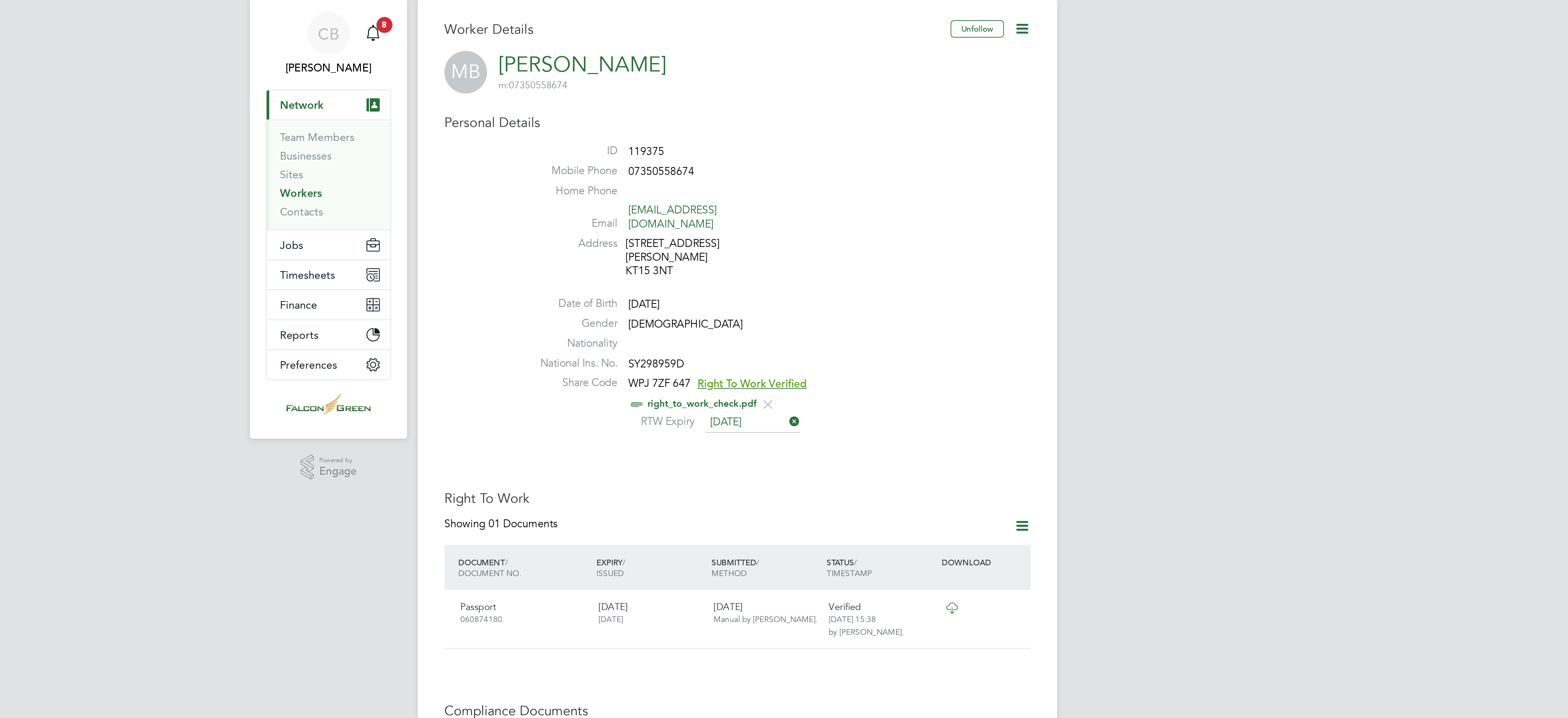
click at [893, 26] on icon at bounding box center [893, 26] width 6 height 6
click at [866, 128] on li "Date of Birth 12 May 1982" at bounding box center [799, 132] width 194 height 8
click at [617, 90] on link "Workers" at bounding box center [617, 89] width 16 height 5
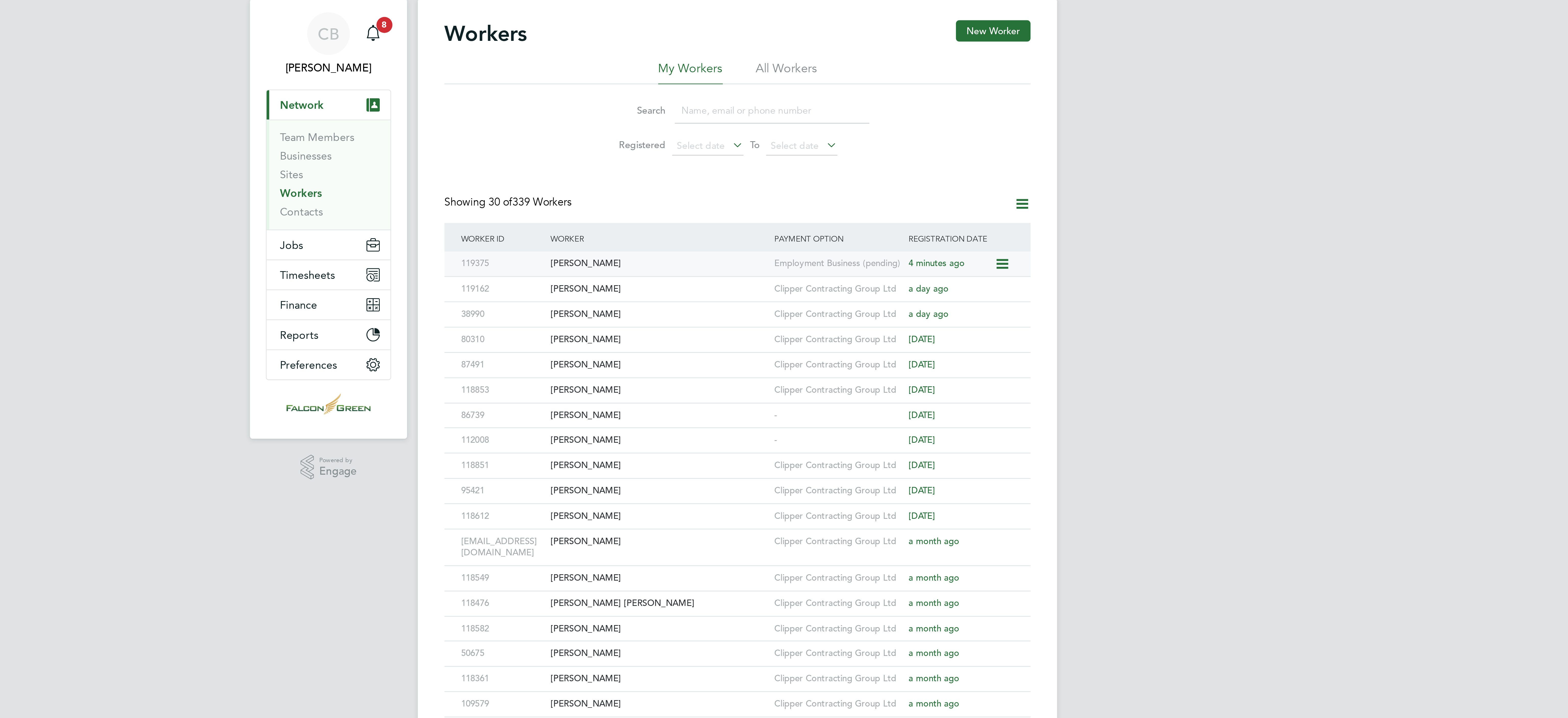
click at [885, 117] on icon at bounding box center [885, 116] width 5 height 6
click at [744, 115] on div "Mariana Ramona Bondila" at bounding box center [754, 116] width 86 height 10
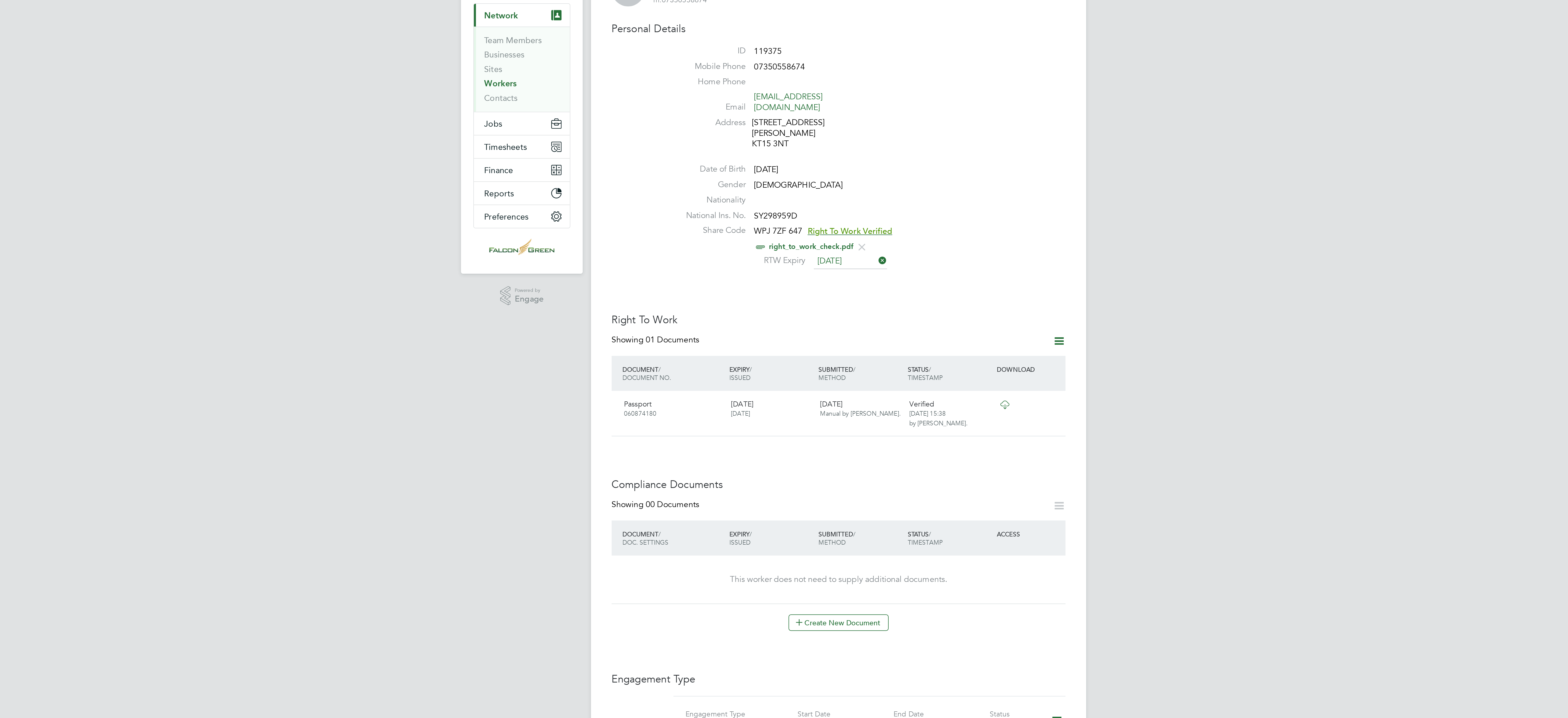
click at [615, 90] on link "Workers" at bounding box center [617, 89] width 16 height 5
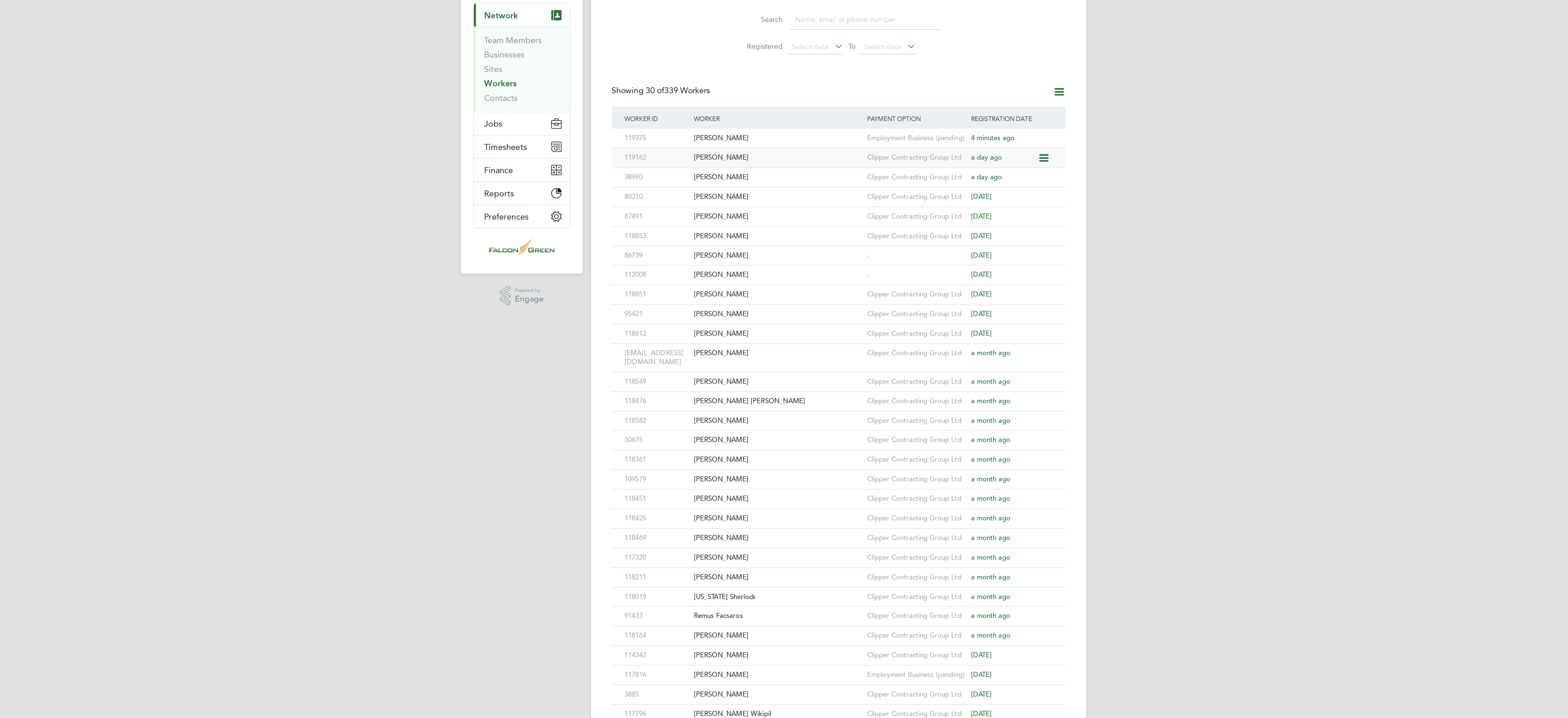
click at [725, 127] on div "Tariq Berkane" at bounding box center [754, 125] width 86 height 10
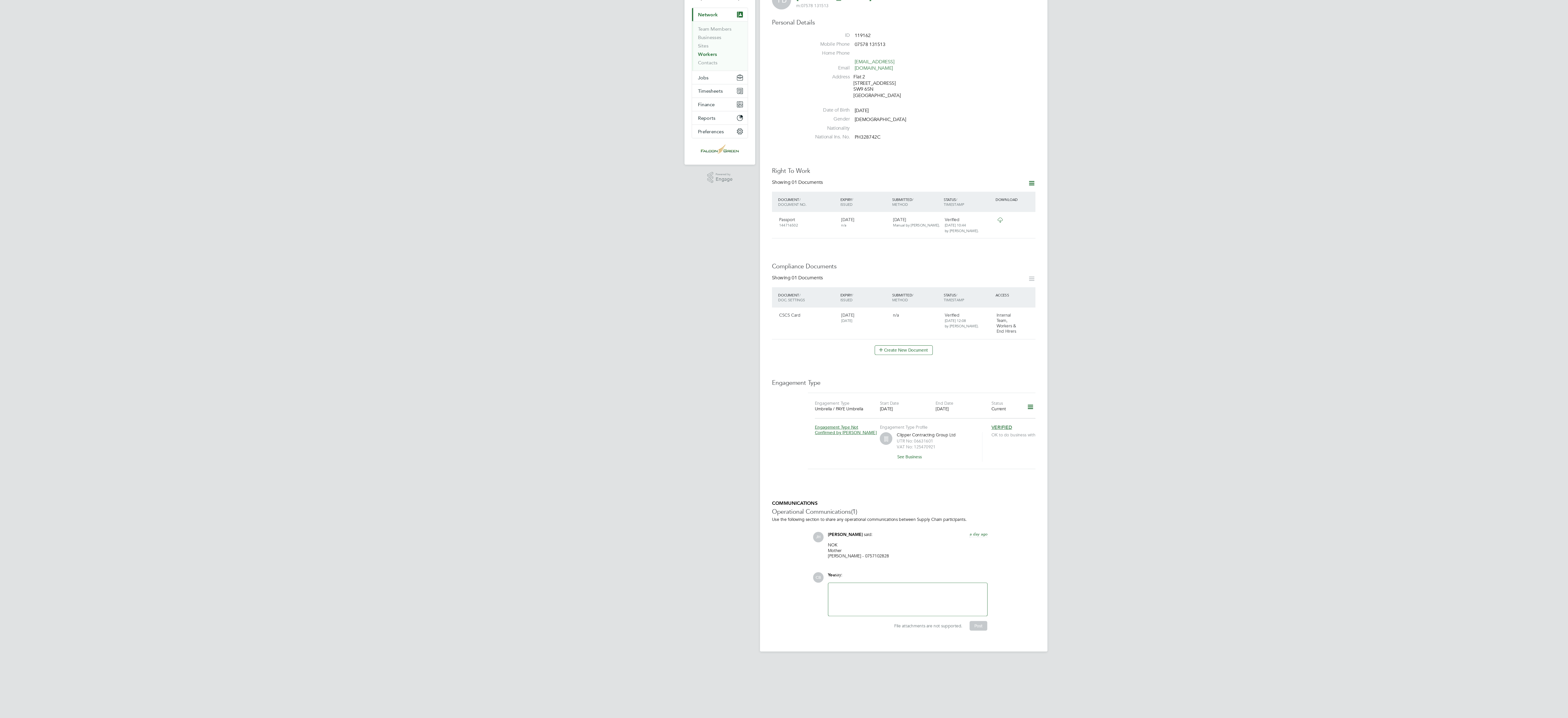
click at [618, 89] on link "Workers" at bounding box center [617, 89] width 16 height 5
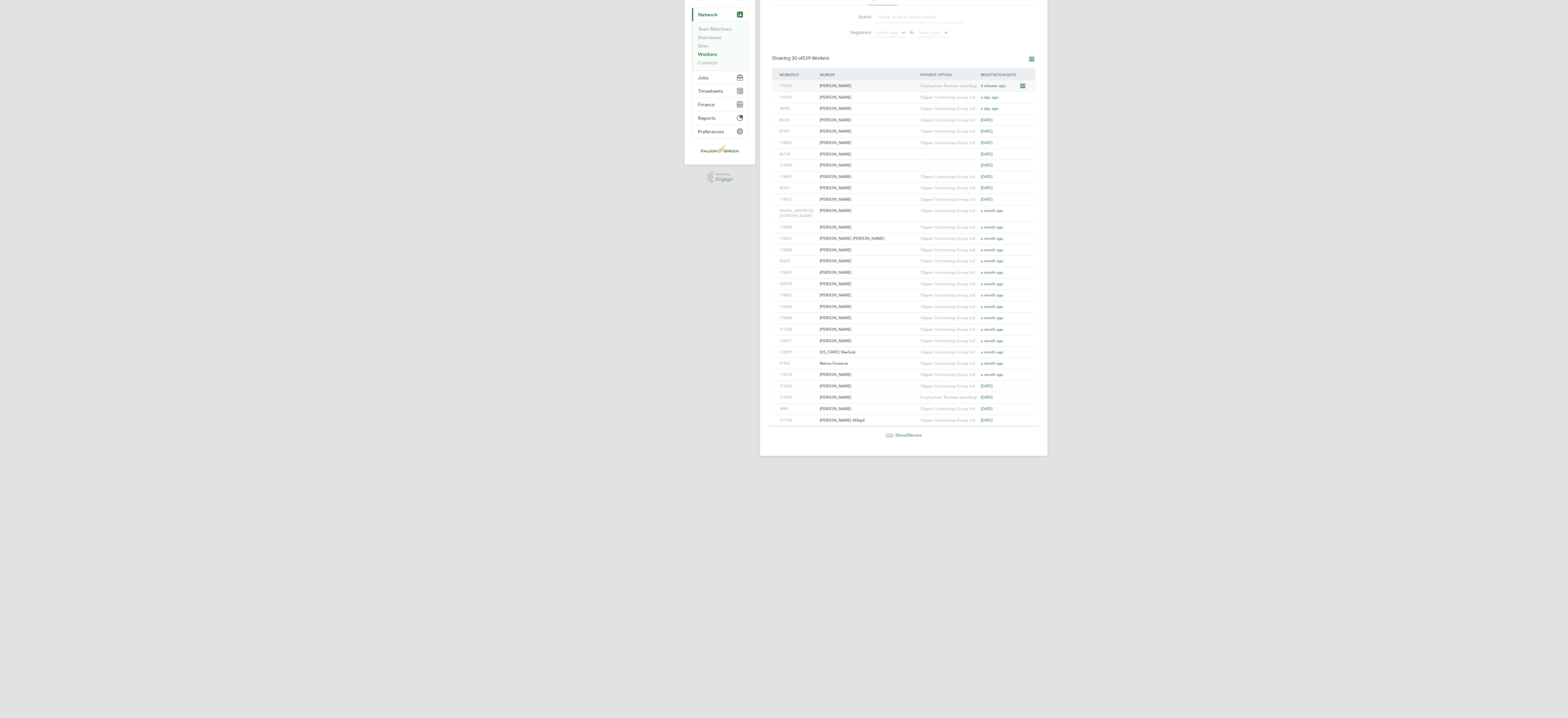
click at [736, 116] on div "[PERSON_NAME]" at bounding box center [754, 116] width 86 height 10
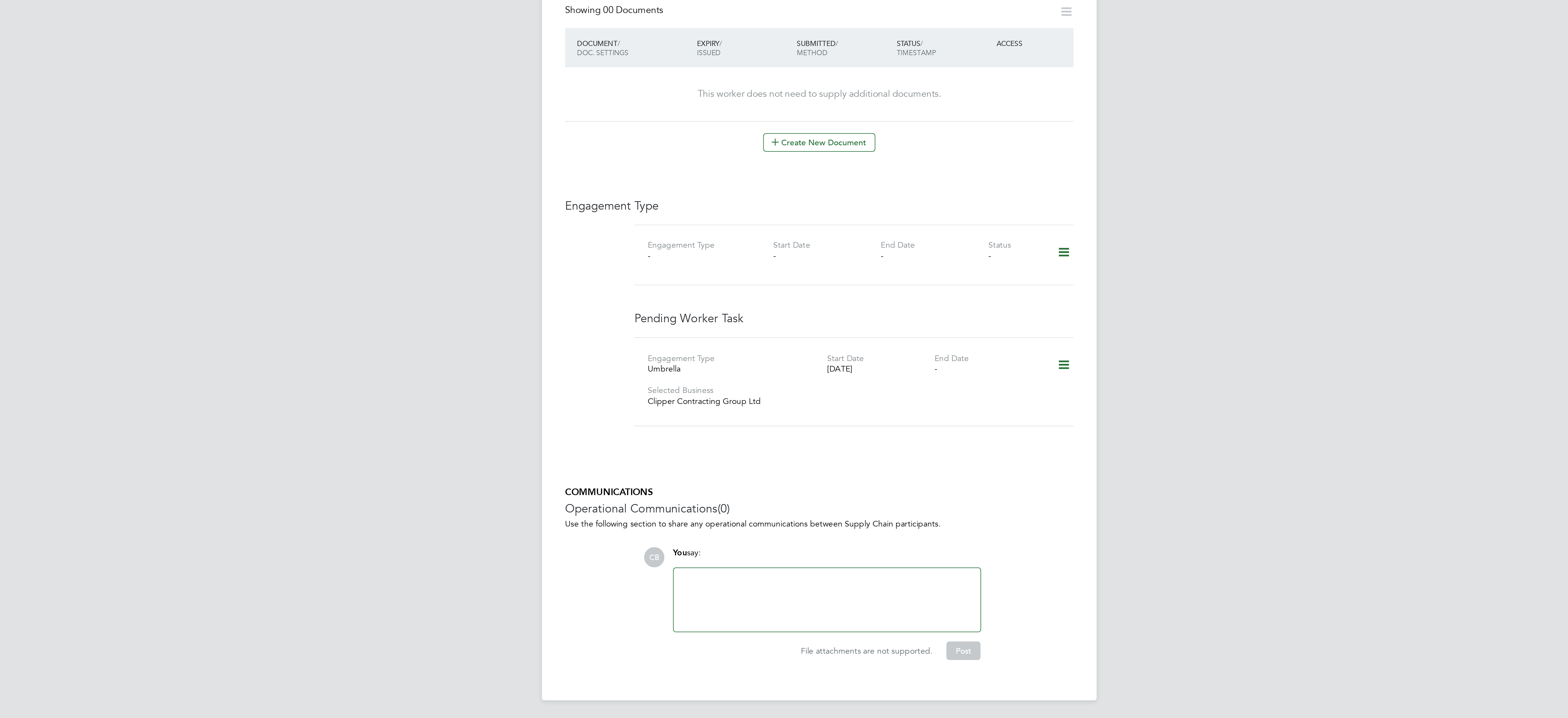
click at [755, 524] on div "COMMUNICATIONS Operational Communications (0) Use the following section to shar…" at bounding box center [784, 546] width 225 height 77
click at [729, 546] on div at bounding box center [787, 557] width 130 height 22
click at [848, 577] on button "Post" at bounding box center [847, 579] width 15 height 8
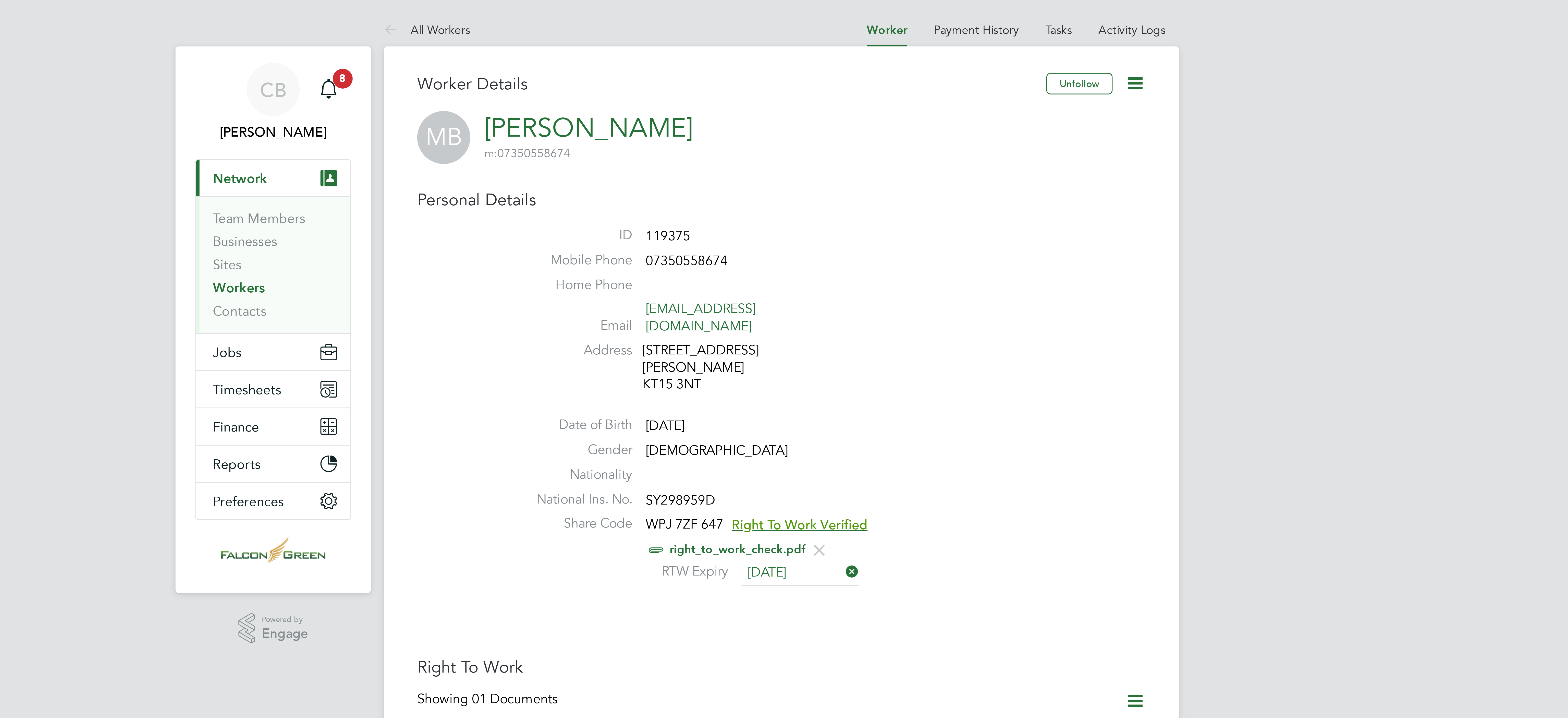
click at [615, 90] on link "Workers" at bounding box center [617, 89] width 16 height 5
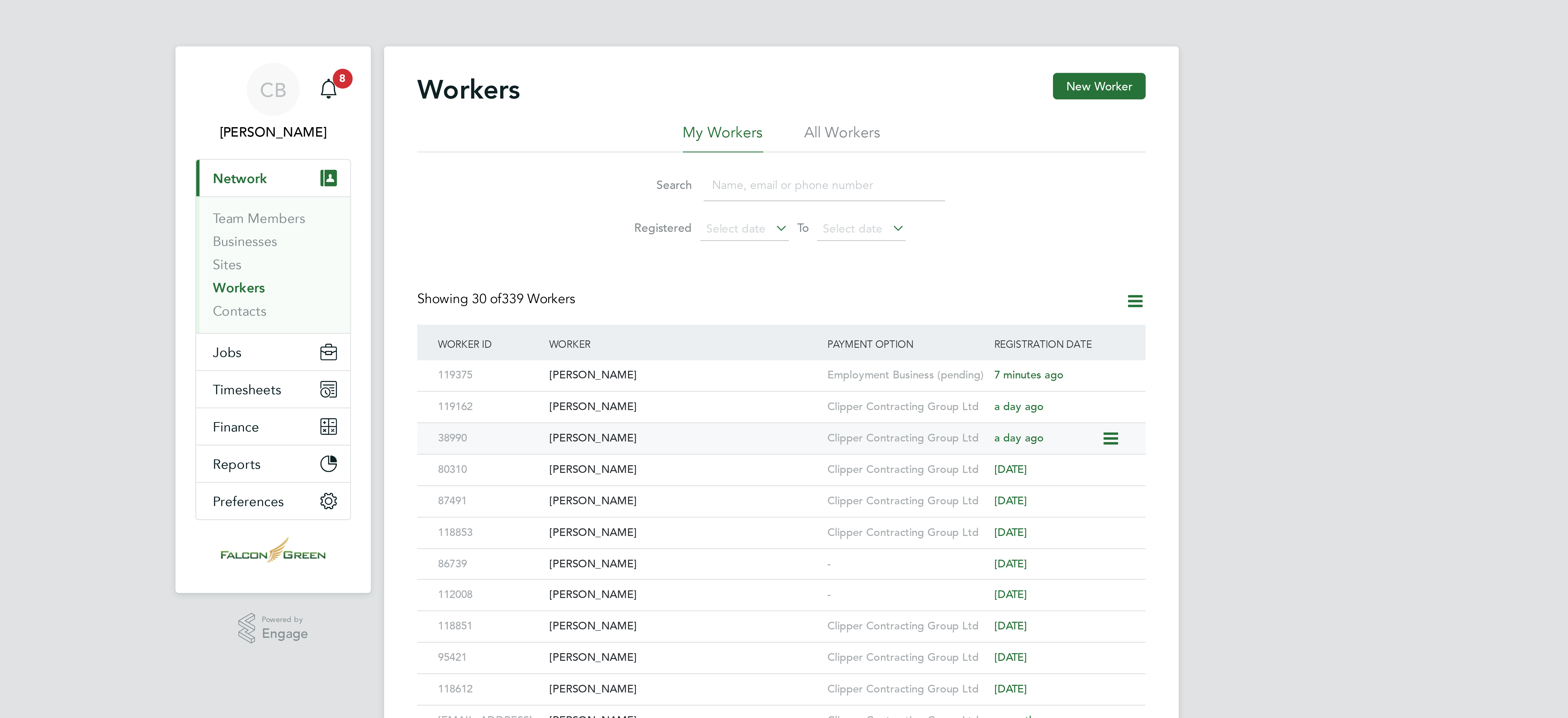
click at [723, 137] on div "[PERSON_NAME]" at bounding box center [754, 135] width 86 height 10
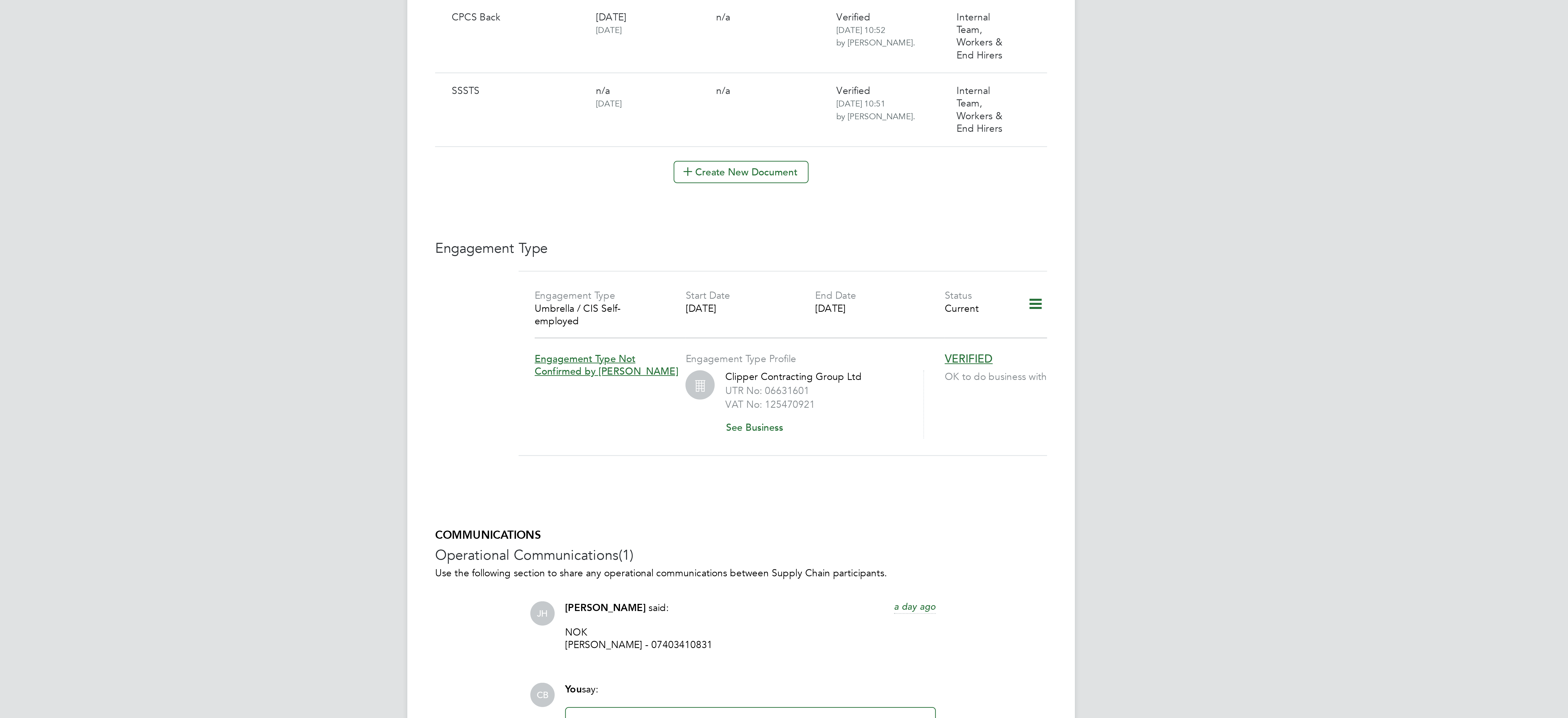
click at [783, 572] on p "NOK [PERSON_NAME] - 07403410831" at bounding box center [787, 576] width 136 height 9
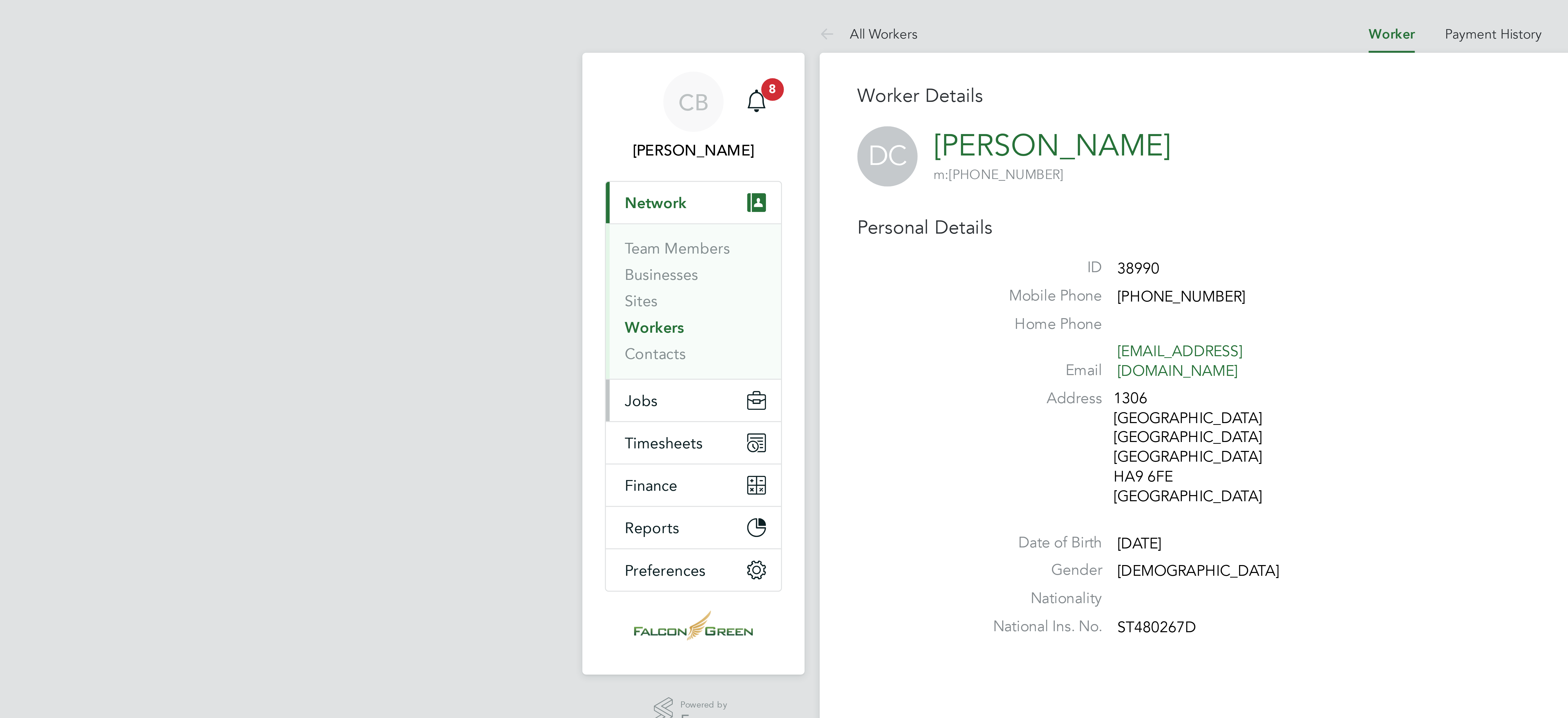
click at [615, 108] on span "Jobs" at bounding box center [613, 108] width 9 height 5
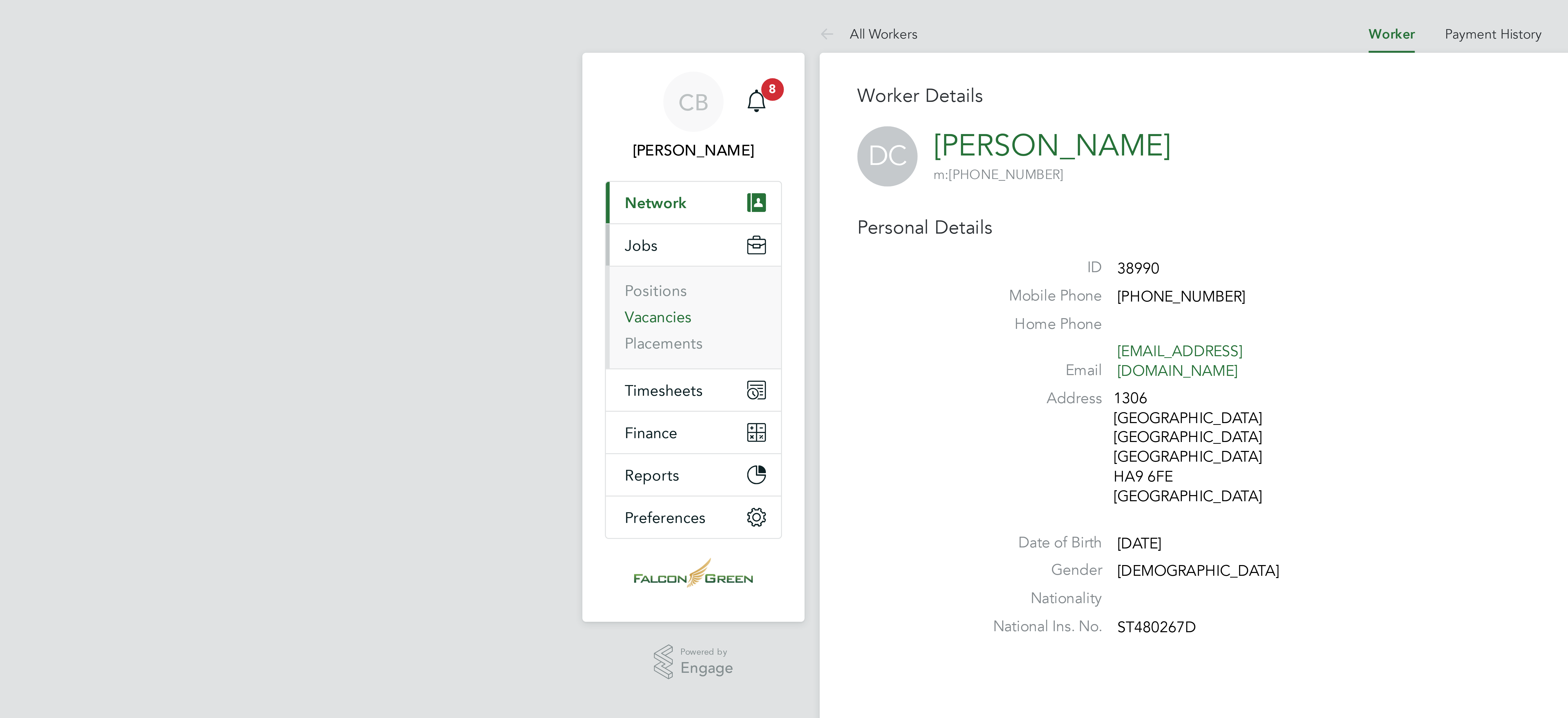
click at [618, 88] on link "Vacancies" at bounding box center [618, 86] width 18 height 5
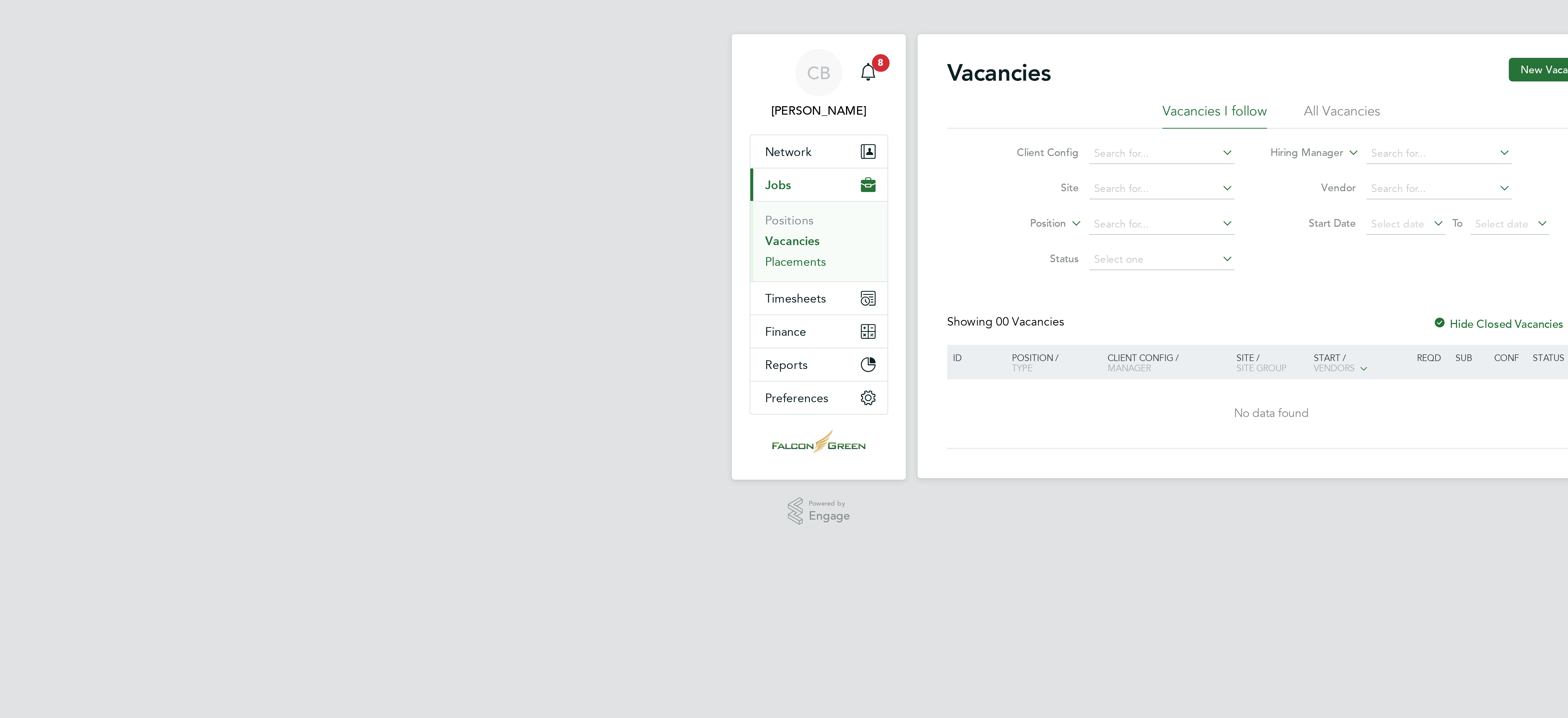
click at [626, 94] on link "Placements" at bounding box center [619, 93] width 21 height 5
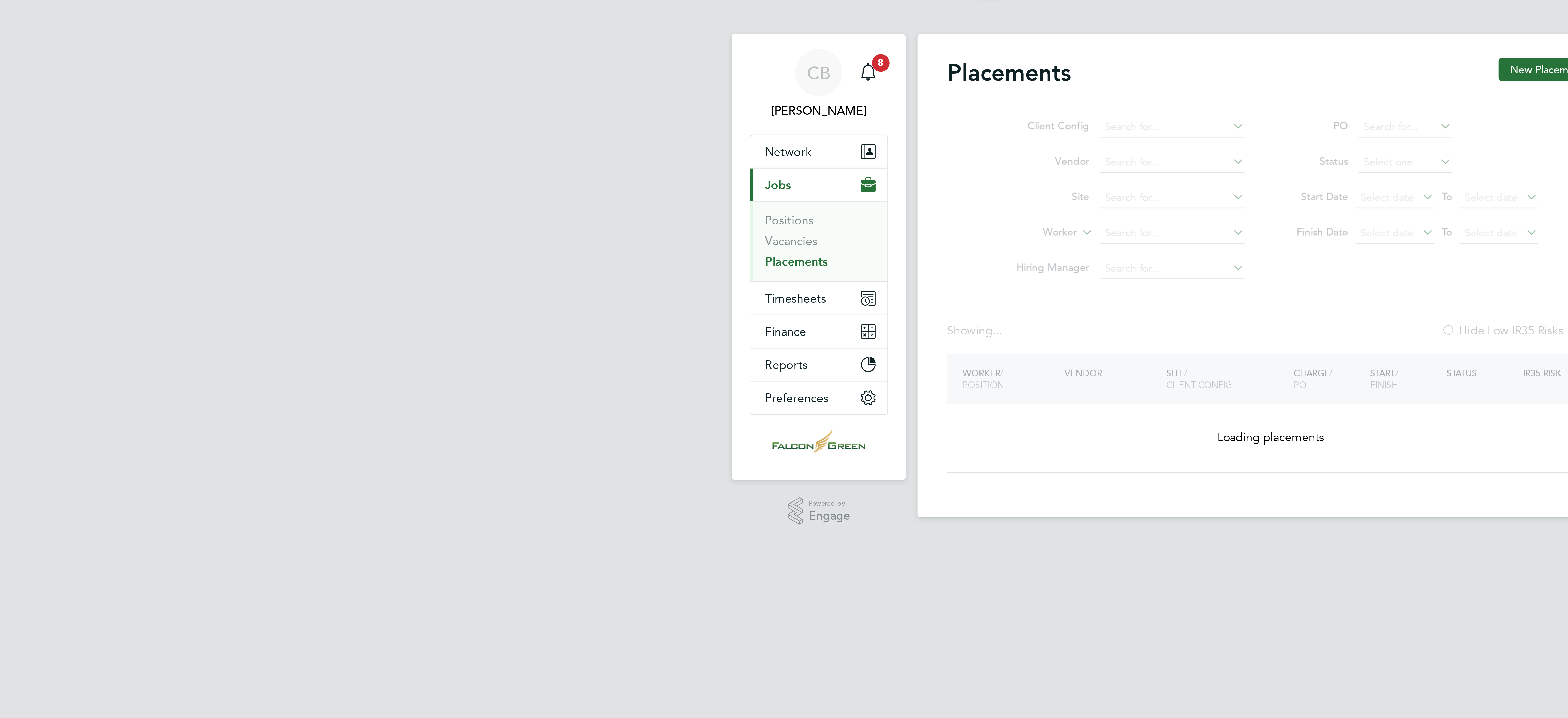
click at [626, 94] on link "Placements" at bounding box center [620, 93] width 22 height 5
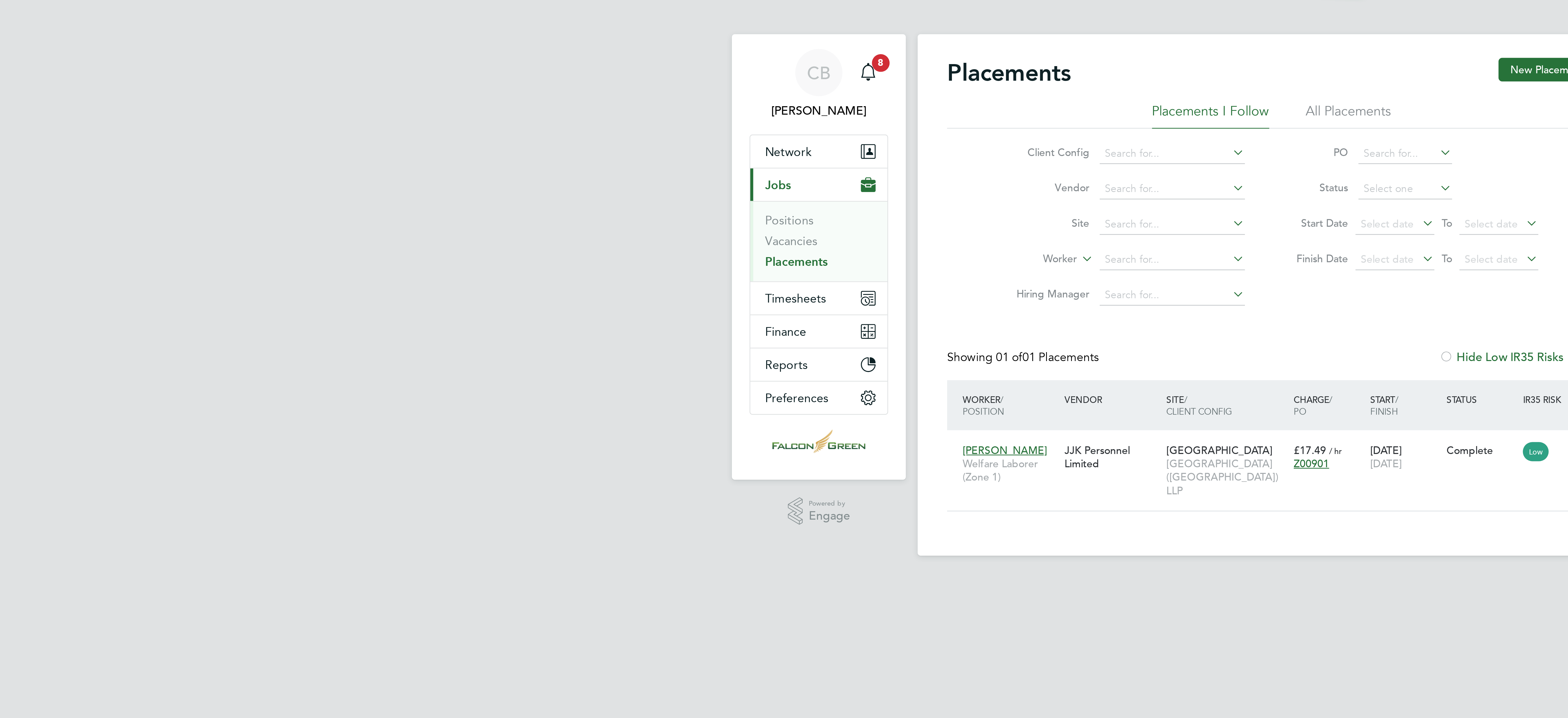
scroll to position [5, 24]
click at [621, 77] on ul "Positions Vacancies Placements" at bounding box center [628, 86] width 47 height 28
click at [621, 80] on link "Positions" at bounding box center [617, 79] width 17 height 5
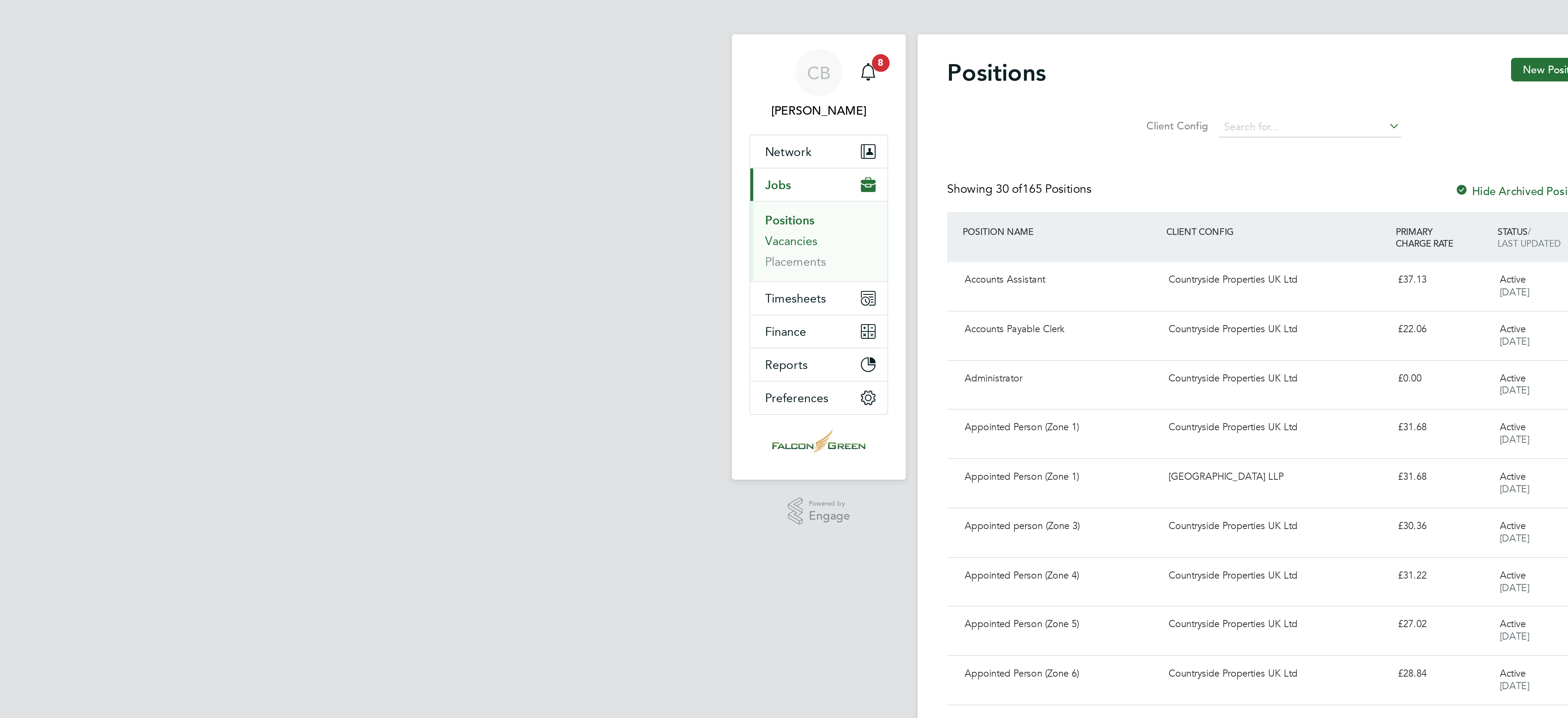
click at [621, 86] on link "Vacancies" at bounding box center [618, 86] width 18 height 5
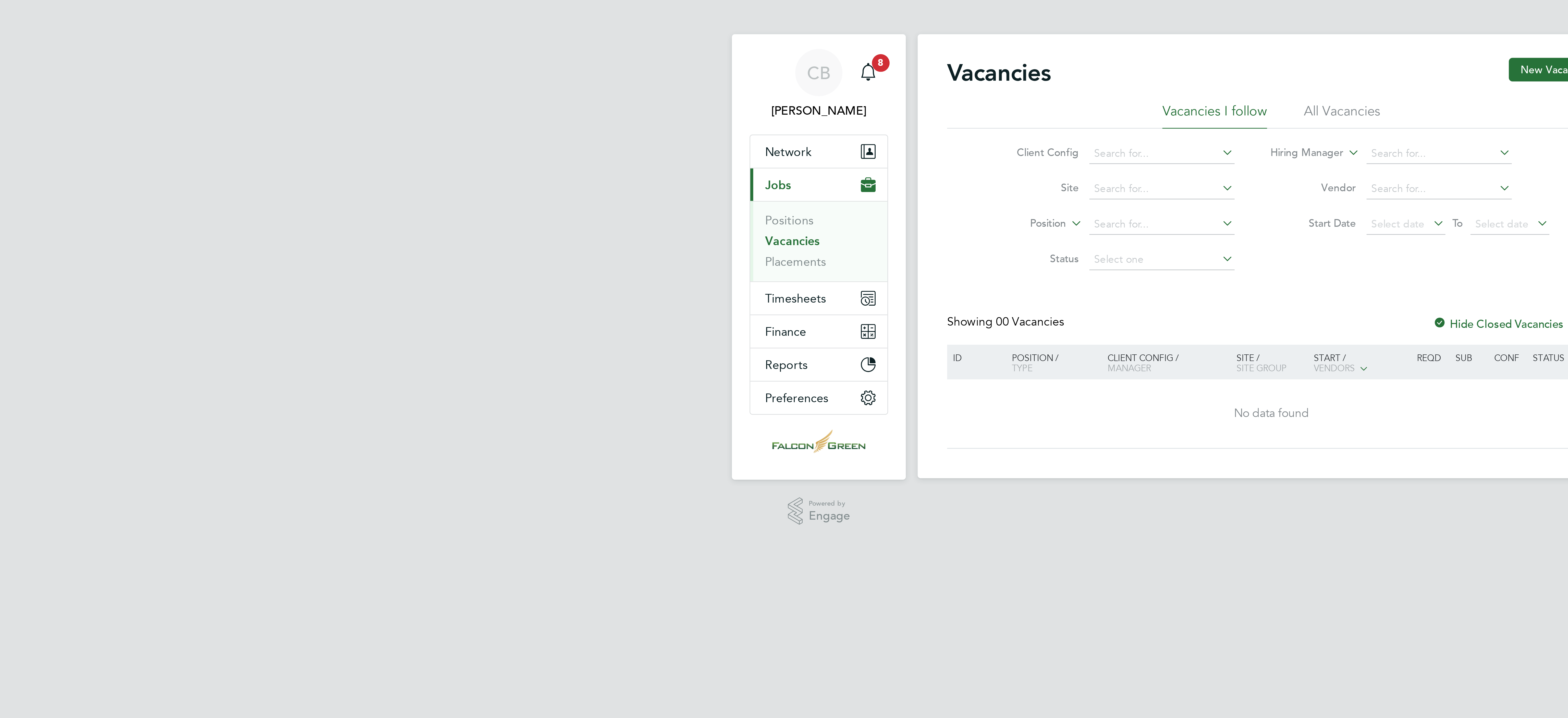
click at [793, 47] on div "Client Config Site Position Status Hiring Manager Vendor Start Date Select date…" at bounding box center [784, 72] width 225 height 52
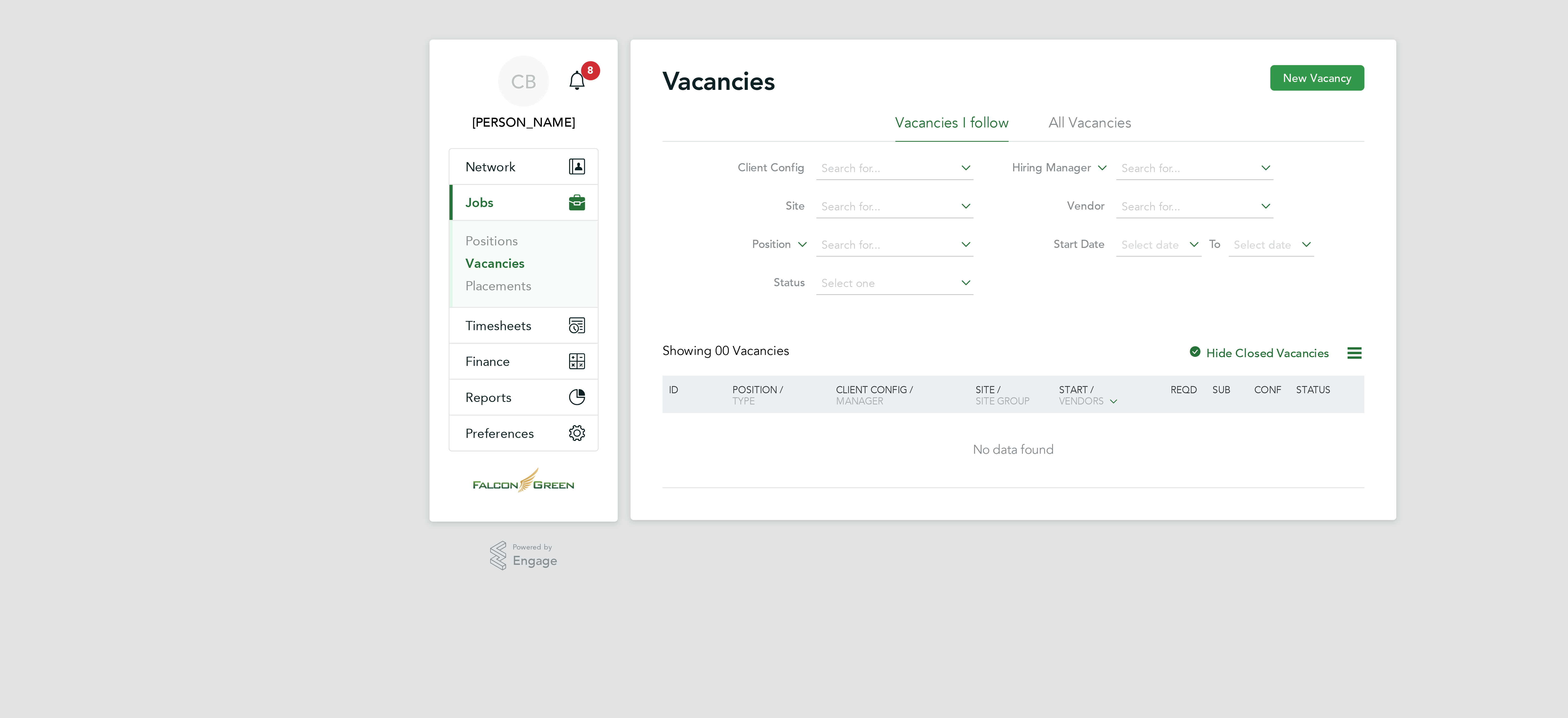
click at [881, 26] on button "New Vacancy" at bounding box center [881, 26] width 30 height 8
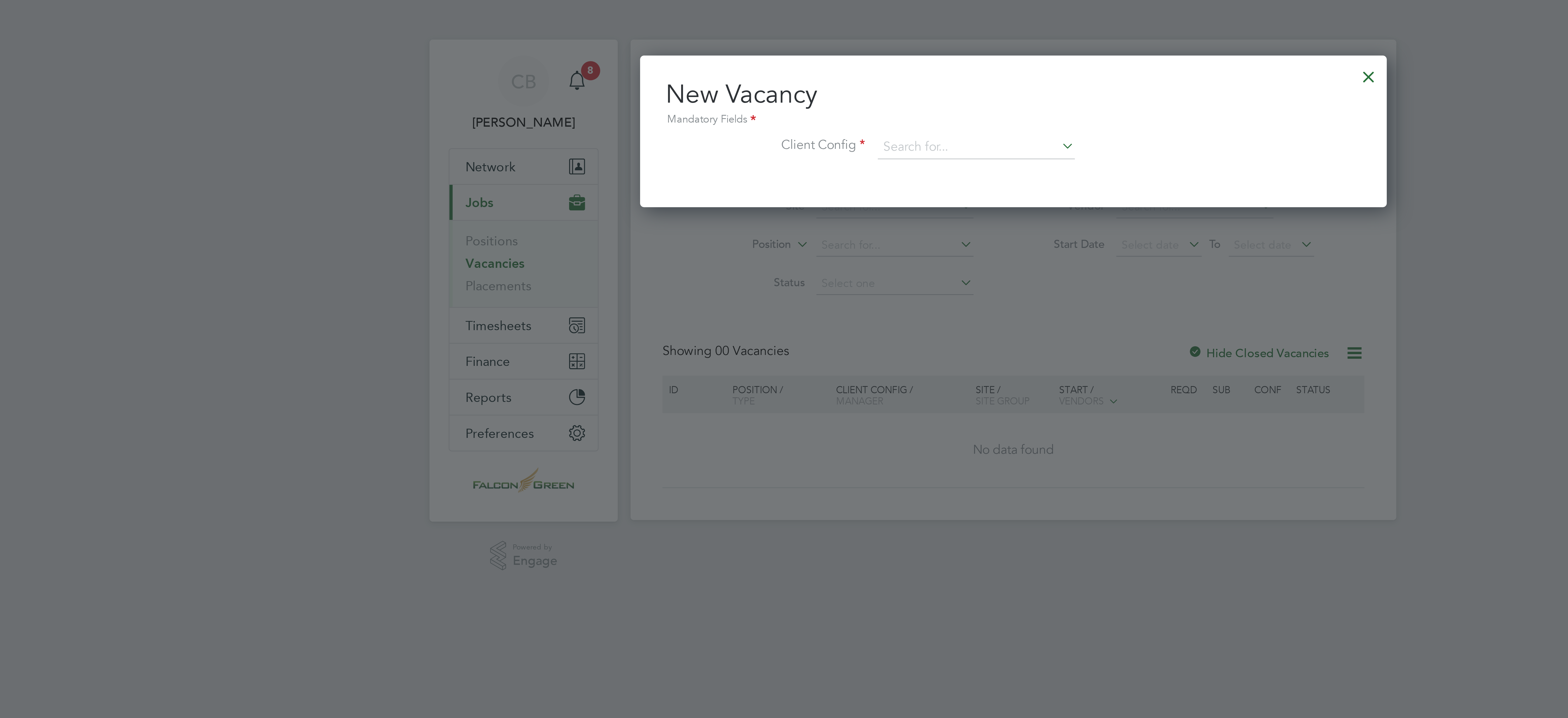
scroll to position [49, 239]
click at [768, 49] on input at bounding box center [772, 49] width 63 height 8
click at [900, 23] on div at bounding box center [897, 25] width 9 height 9
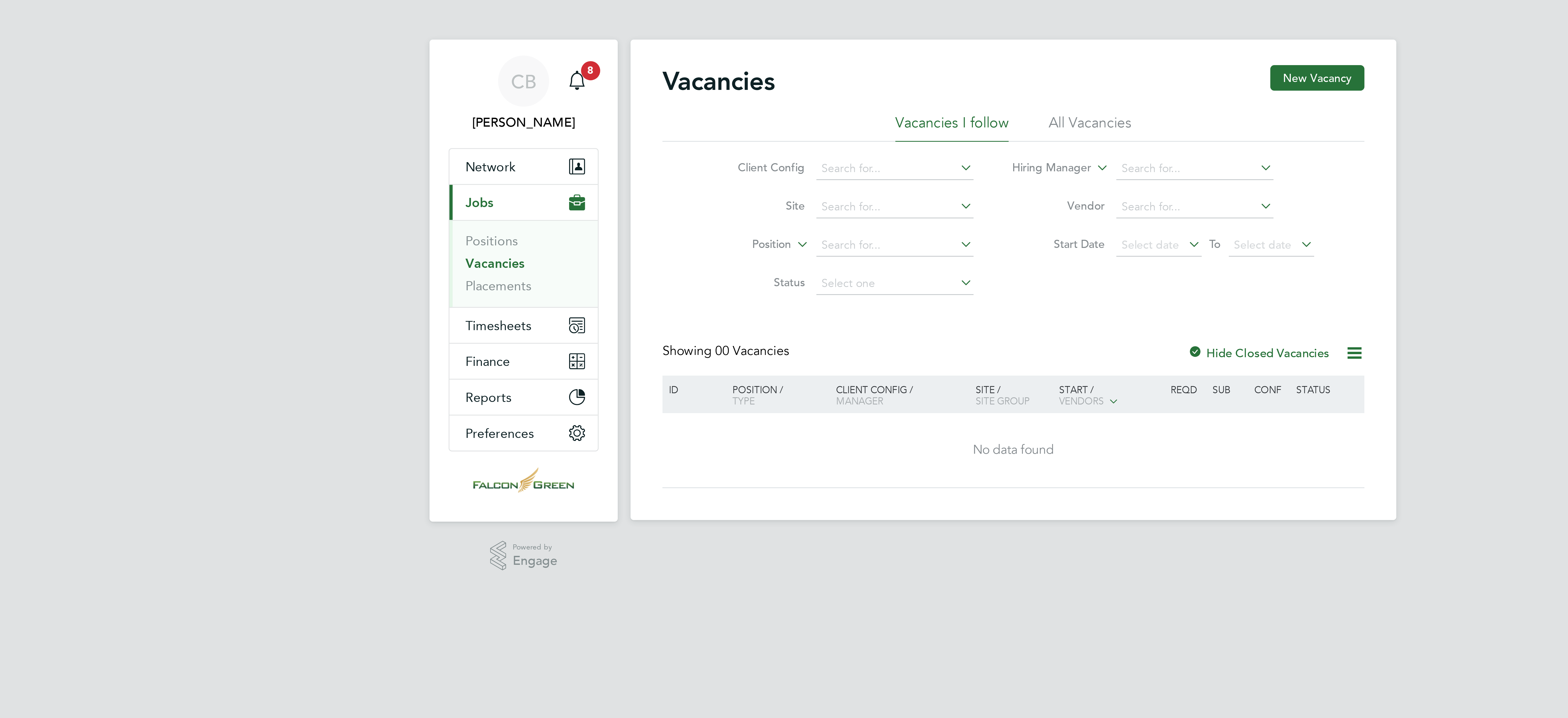
click at [811, 43] on li "All Vacancies" at bounding box center [808, 42] width 27 height 9
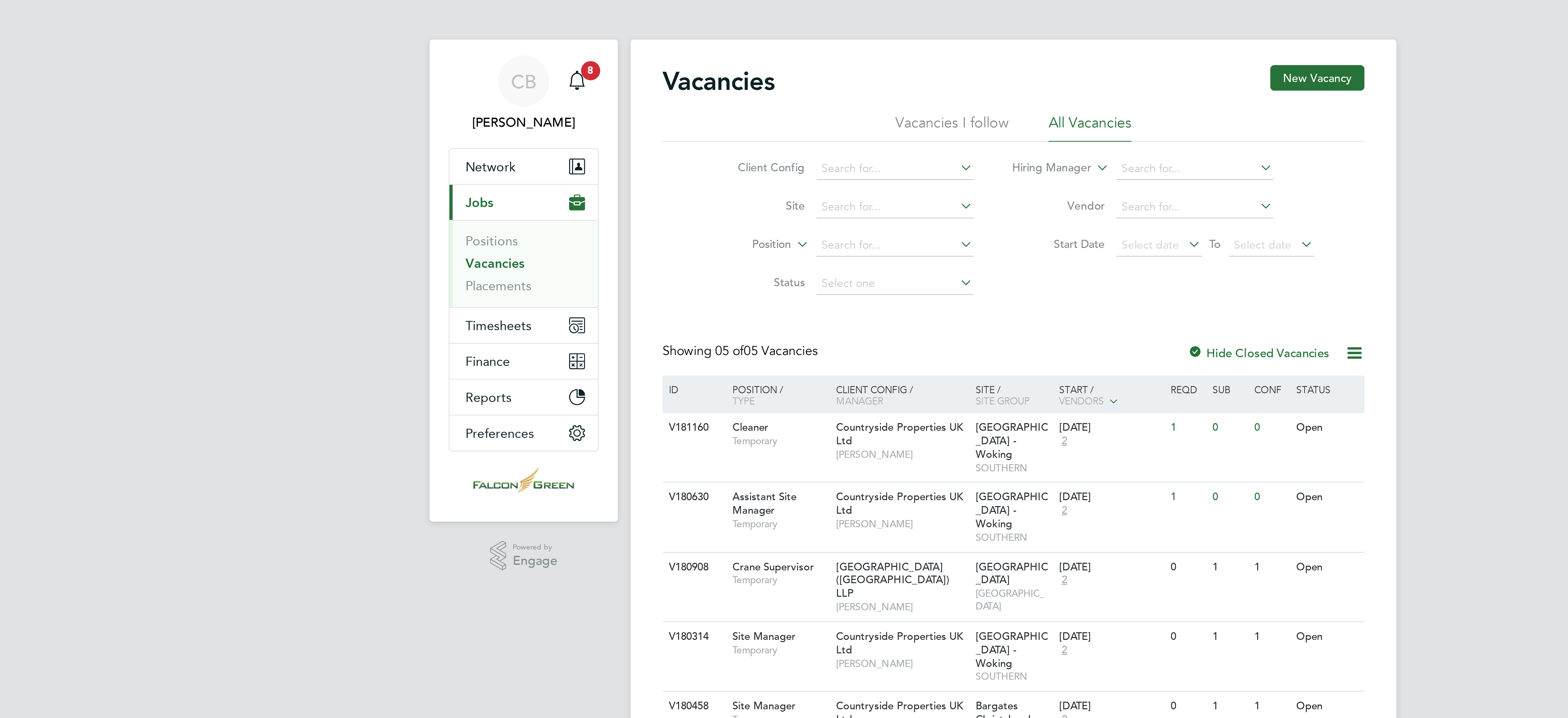
click at [811, 41] on li "All Vacancies" at bounding box center [808, 42] width 27 height 9
click at [891, 138] on icon at bounding box center [889, 139] width 5 height 6
click at [878, 149] on li "View Details" at bounding box center [876, 150] width 30 height 7
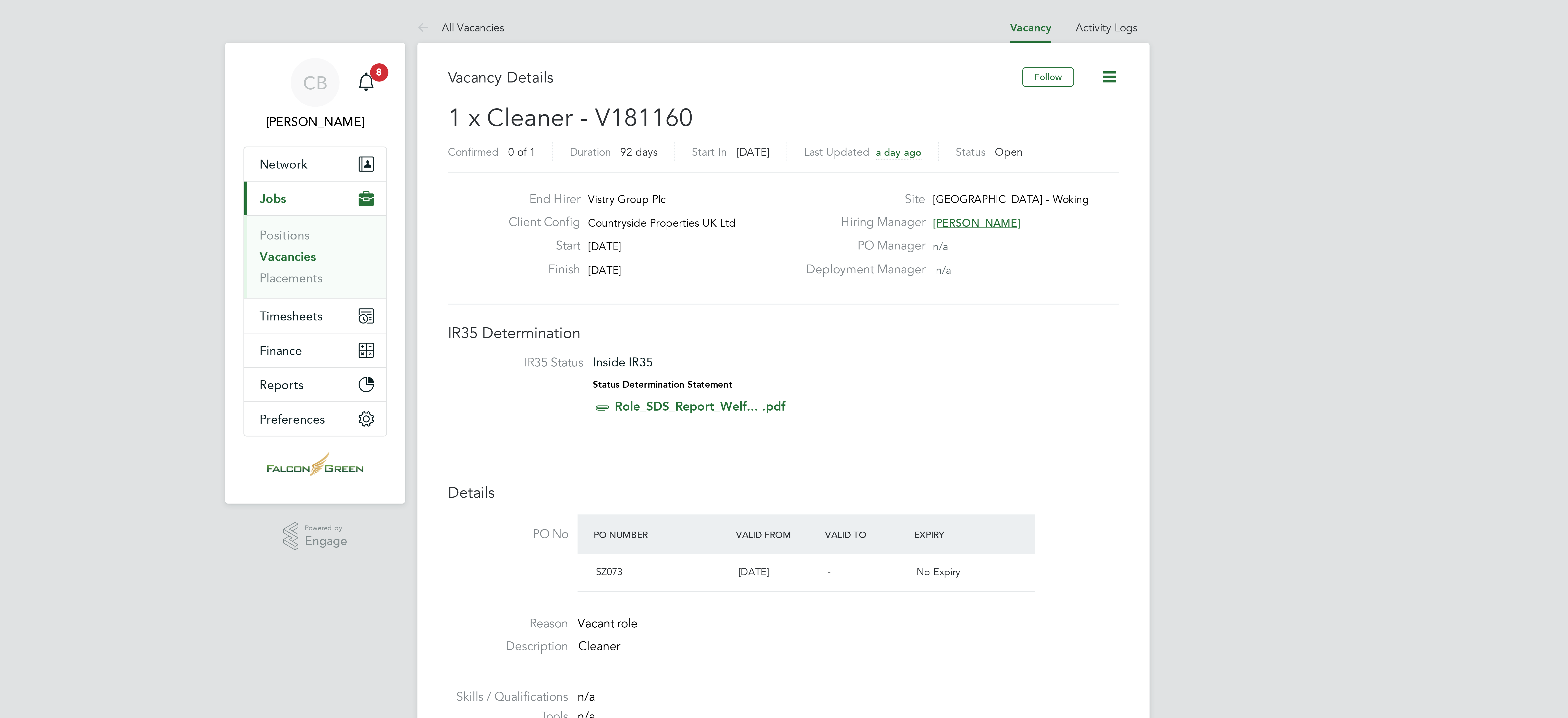
click at [895, 26] on icon at bounding box center [893, 26] width 6 height 6
click at [850, 128] on li "IR35 Status Inside IR35 Status Determination Statement Role_SDS_Report_Welf... …" at bounding box center [784, 130] width 214 height 22
click at [1015, 80] on div "CB [PERSON_NAME] Notifications 8 Applications: Network Team Members Businesses …" at bounding box center [784, 327] width 1568 height 654
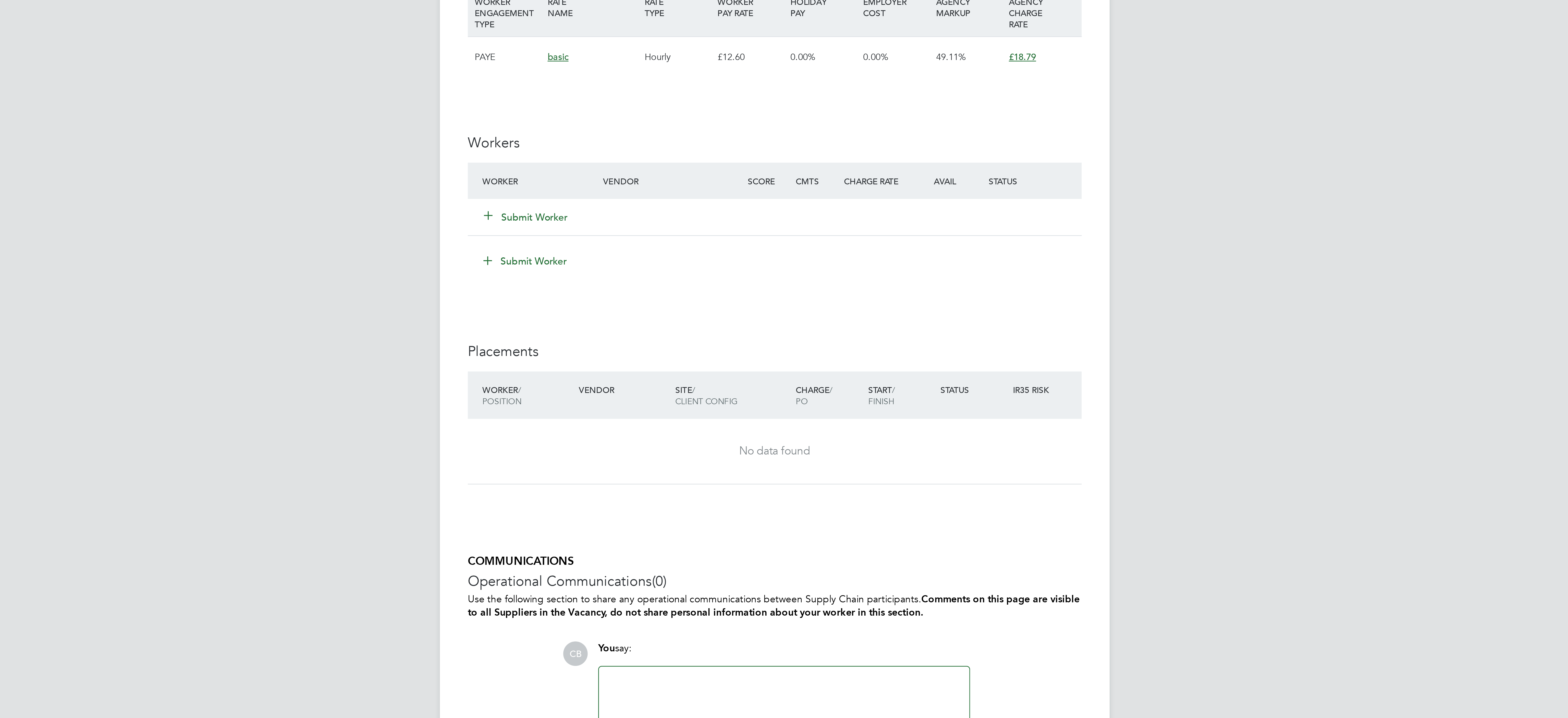
click at [691, 423] on button "Submit Worker" at bounding box center [693, 423] width 30 height 5
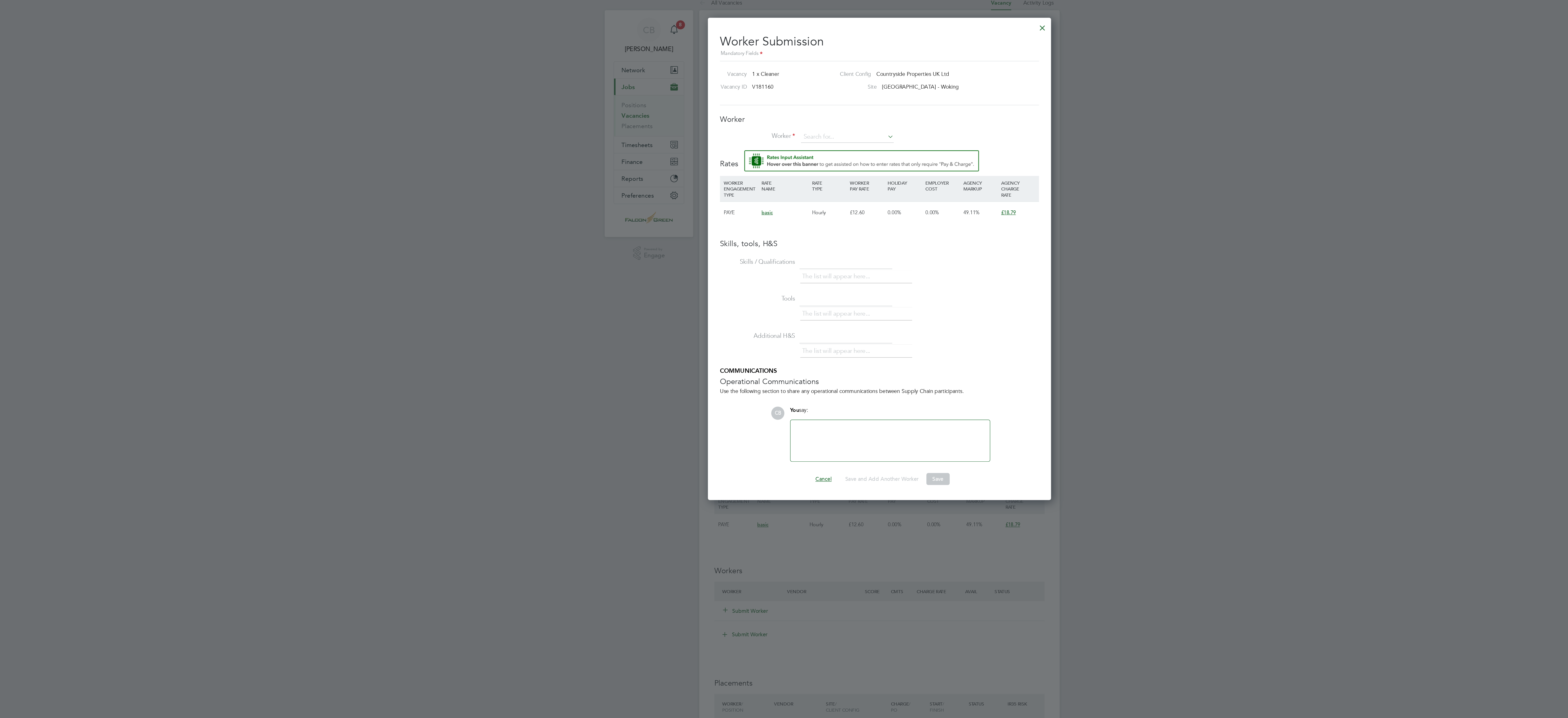
click at [745, 336] on button "Cancel" at bounding box center [746, 333] width 19 height 8
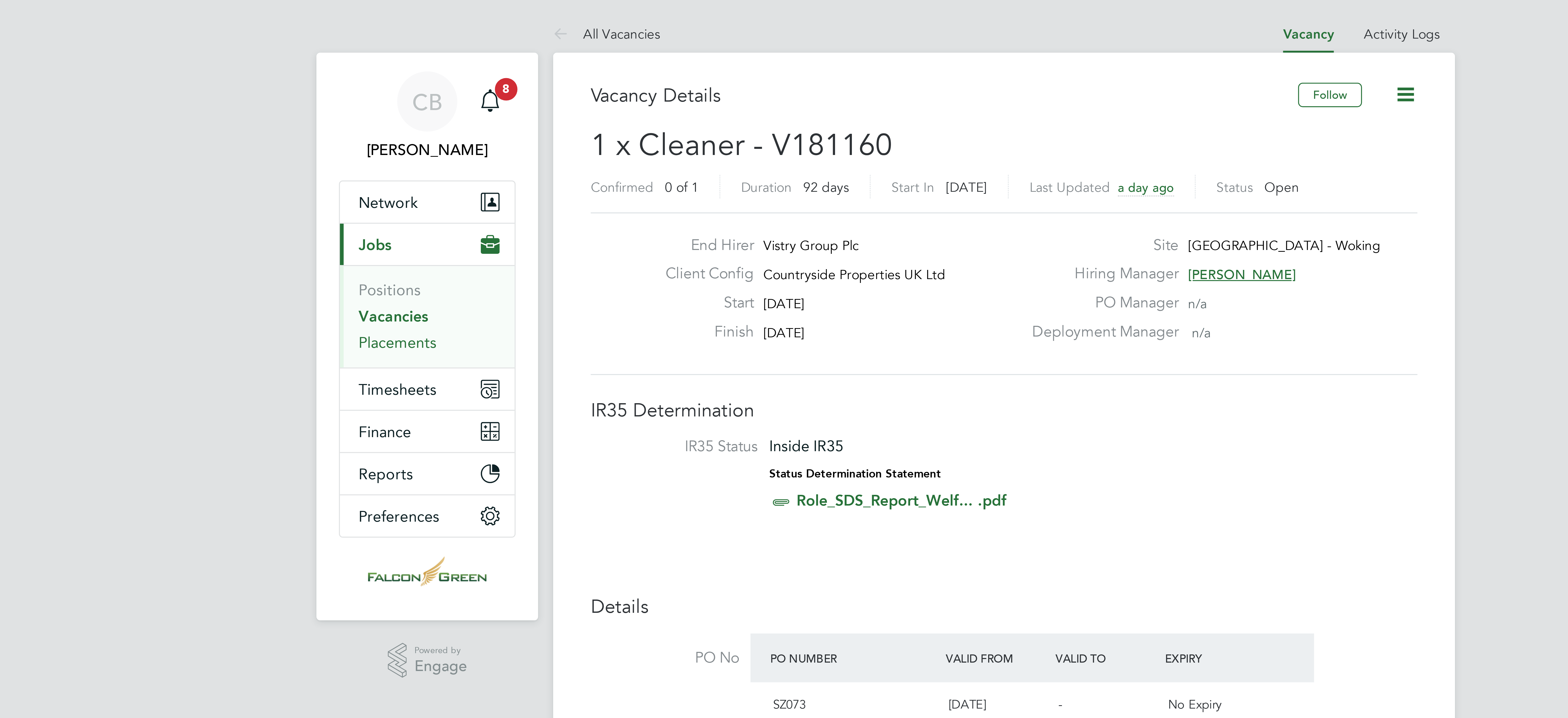
click at [620, 94] on link "Placements" at bounding box center [619, 93] width 21 height 5
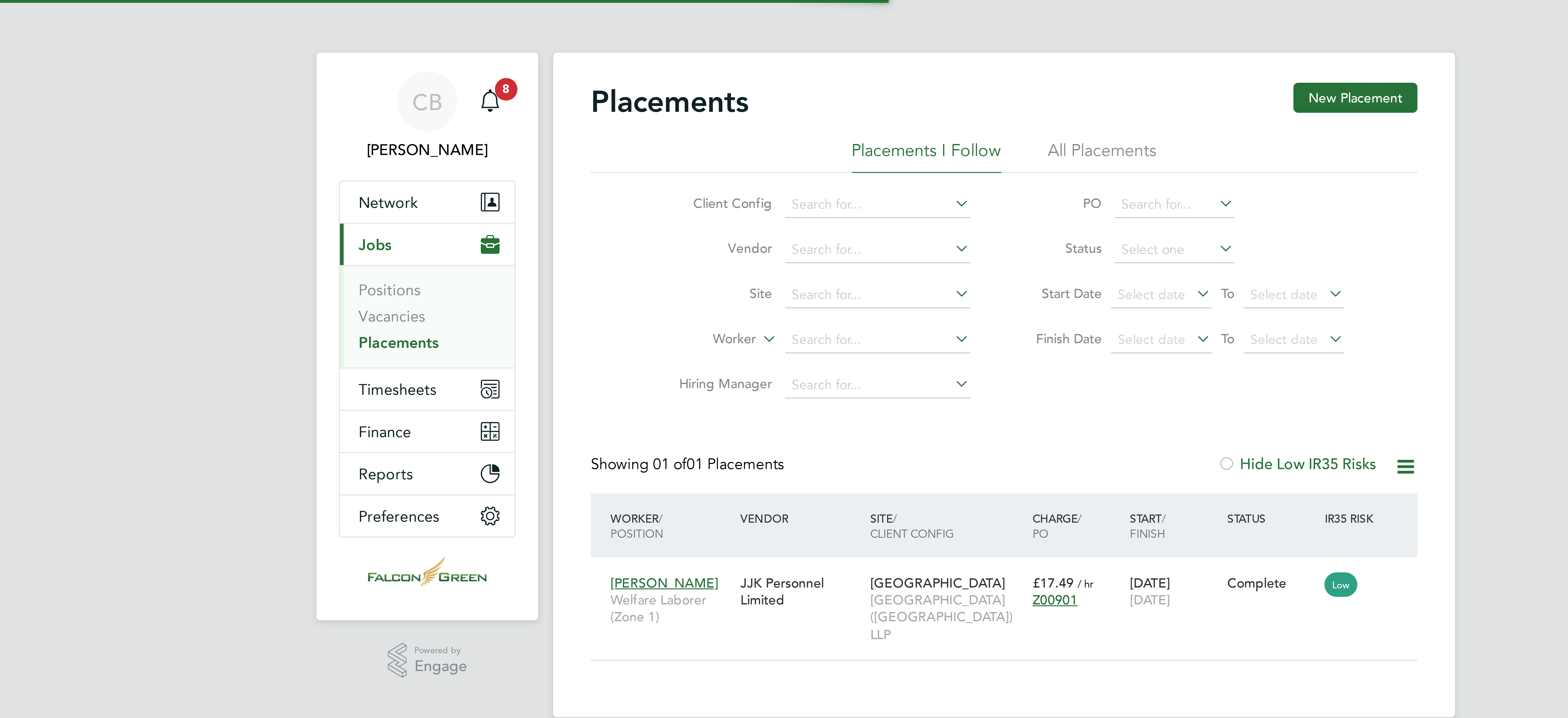
scroll to position [5, 24]
click at [813, 40] on li "All Placements" at bounding box center [811, 42] width 30 height 9
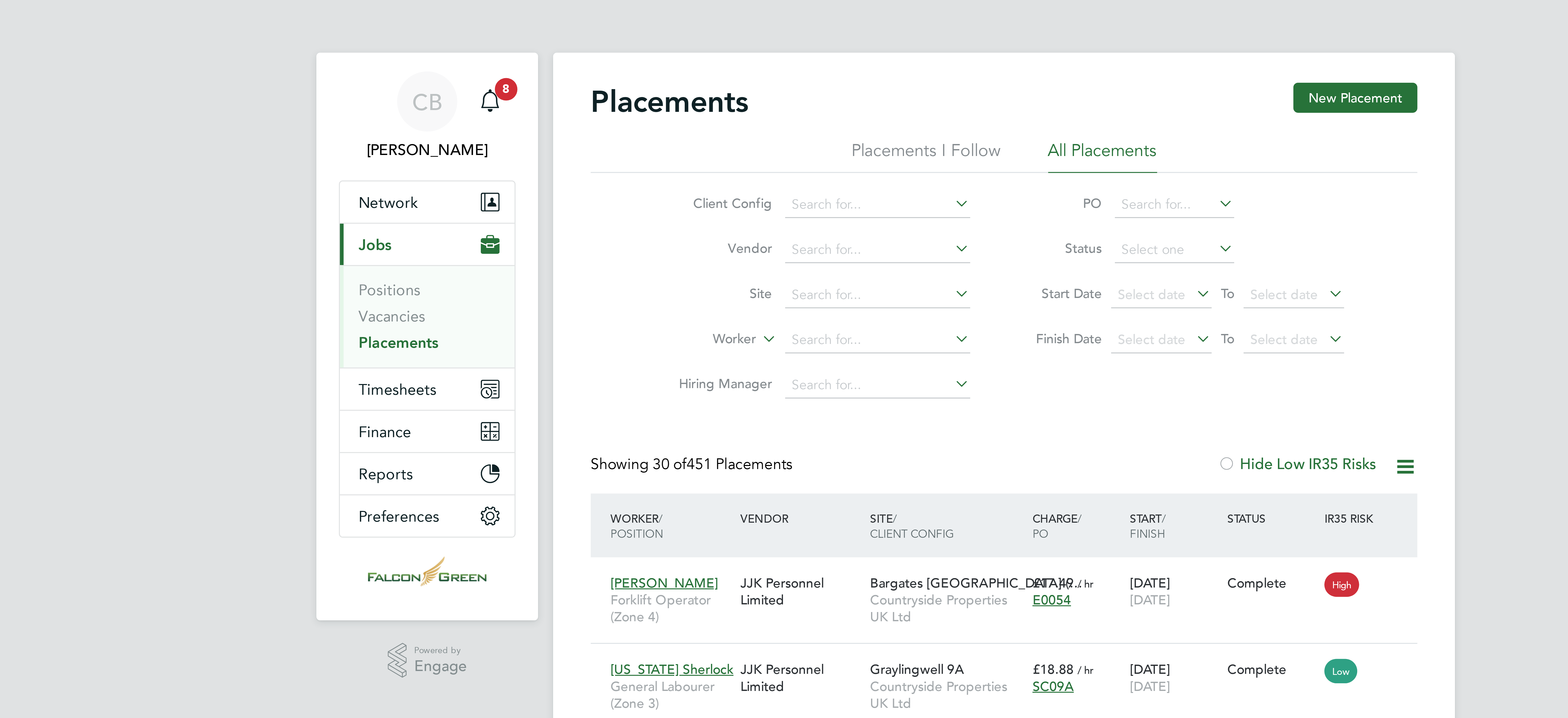
scroll to position [15, 35]
click at [622, 87] on link "Vacancies" at bounding box center [618, 86] width 18 height 5
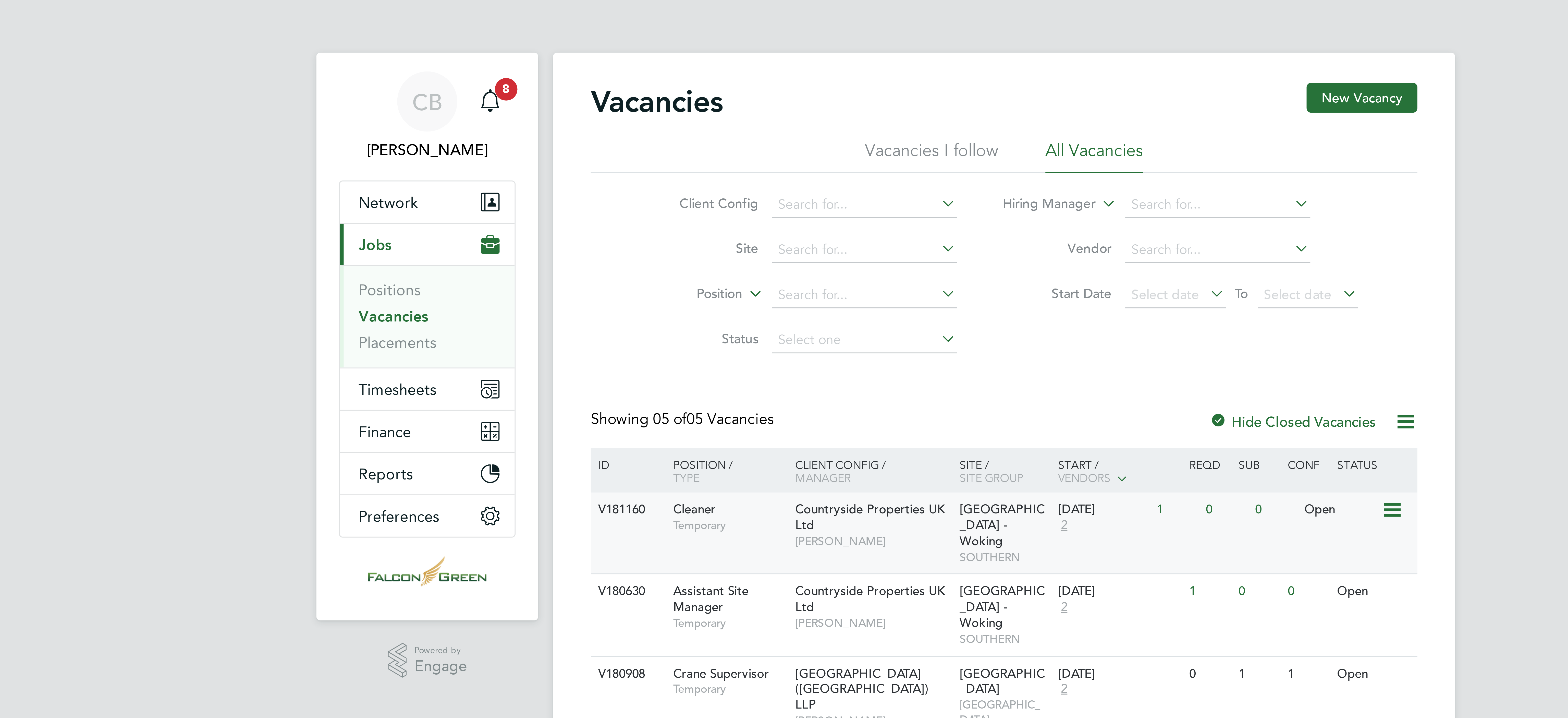
click at [889, 138] on icon at bounding box center [889, 139] width 5 height 6
click at [868, 139] on div "Open" at bounding box center [875, 139] width 22 height 10
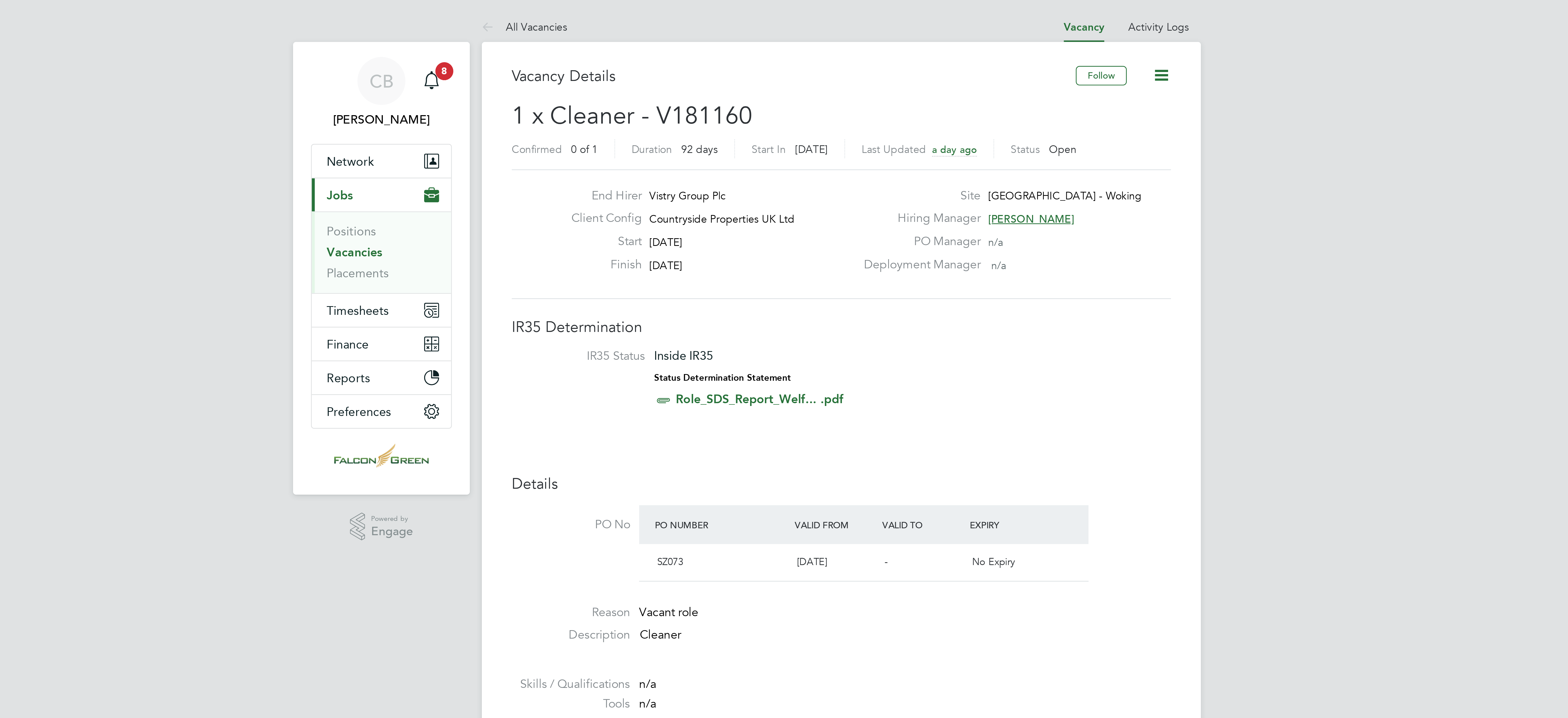
click at [895, 27] on icon at bounding box center [893, 26] width 6 height 6
click at [884, 44] on li "Update Status" at bounding box center [879, 45] width 30 height 7
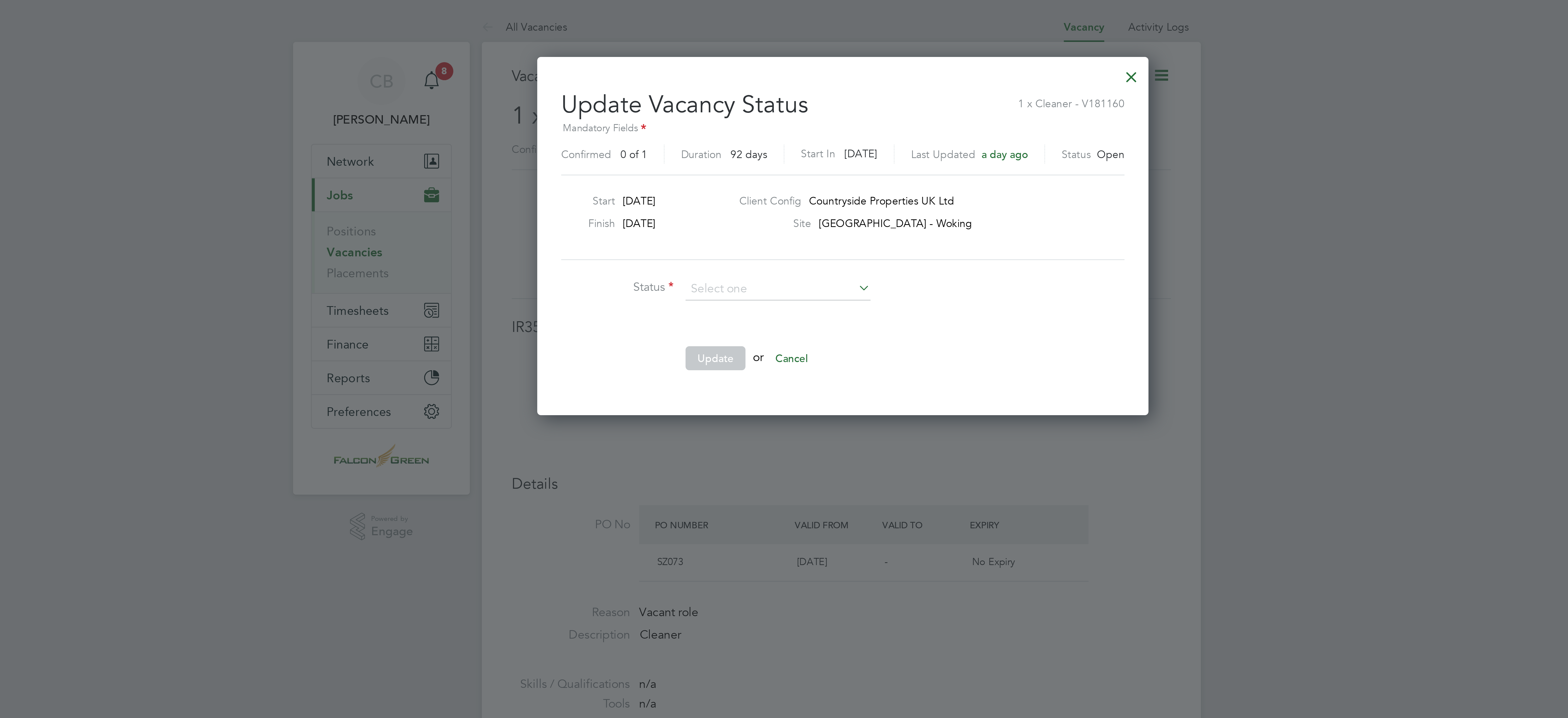
scroll to position [125, 207]
click at [882, 26] on div at bounding box center [883, 25] width 9 height 9
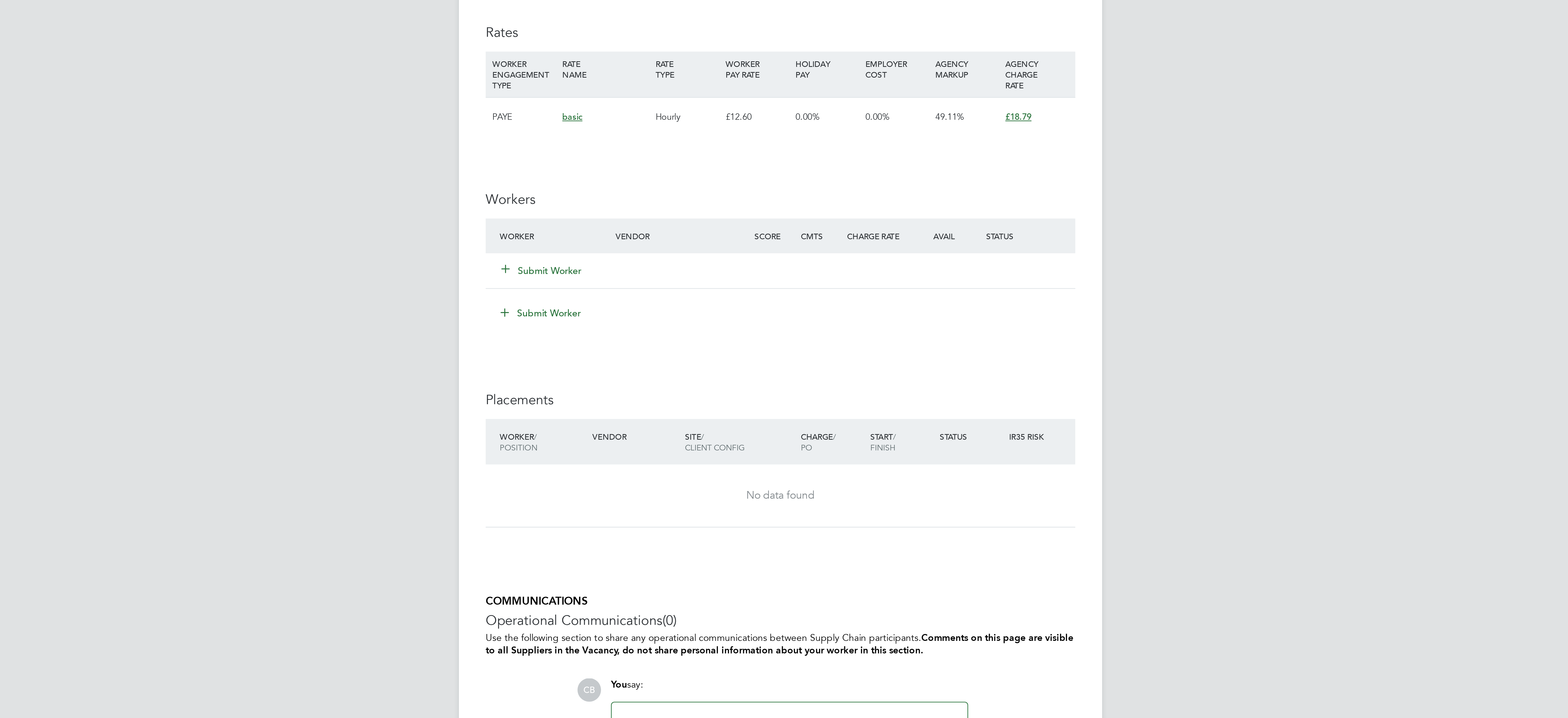
click at [691, 425] on button "Submit Worker" at bounding box center [693, 423] width 30 height 5
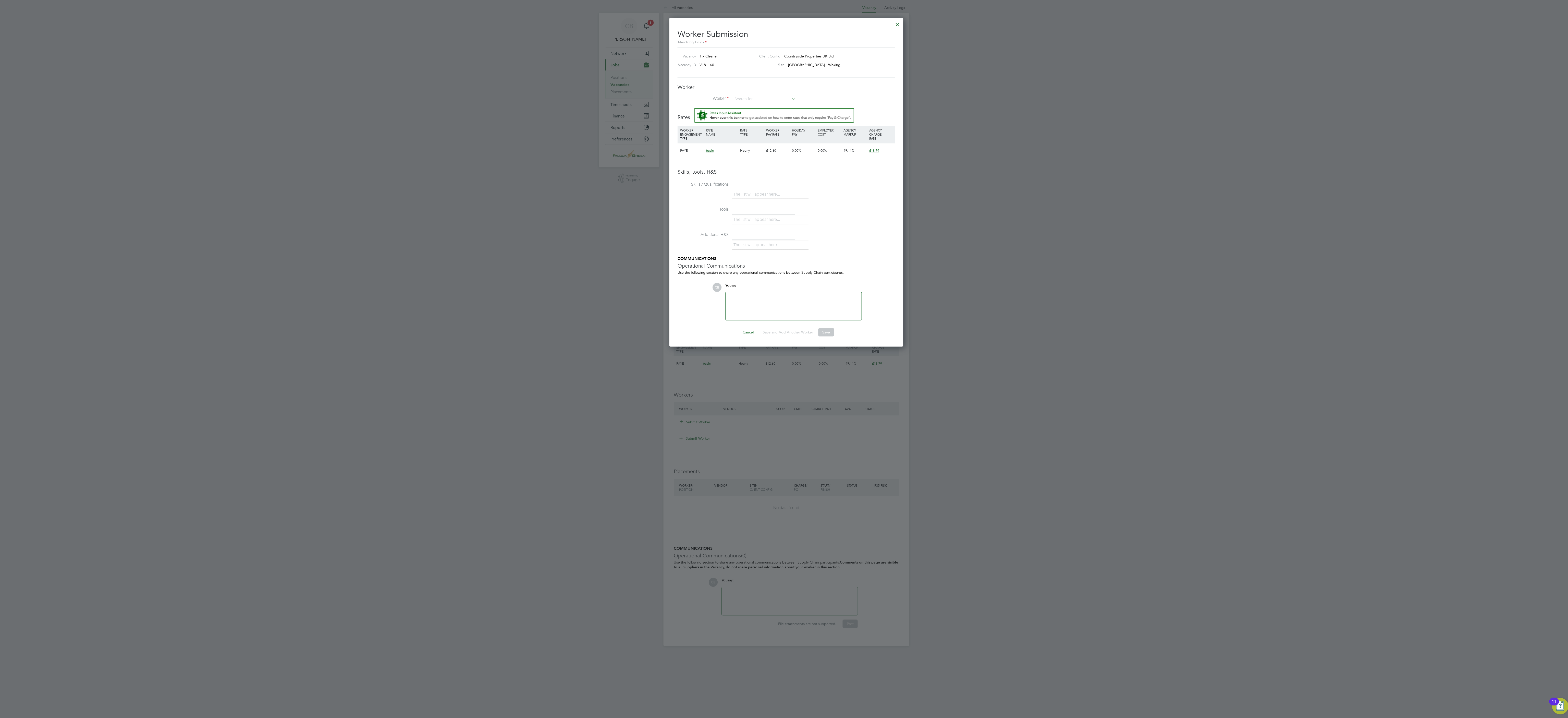
scroll to position [0, 0]
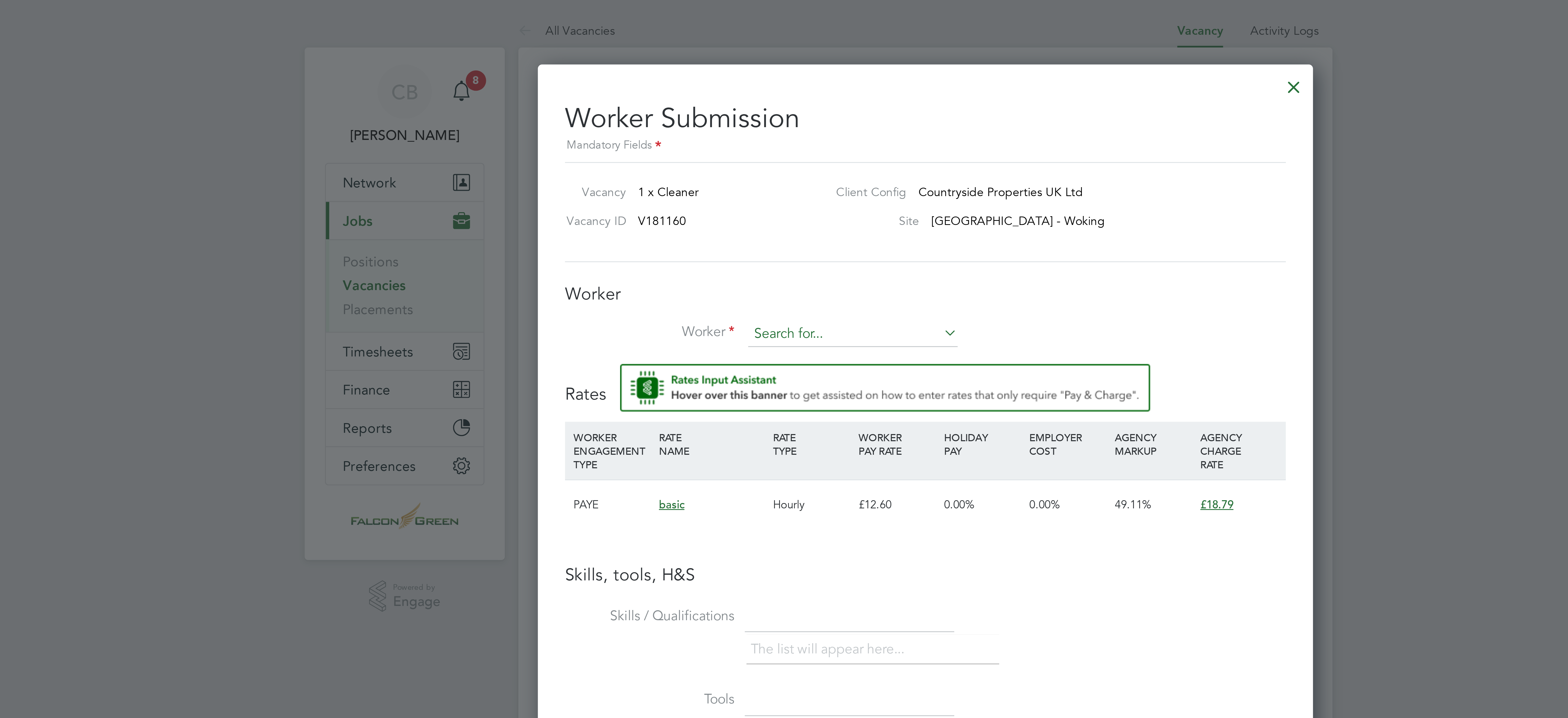
click at [749, 100] on input at bounding box center [762, 100] width 63 height 8
click at [740, 100] on input at bounding box center [762, 100] width 63 height 8
click at [752, 107] on li "Mariana Ramona Bon dila (119375)" at bounding box center [762, 109] width 64 height 7
type input "Mariana Ramona Bondila (119375)"
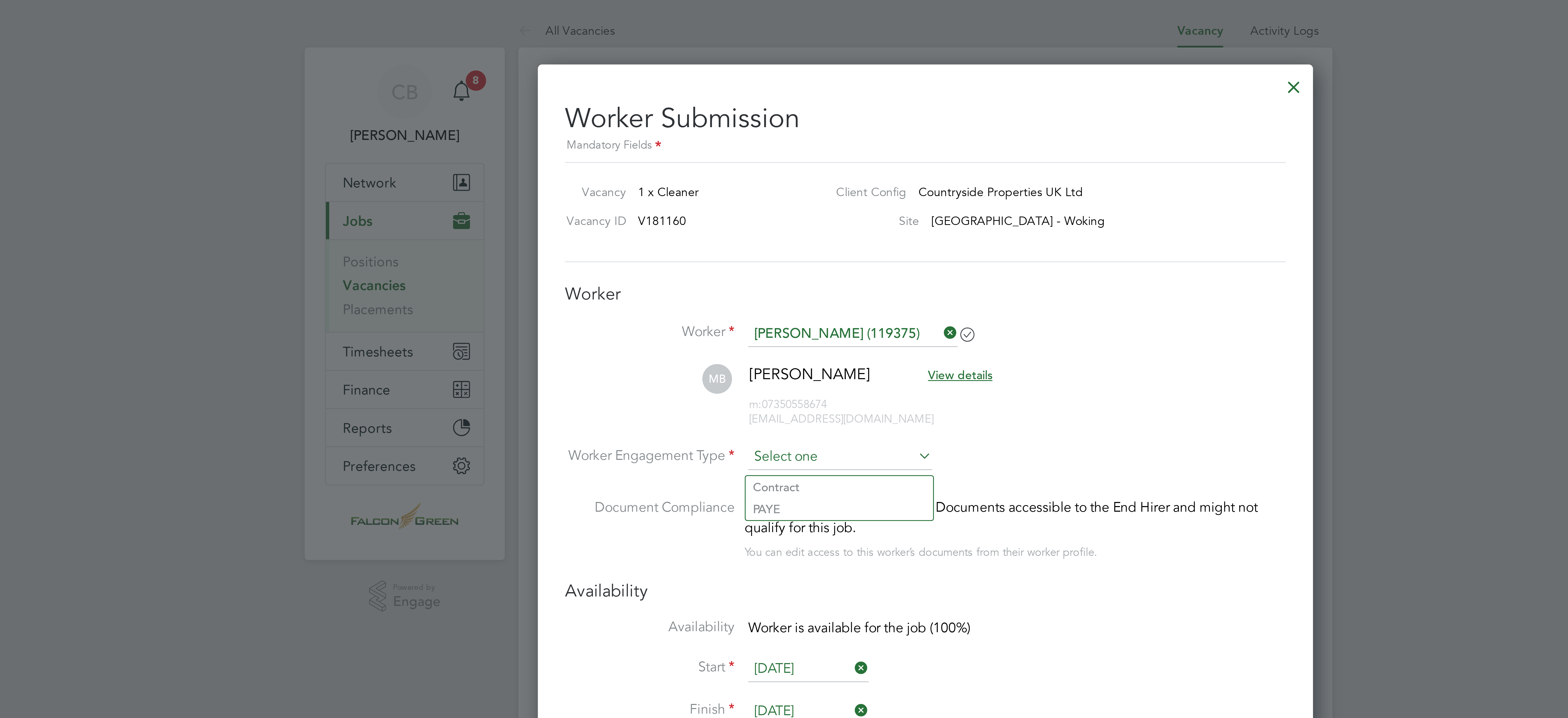
click at [758, 140] on input at bounding box center [758, 138] width 55 height 8
click at [754, 151] on li "PAYE" at bounding box center [758, 153] width 57 height 7
type input "PAYE"
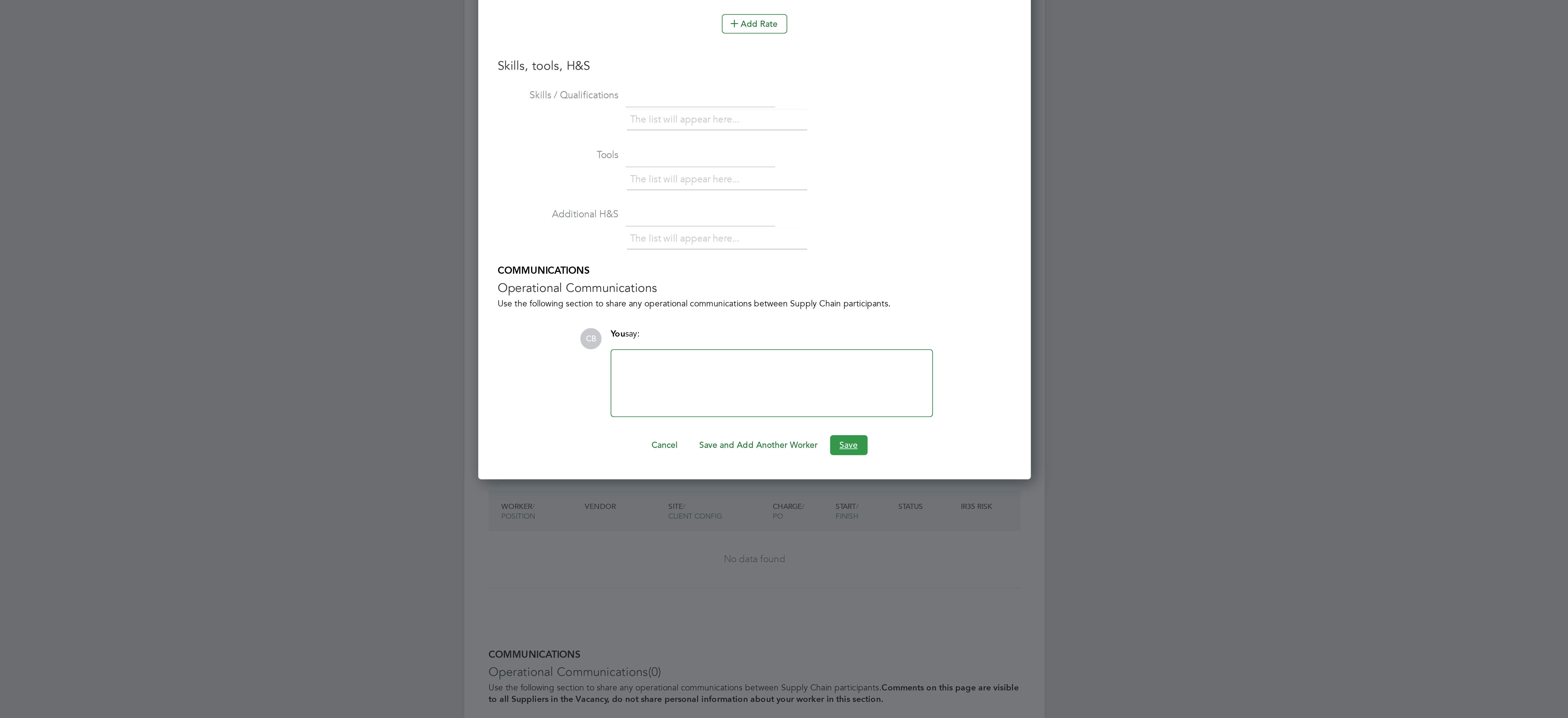
click at [822, 464] on button "Save" at bounding box center [824, 459] width 16 height 8
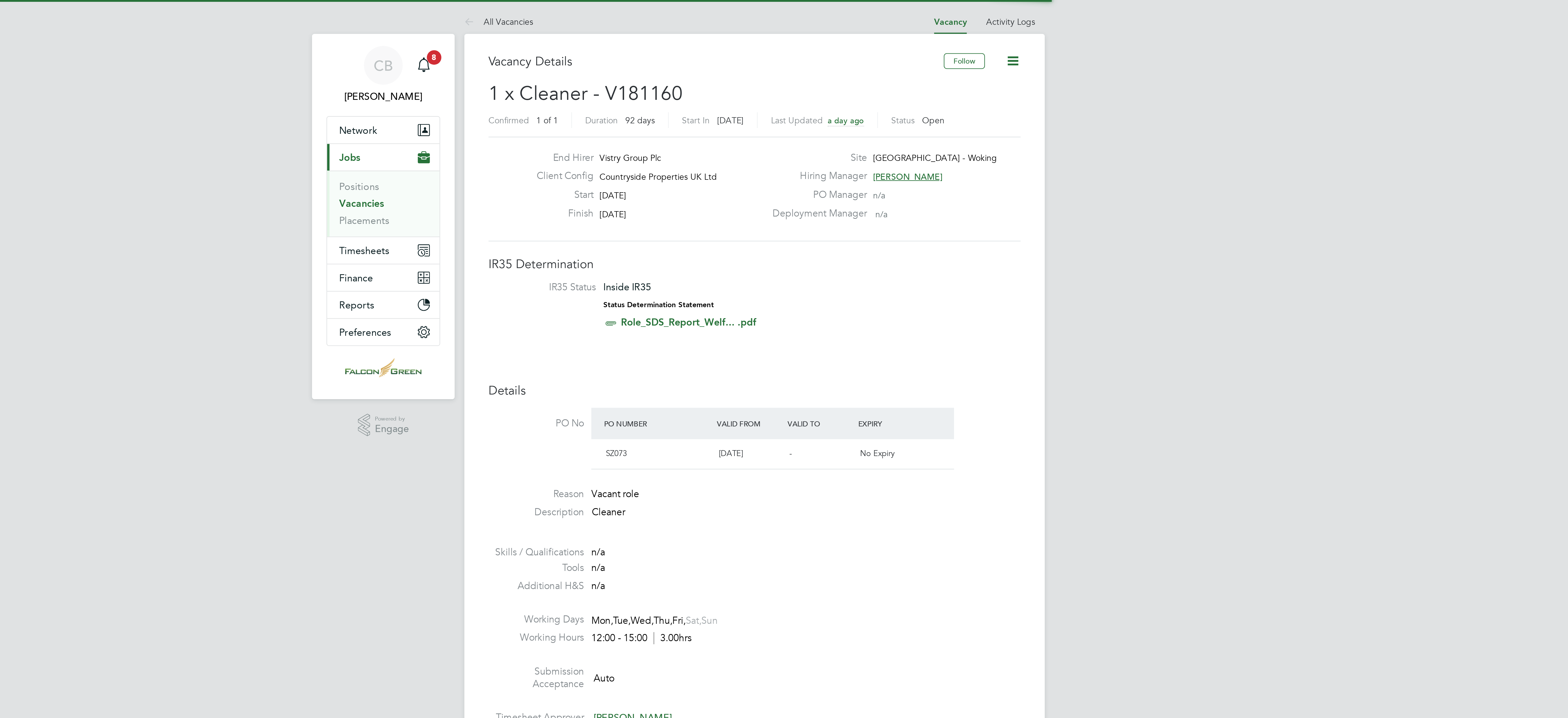
scroll to position [19, 45]
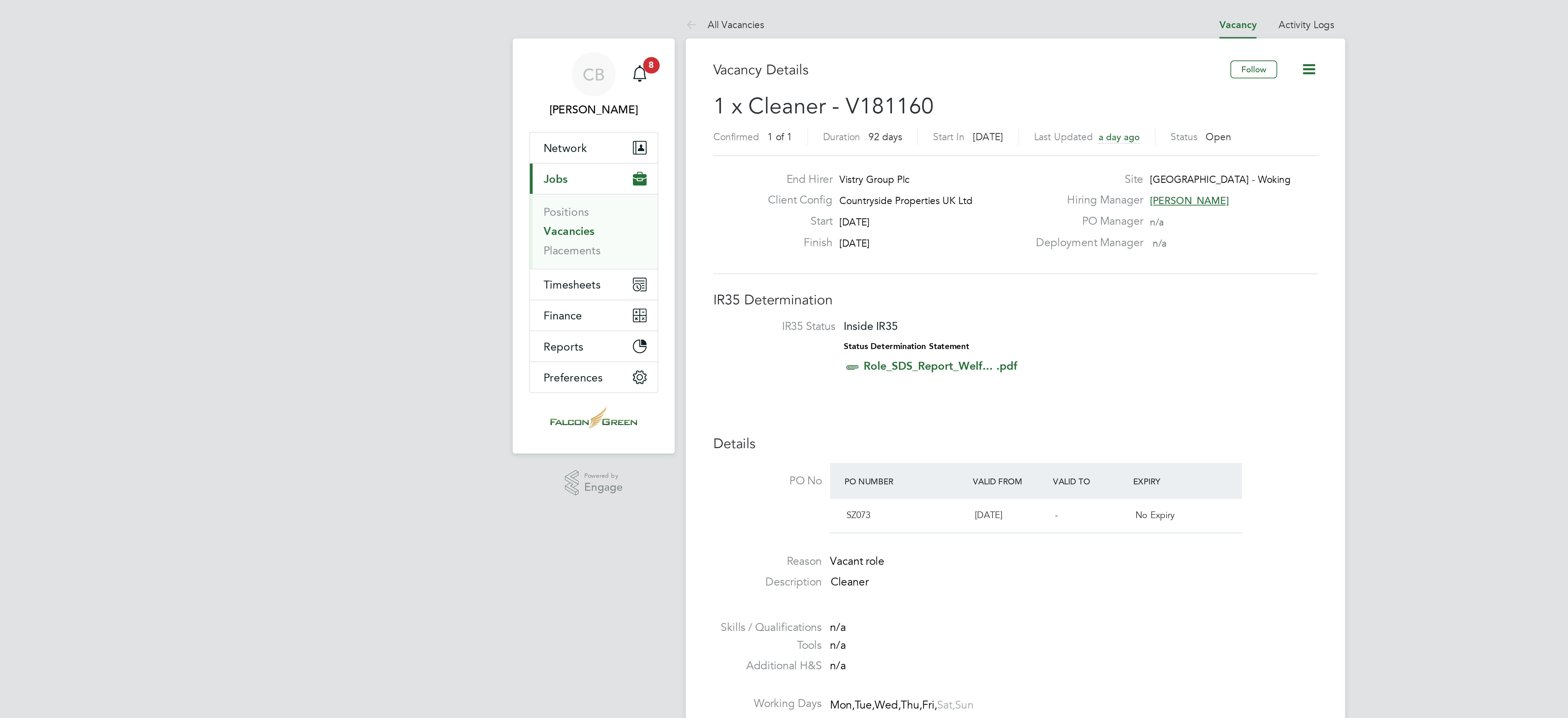
click at [621, 88] on link "Vacancies" at bounding box center [618, 86] width 19 height 5
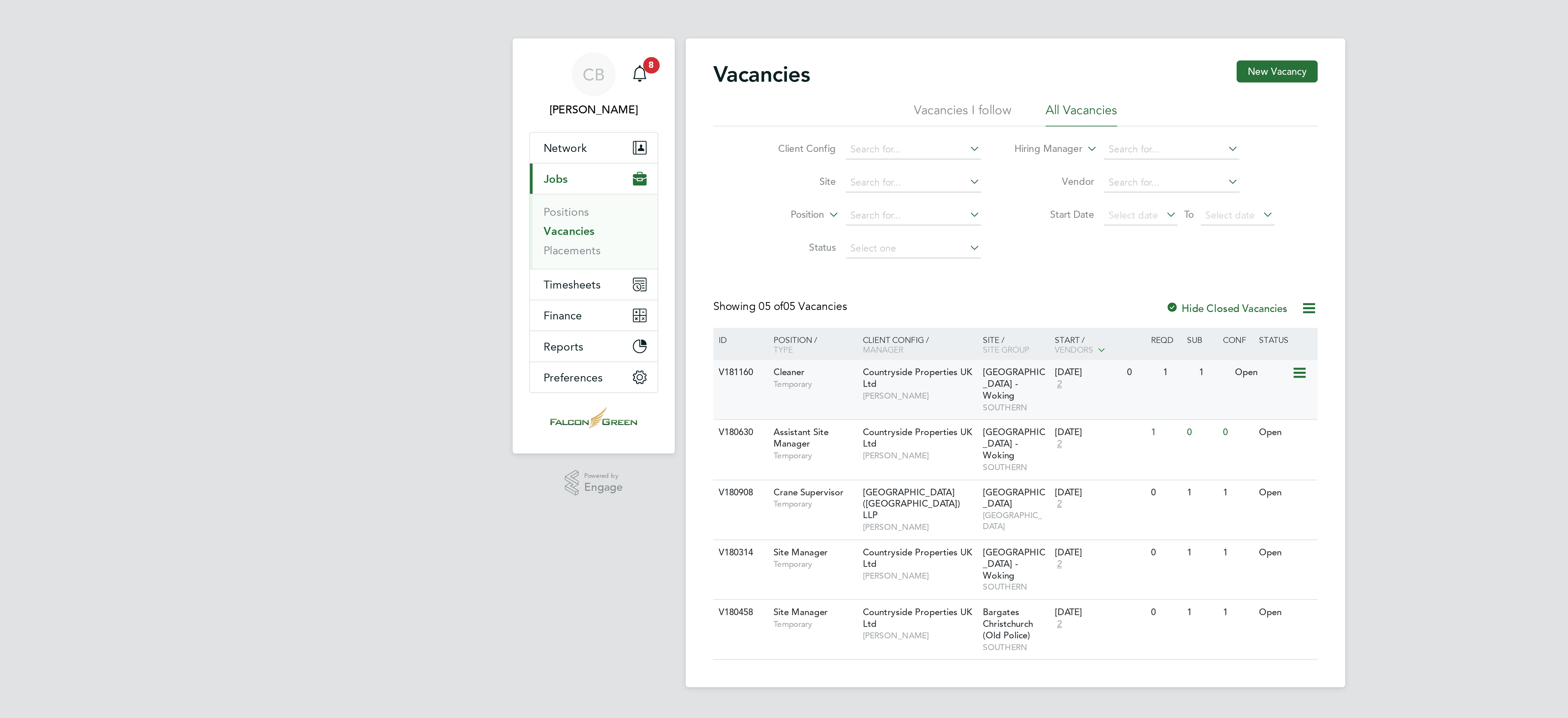
click at [697, 139] on span "Cleaner" at bounding box center [699, 138] width 12 height 4
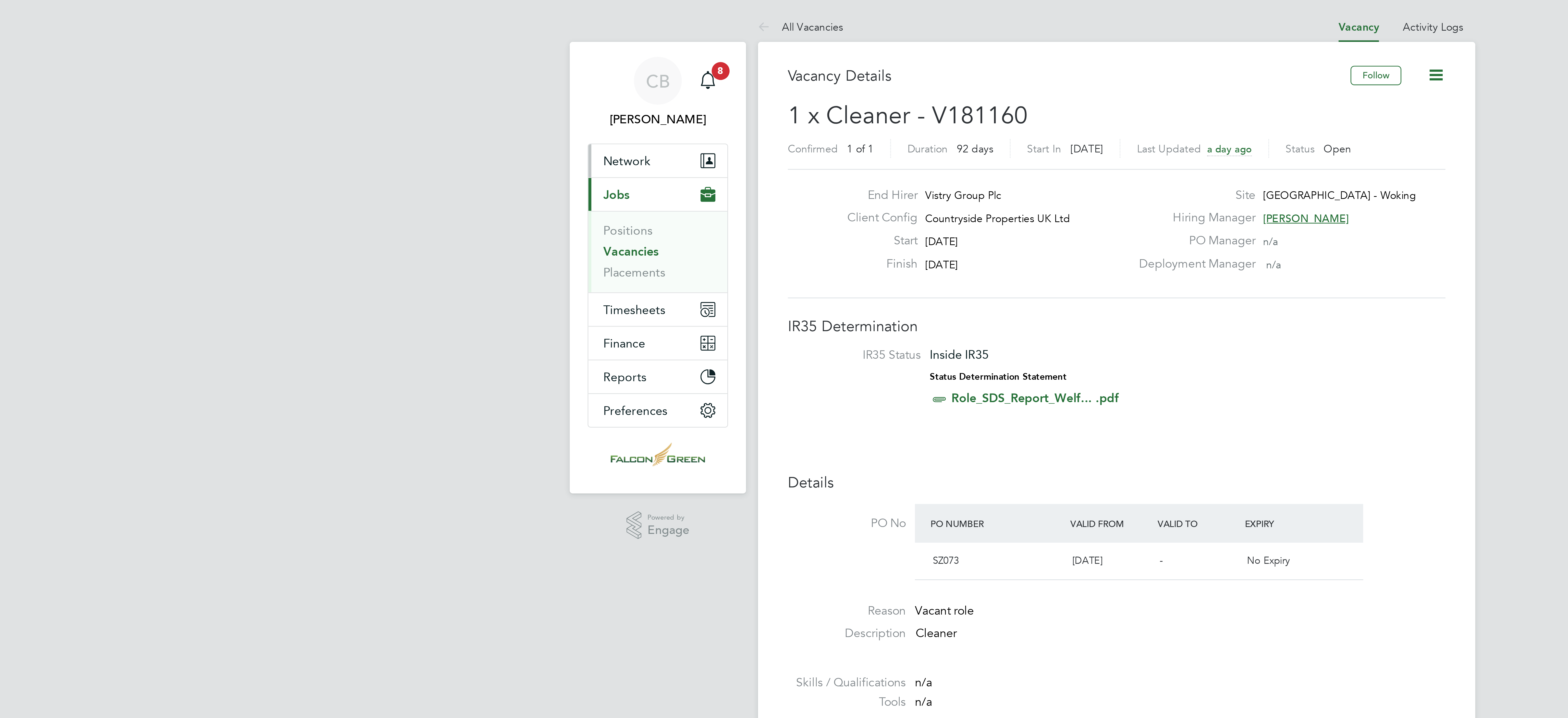
click at [620, 55] on span "Network" at bounding box center [617, 55] width 16 height 5
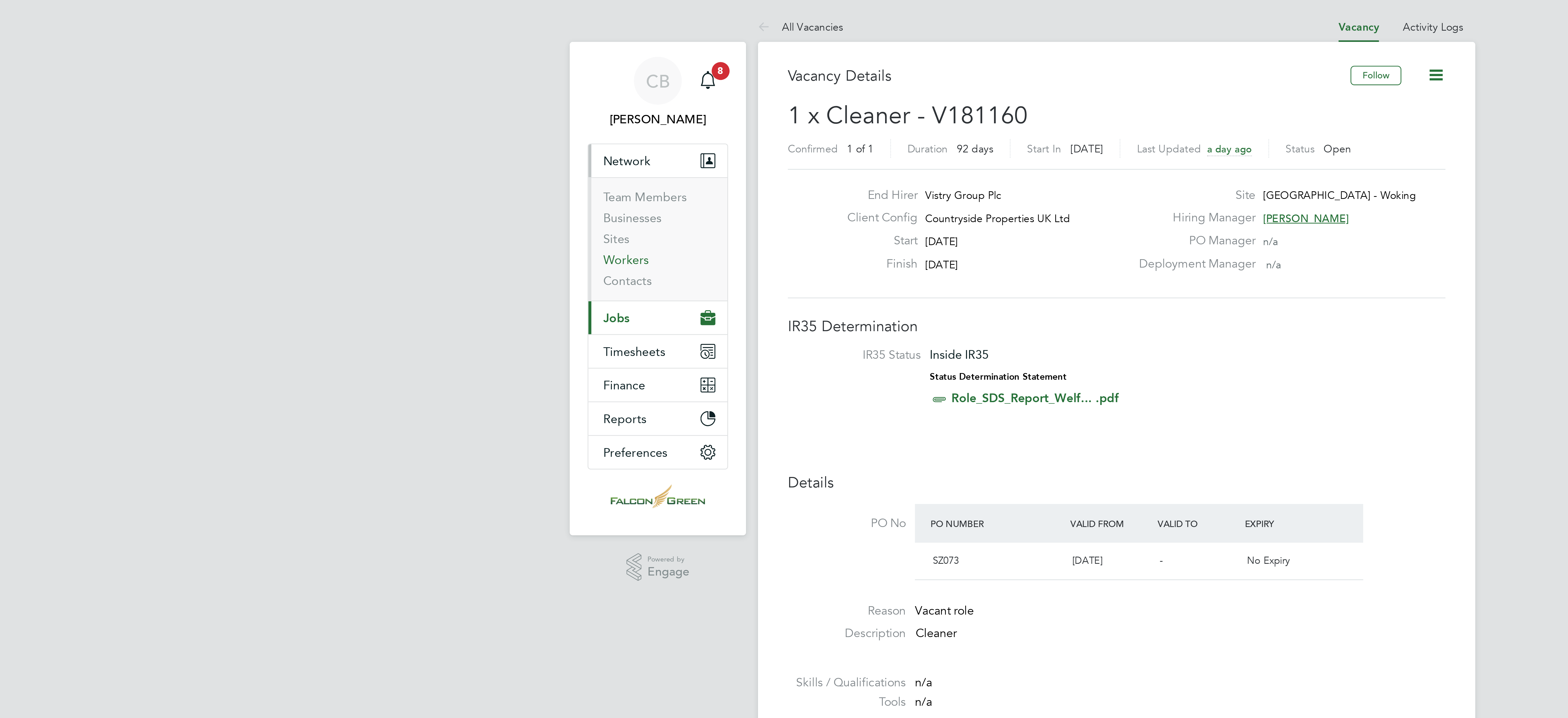
click at [617, 90] on link "Workers" at bounding box center [617, 89] width 16 height 5
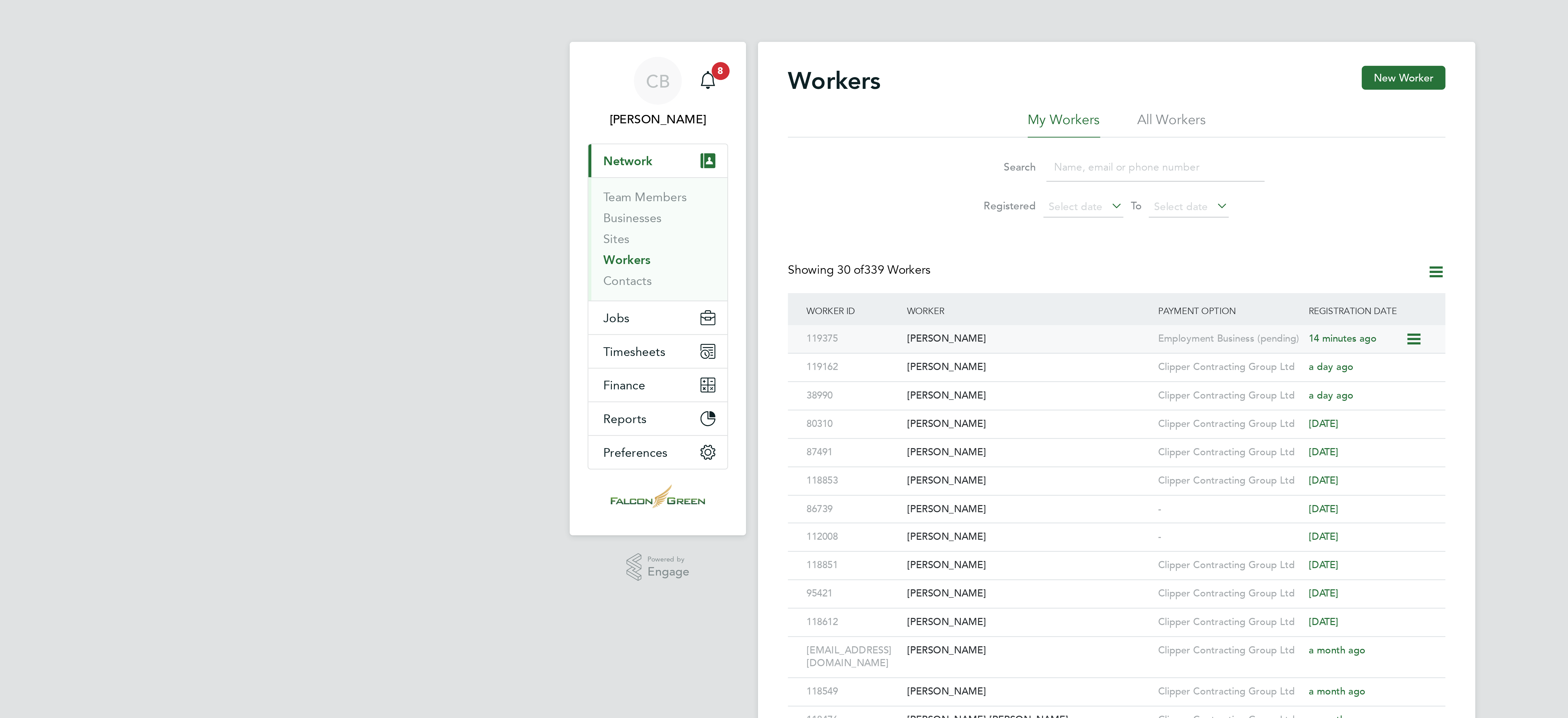
click at [886, 116] on icon at bounding box center [885, 116] width 5 height 6
click at [746, 114] on div "[PERSON_NAME]" at bounding box center [754, 116] width 86 height 10
